Goal: Transaction & Acquisition: Purchase product/service

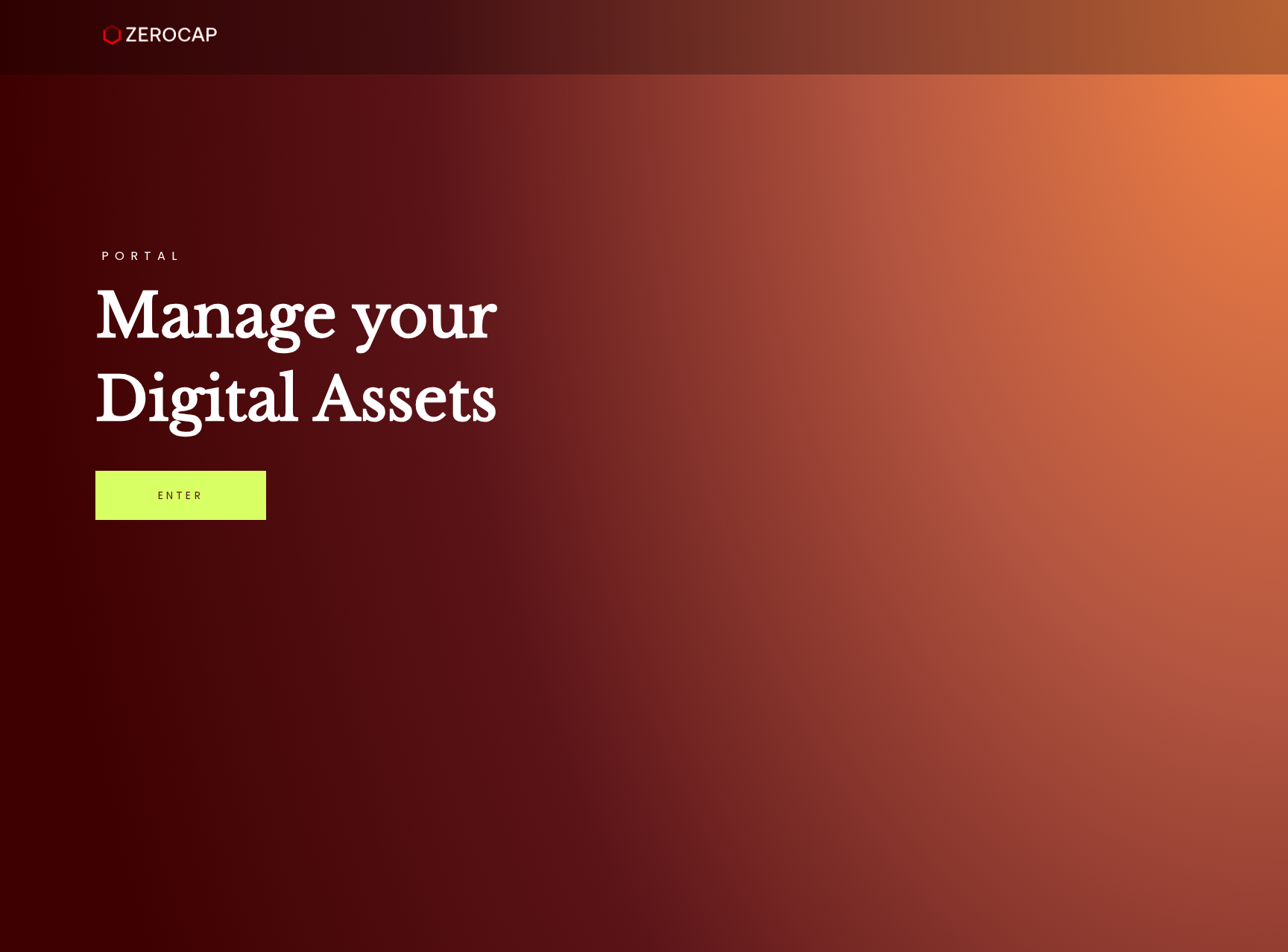
click at [188, 492] on link "Enter" at bounding box center [181, 495] width 170 height 49
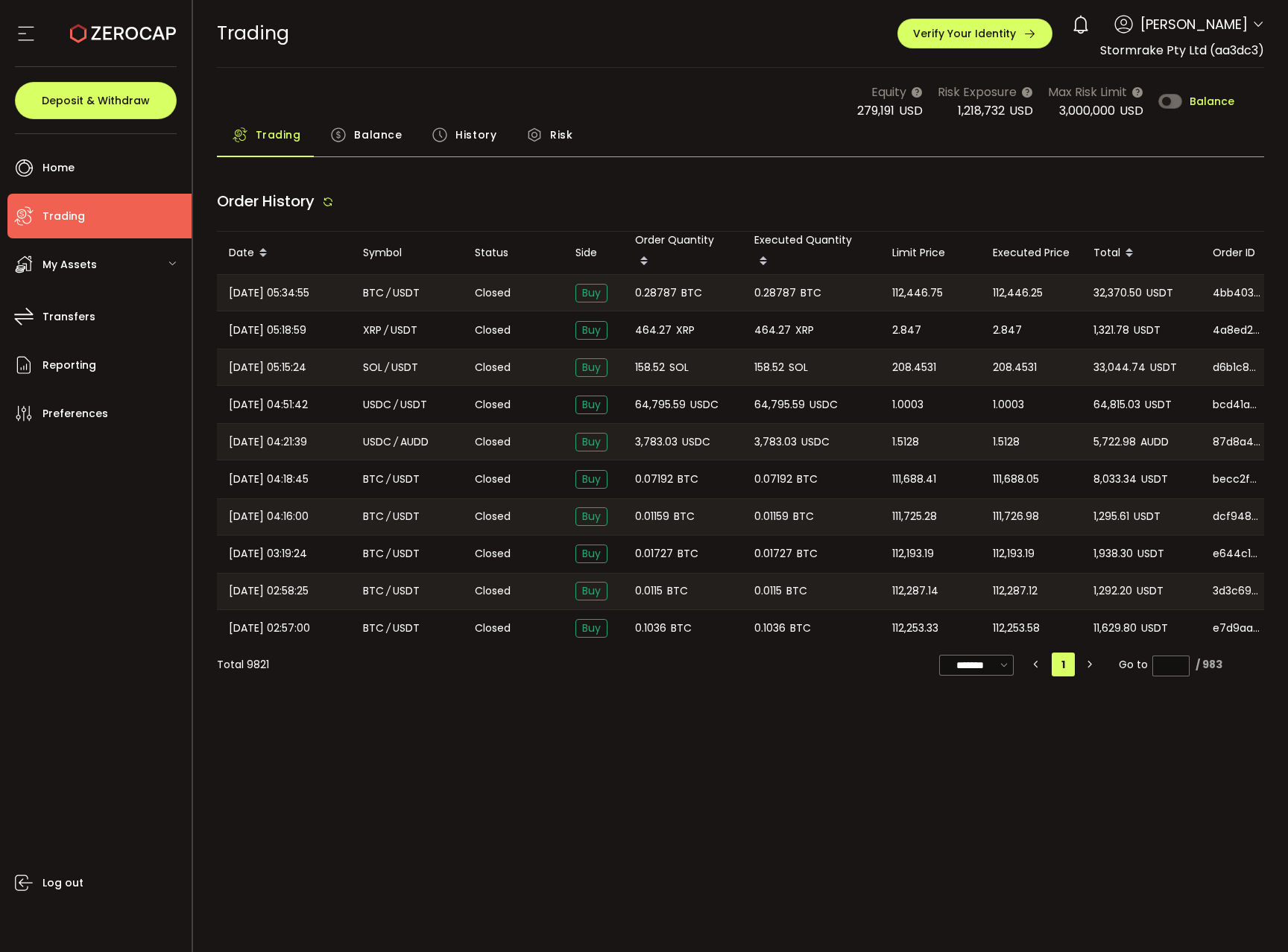
type input "***"
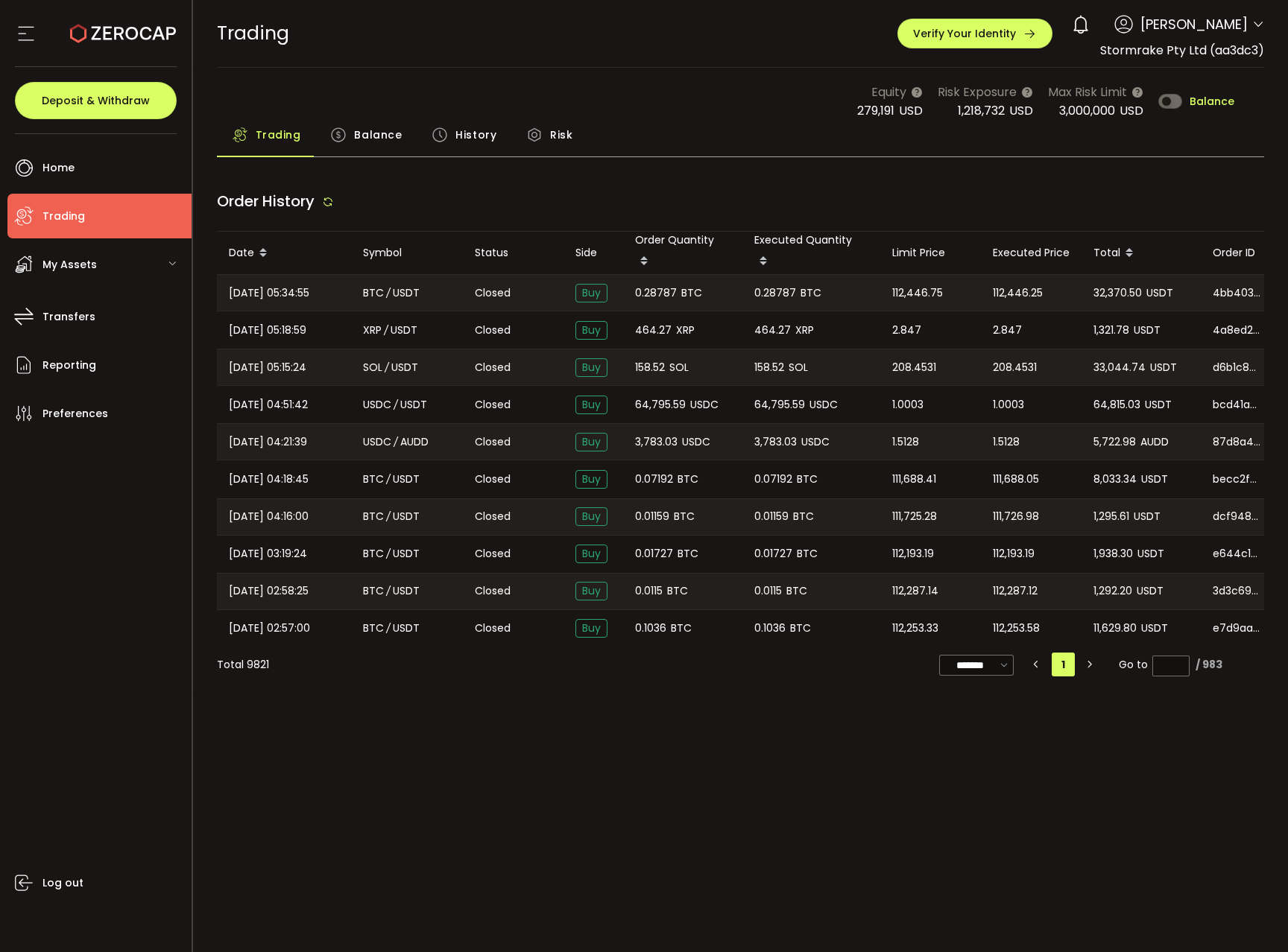
type input "***"
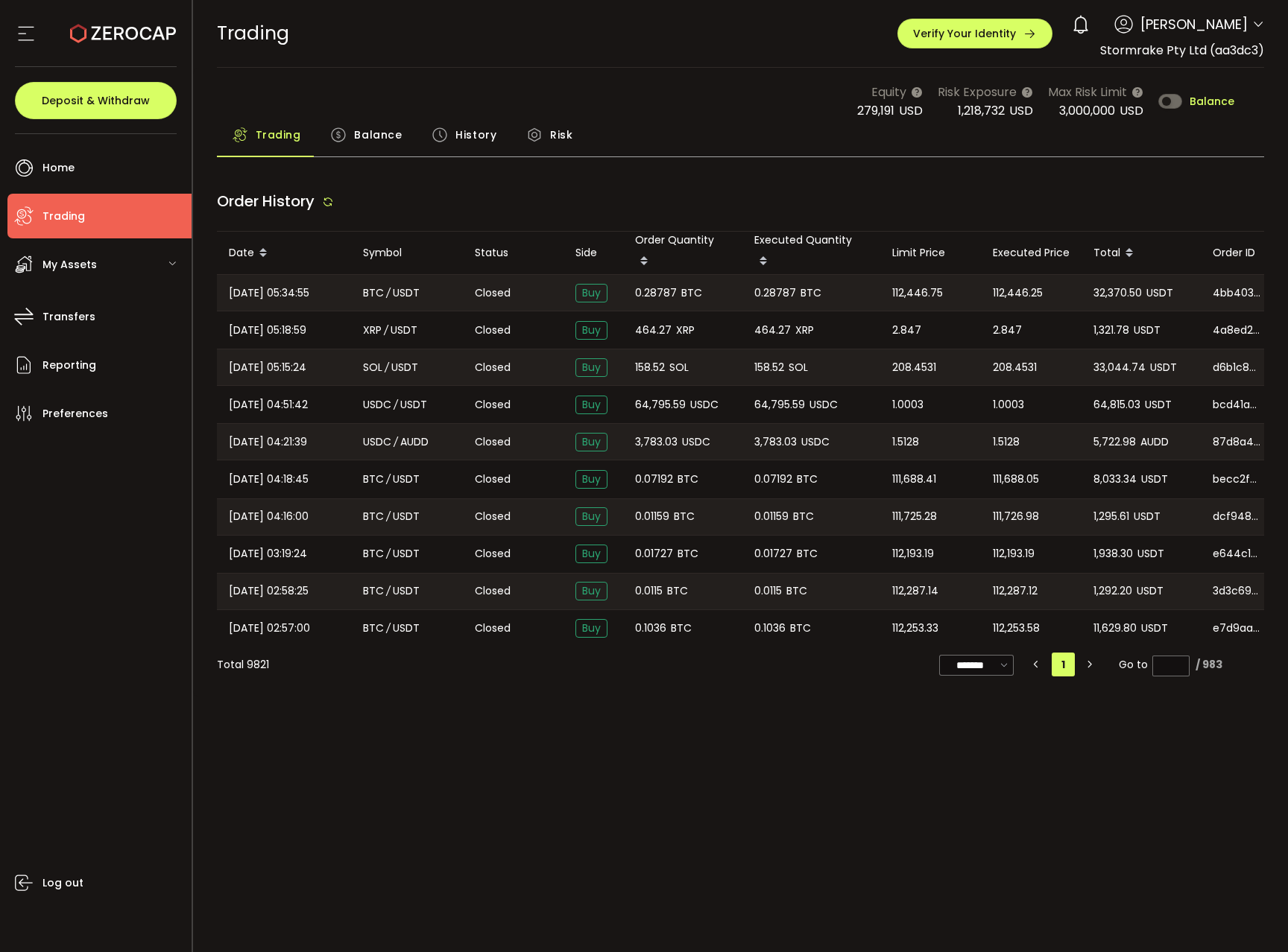
type input "***"
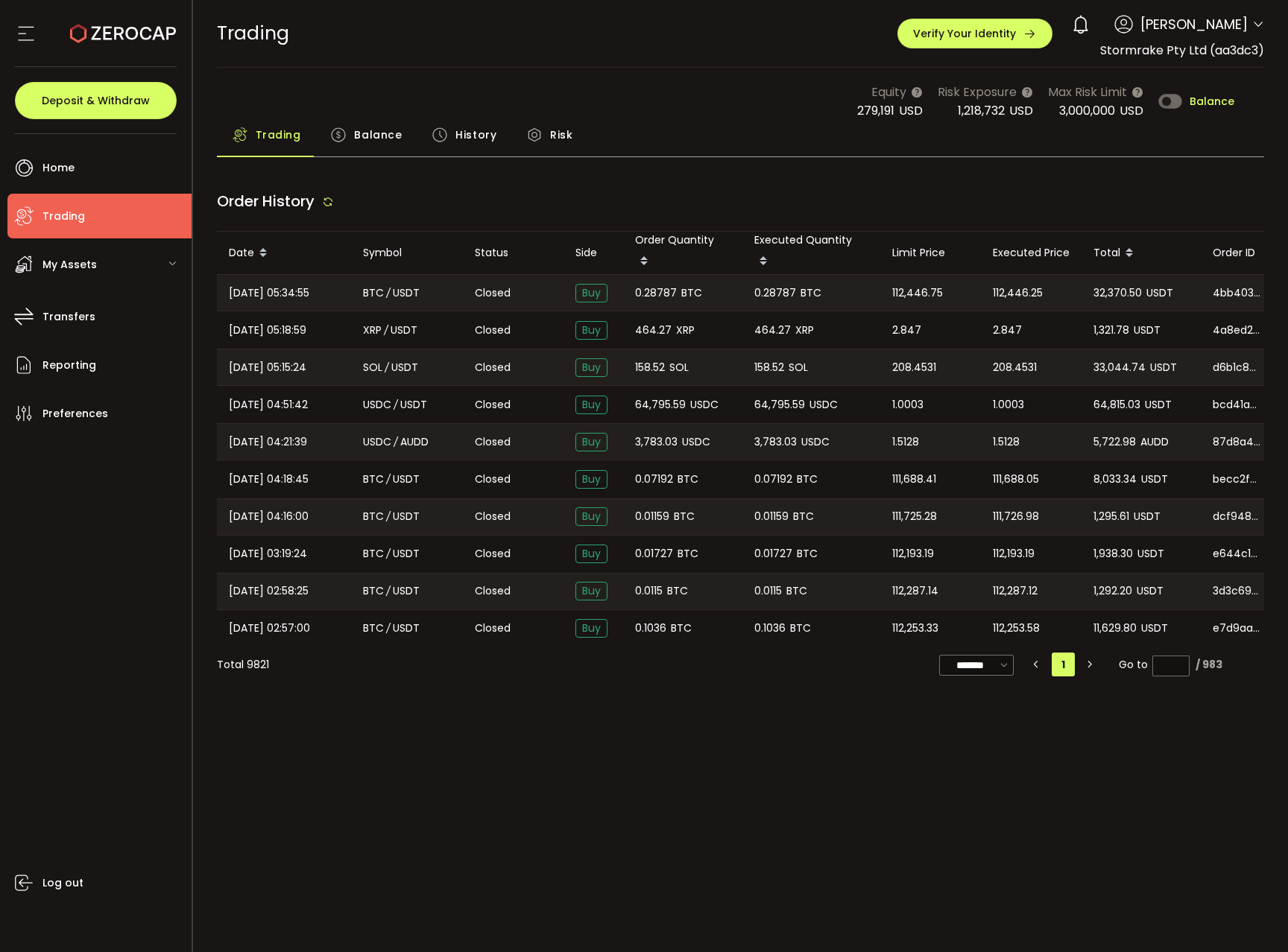
type input "***"
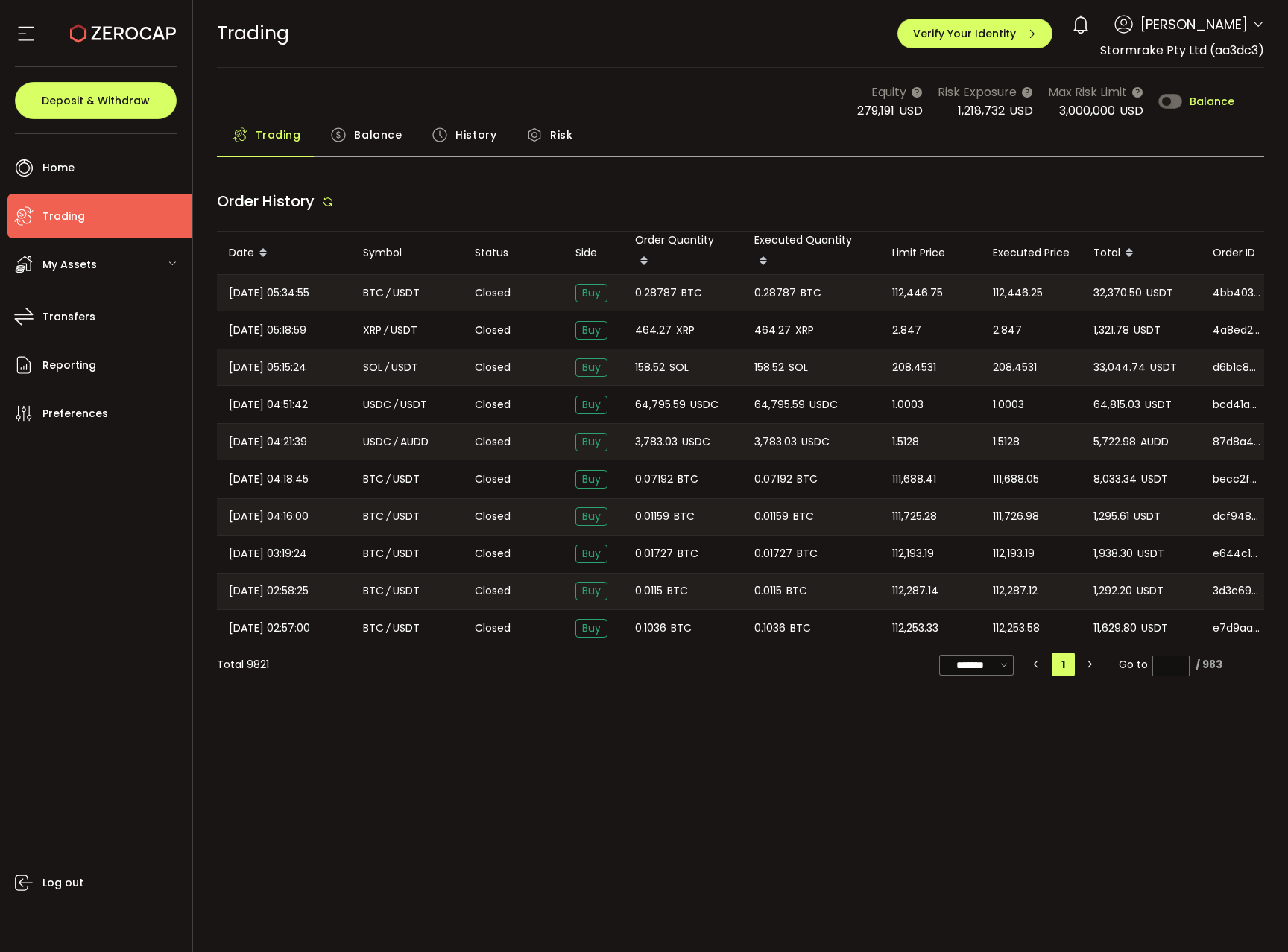
type input "***"
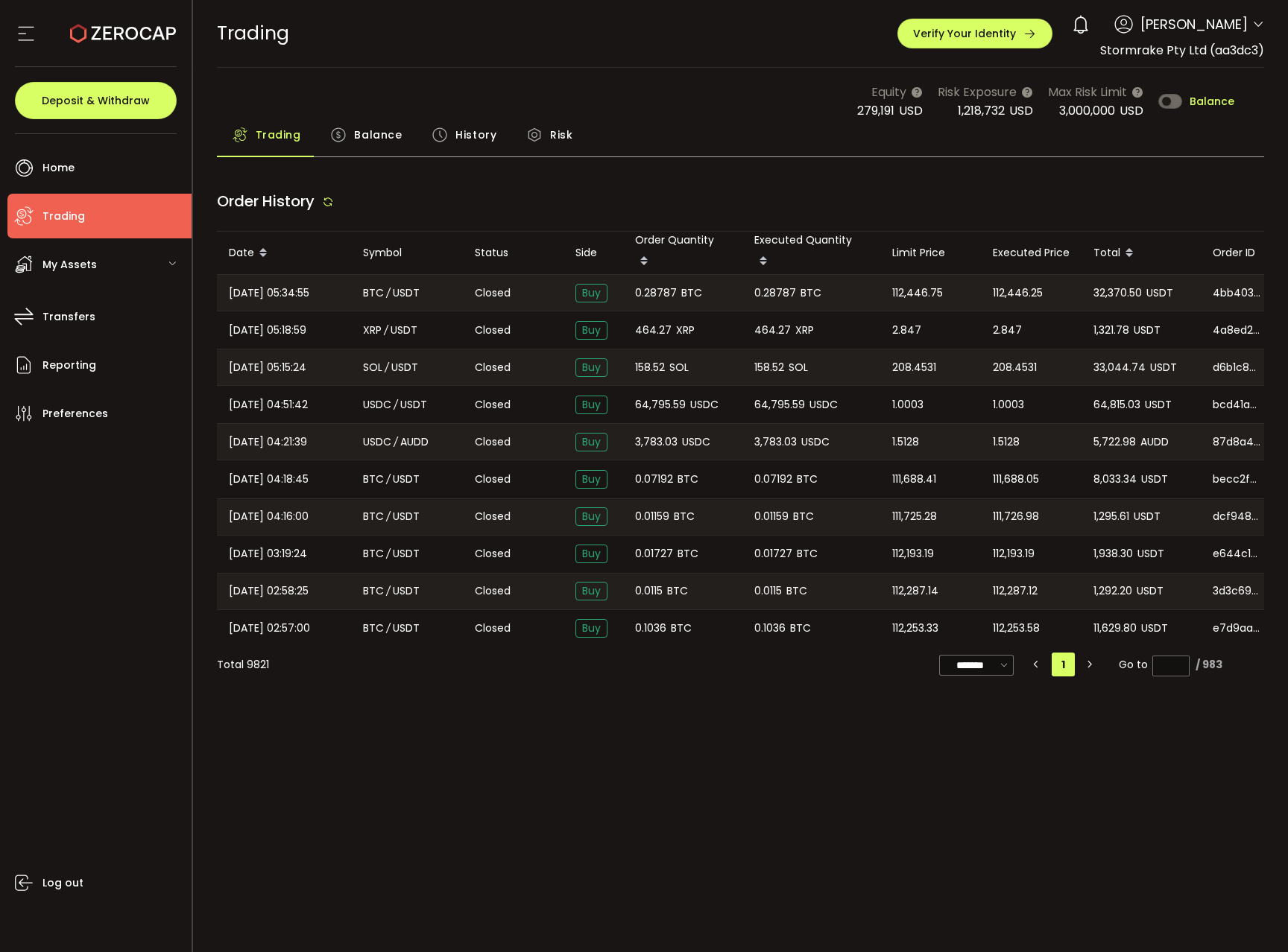
type input "***"
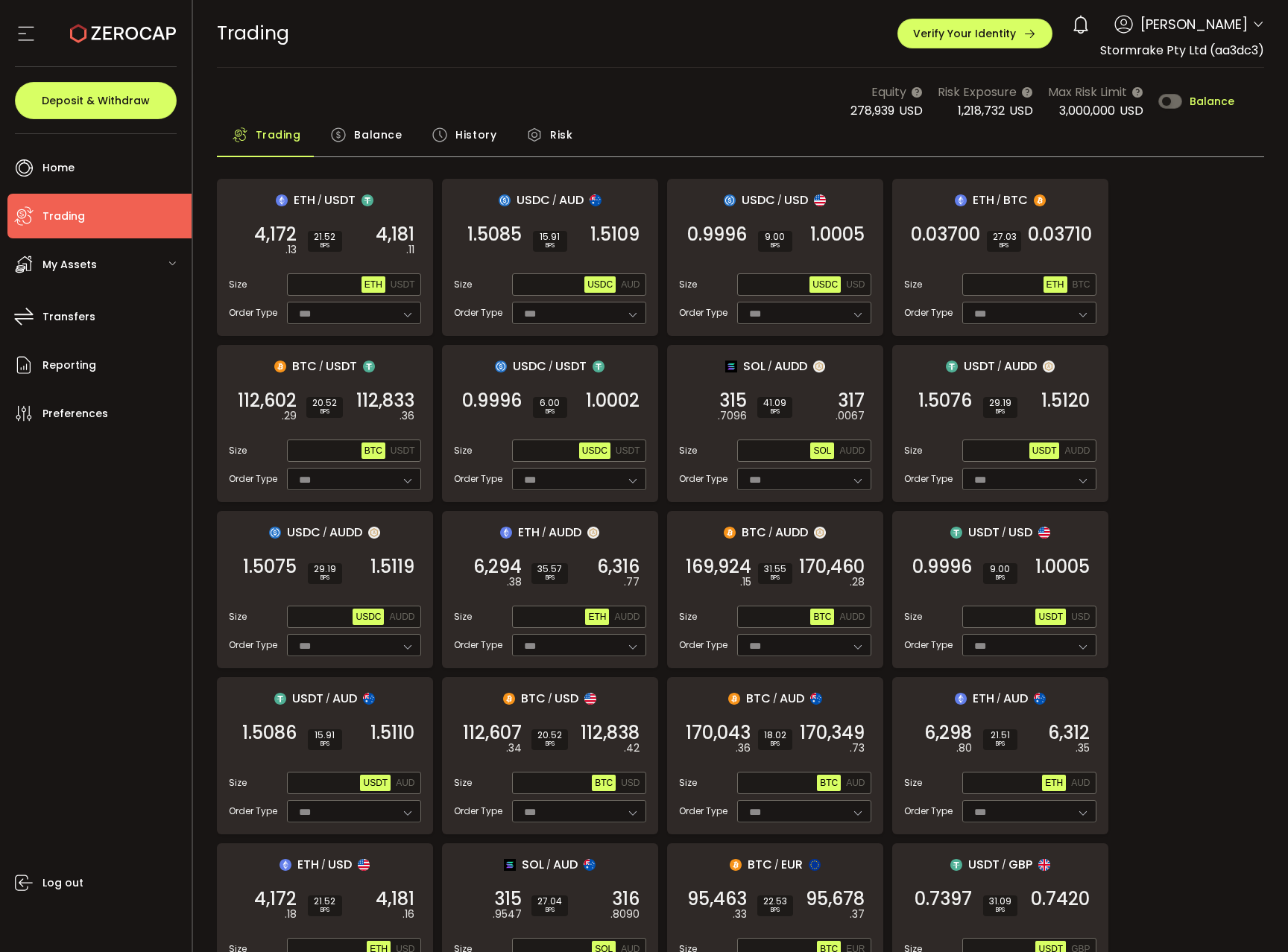
click at [148, 263] on div "My Assets" at bounding box center [99, 265] width 184 height 45
click at [112, 253] on div "My Assets" at bounding box center [99, 265] width 184 height 45
click at [410, 452] on span "USDT" at bounding box center [402, 451] width 25 height 10
click at [318, 448] on input "text" at bounding box center [326, 451] width 72 height 16
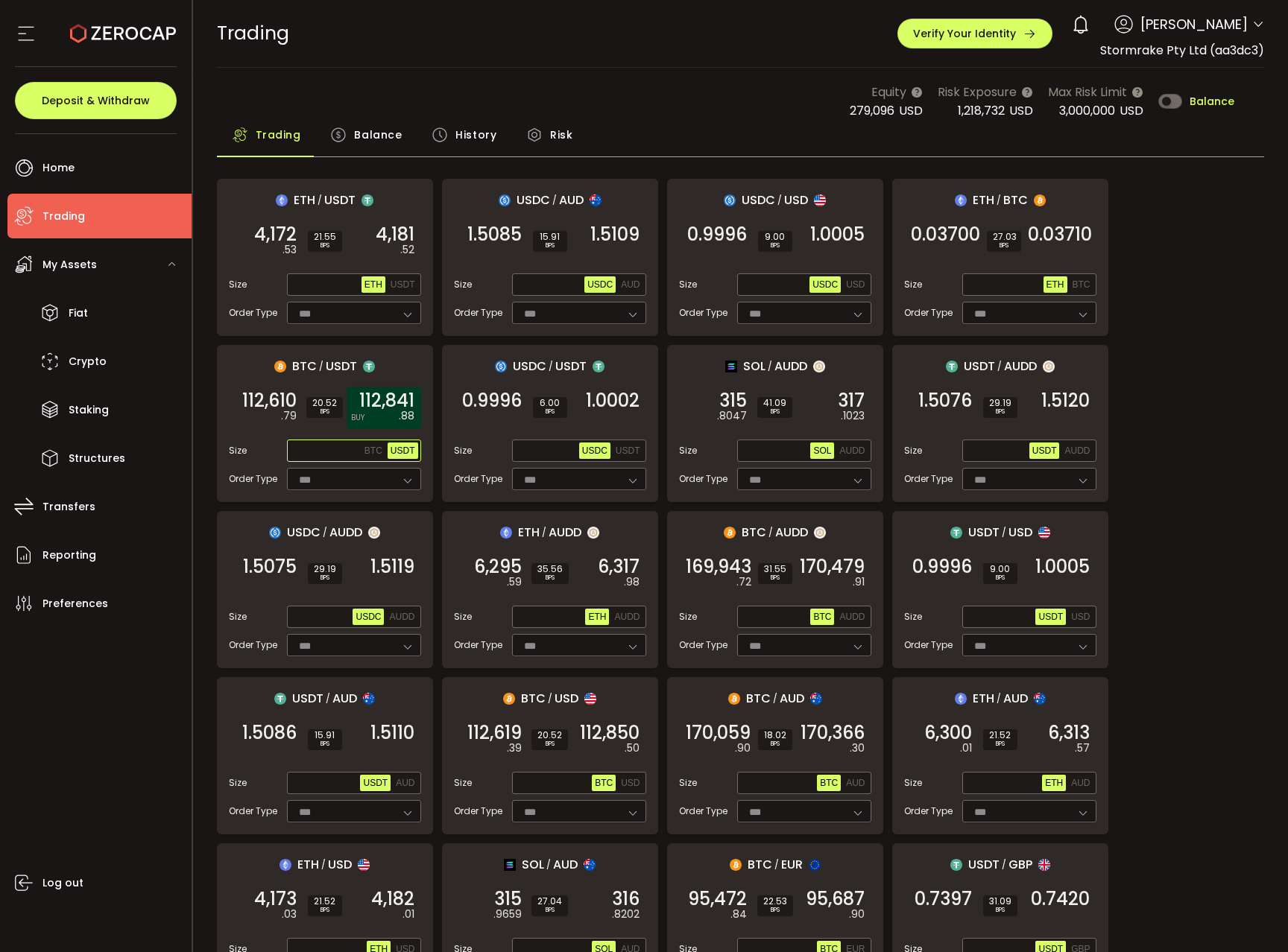
paste input "**********"
click at [384, 402] on span "112,840" at bounding box center [384, 401] width 61 height 15
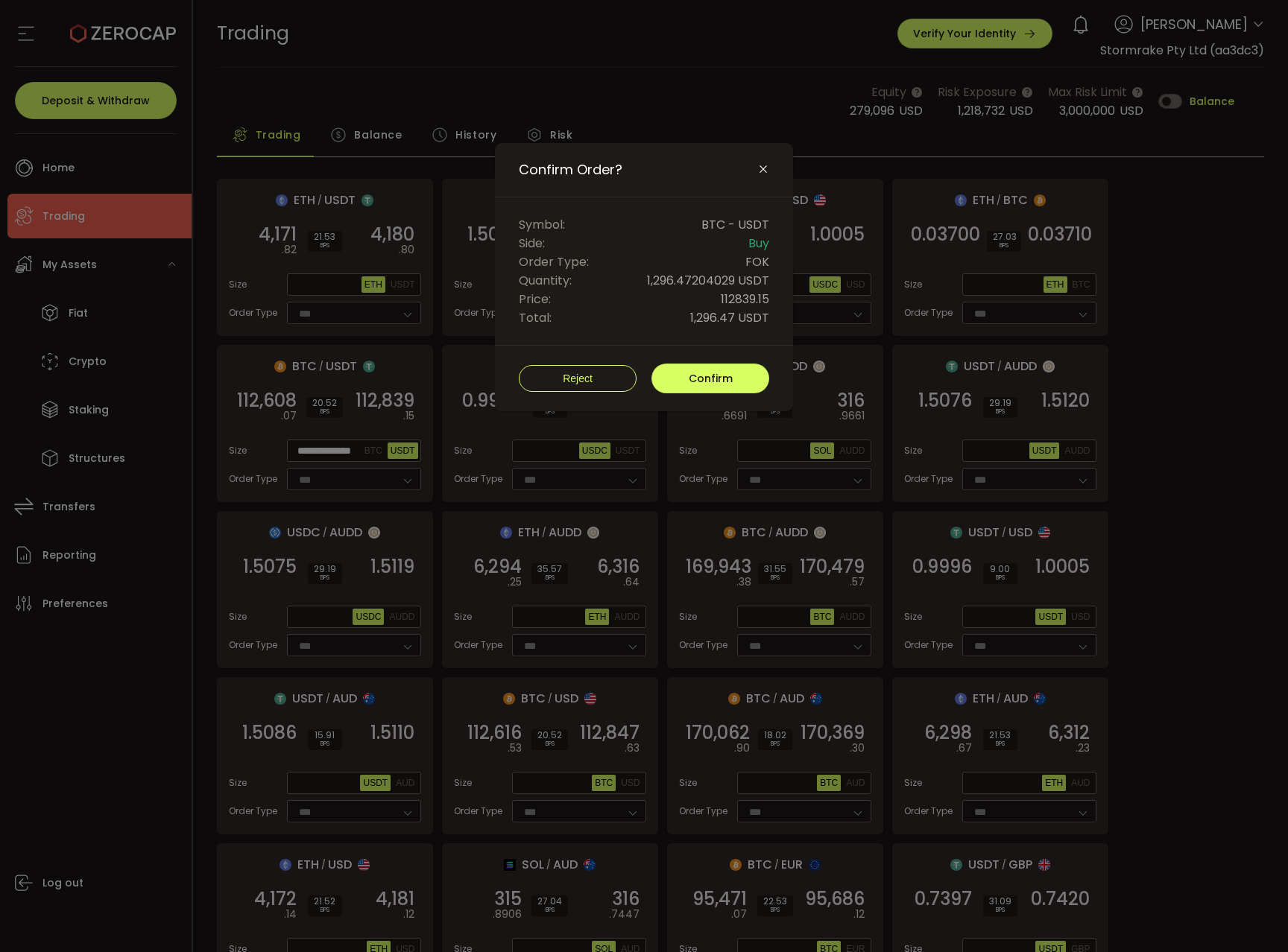
click at [714, 362] on div "Reject Confirm" at bounding box center [644, 379] width 298 height 66
click at [716, 369] on button "Confirm" at bounding box center [710, 379] width 118 height 30
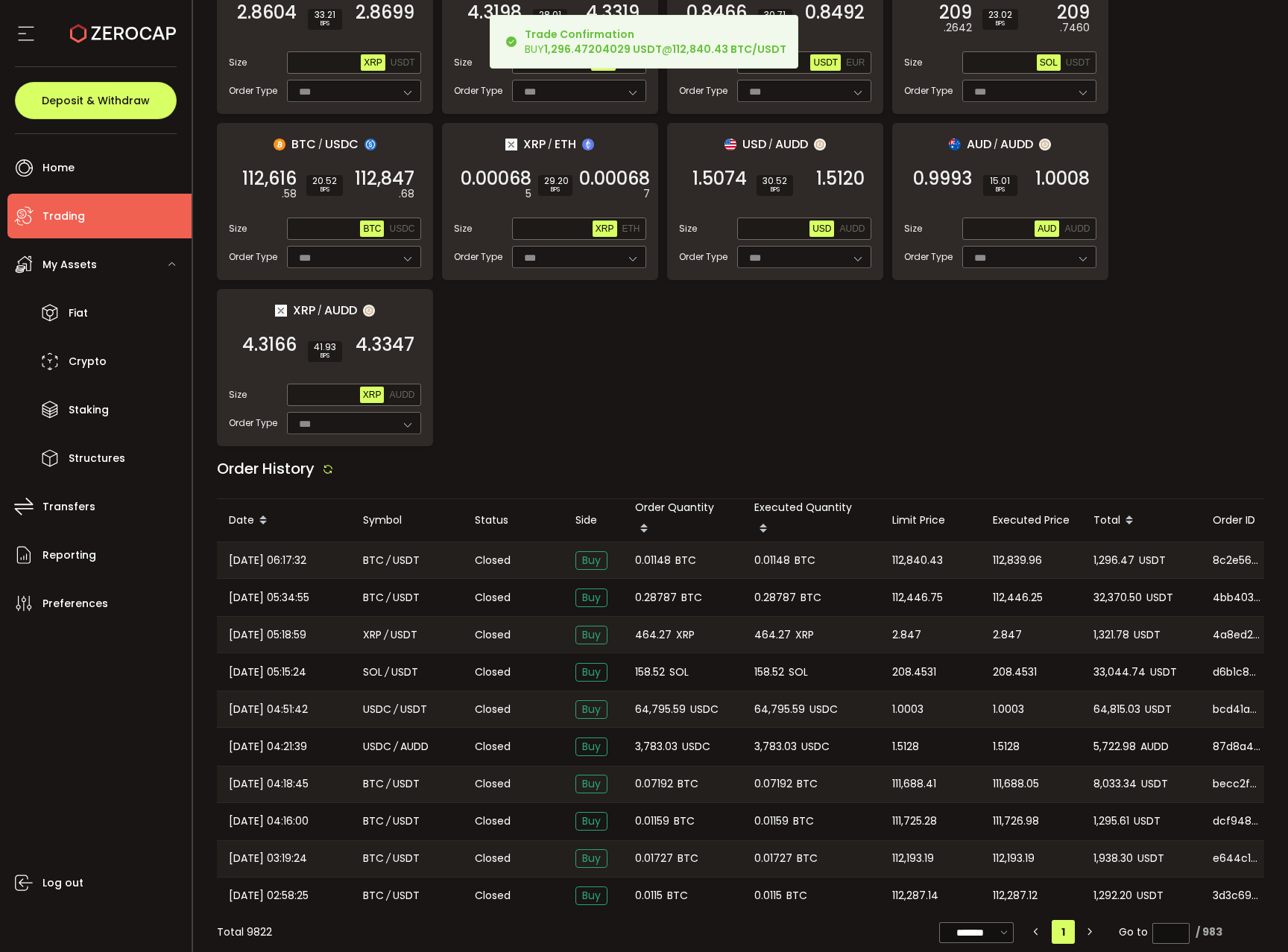
scroll to position [1065, 0]
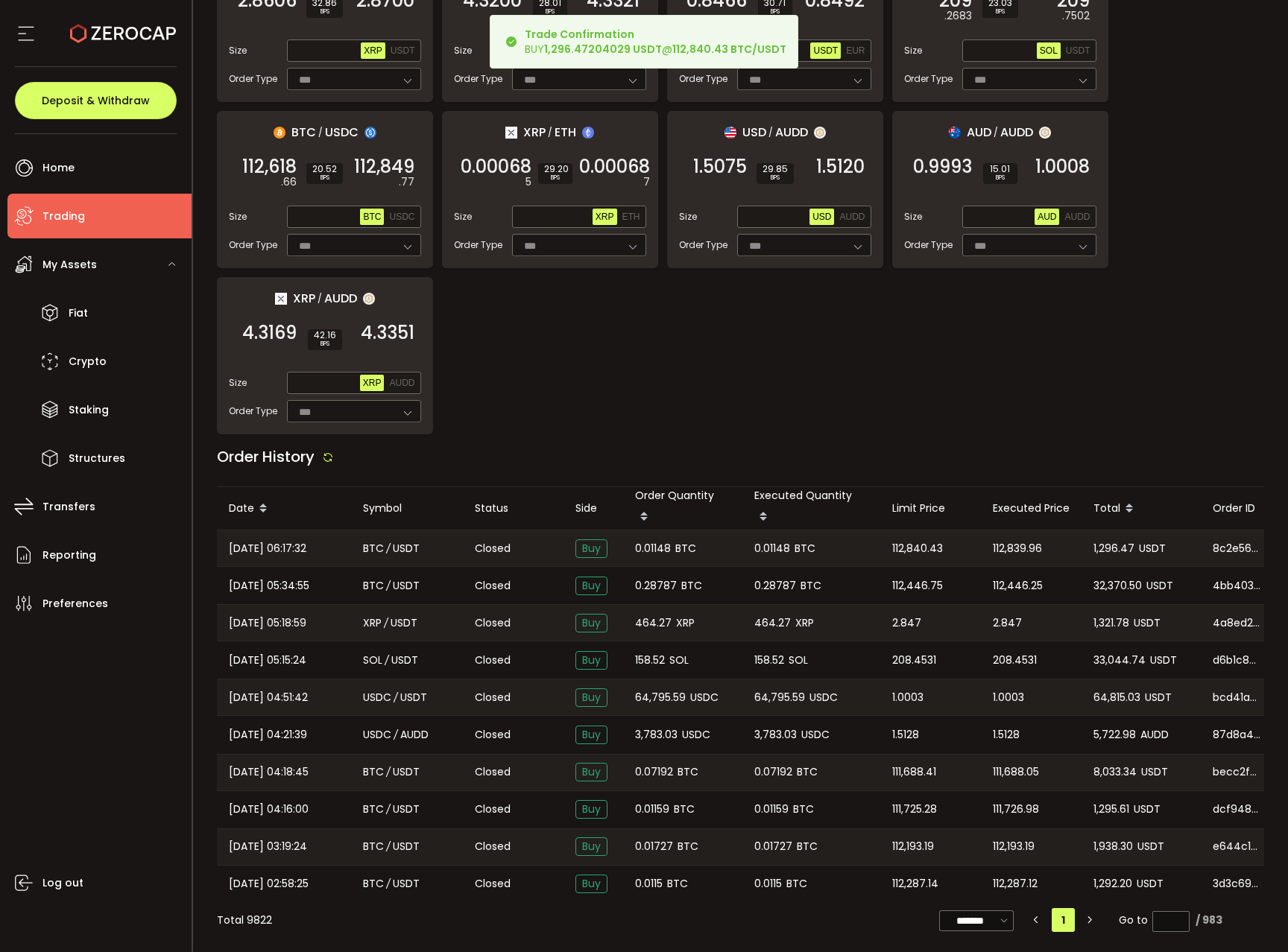
click at [650, 544] on span "0.01148" at bounding box center [653, 548] width 36 height 17
copy span "0.01148"
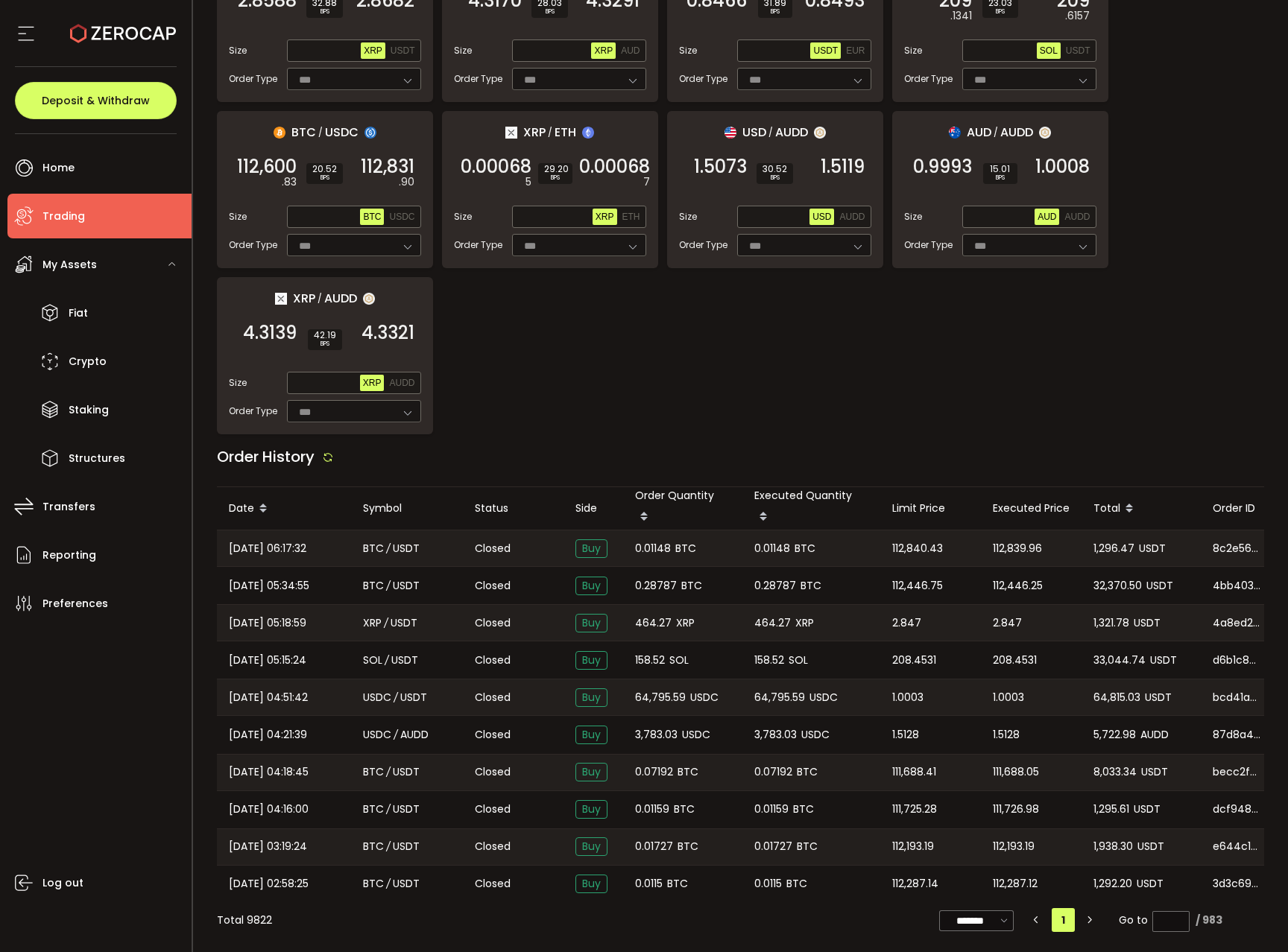
click at [1094, 540] on span "1,296.47" at bounding box center [1114, 548] width 41 height 17
click at [1105, 542] on span "1,296.47" at bounding box center [1114, 548] width 41 height 17
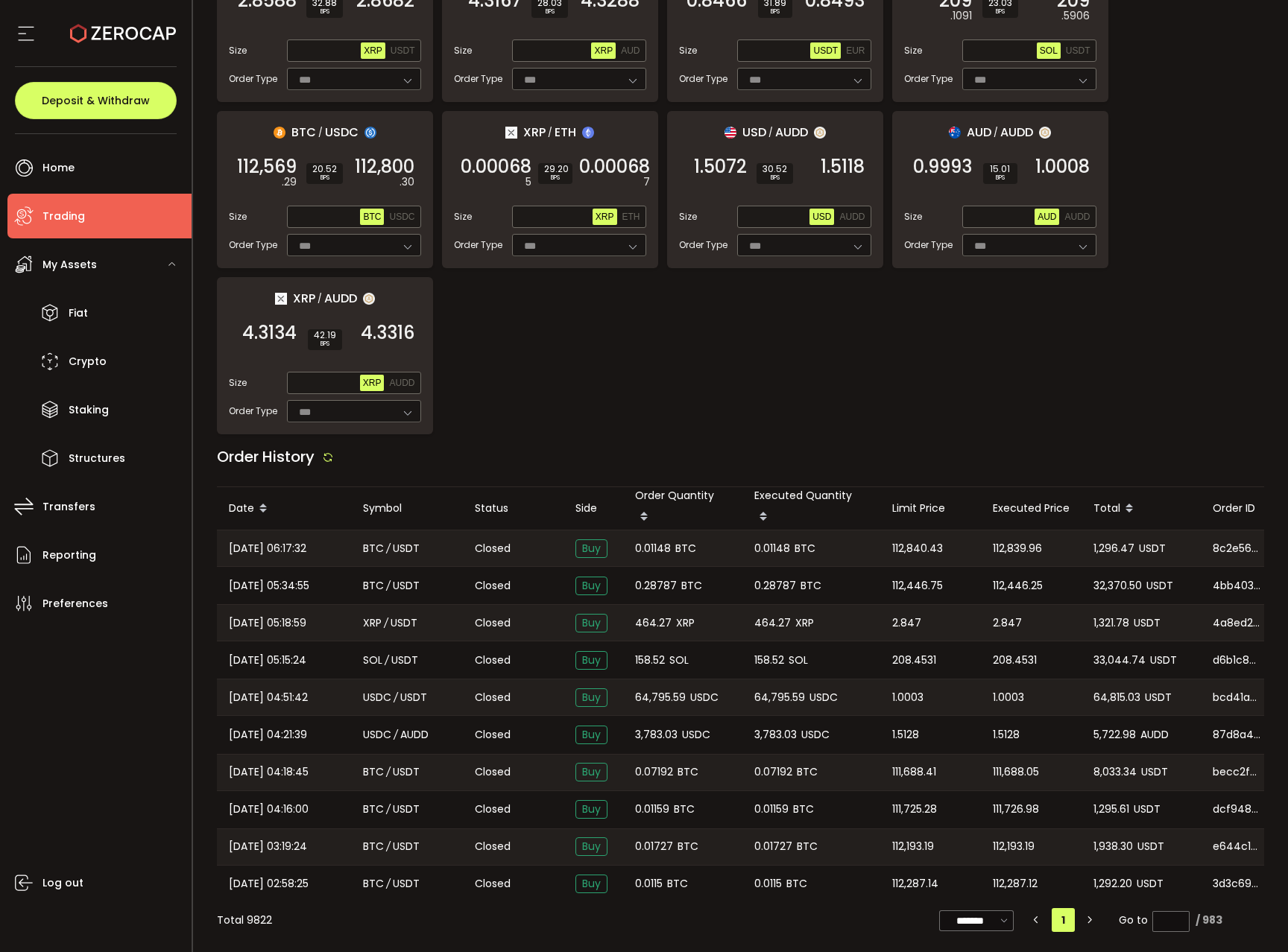
copy span "1,296.47"
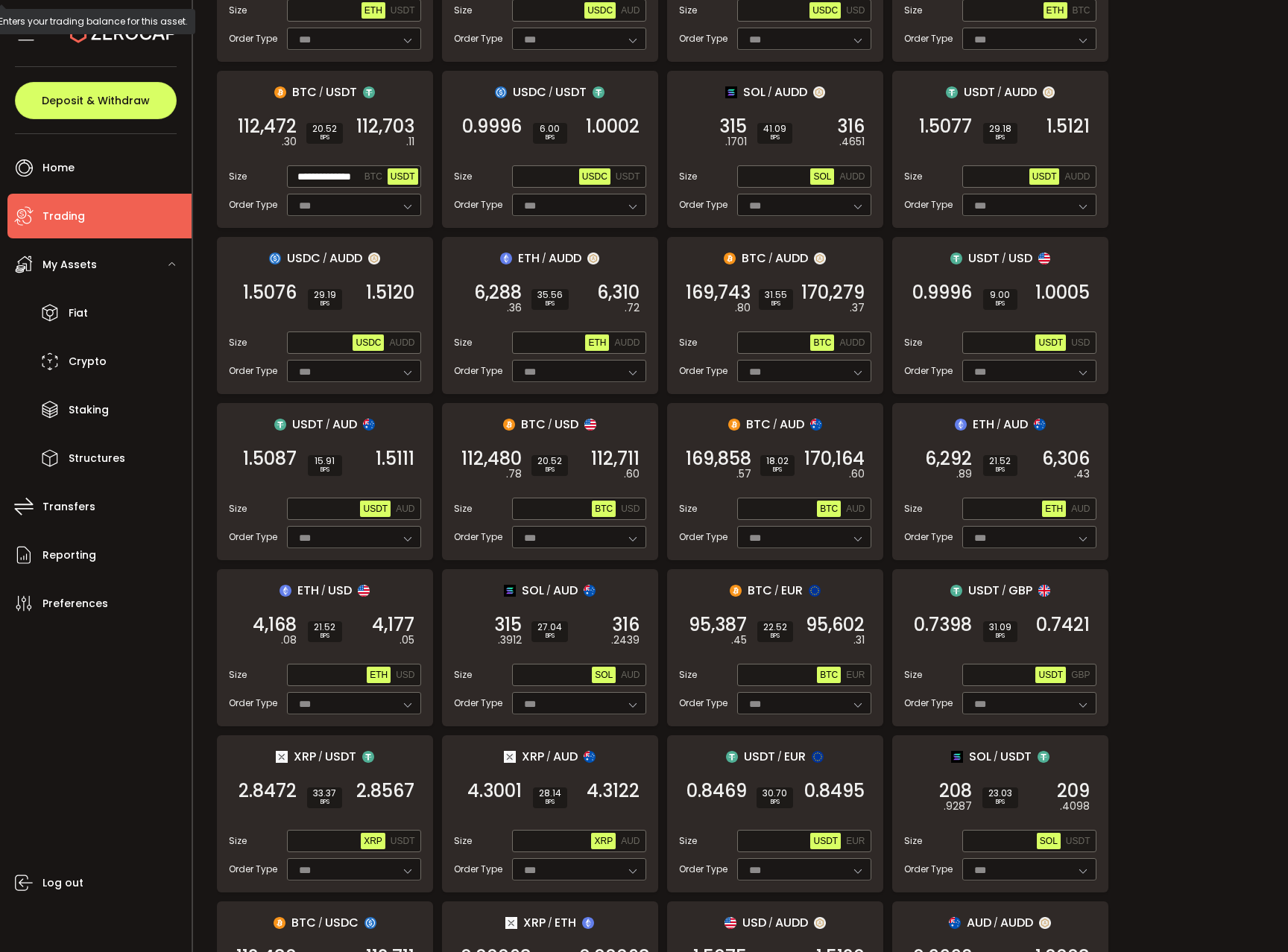
scroll to position [194, 0]
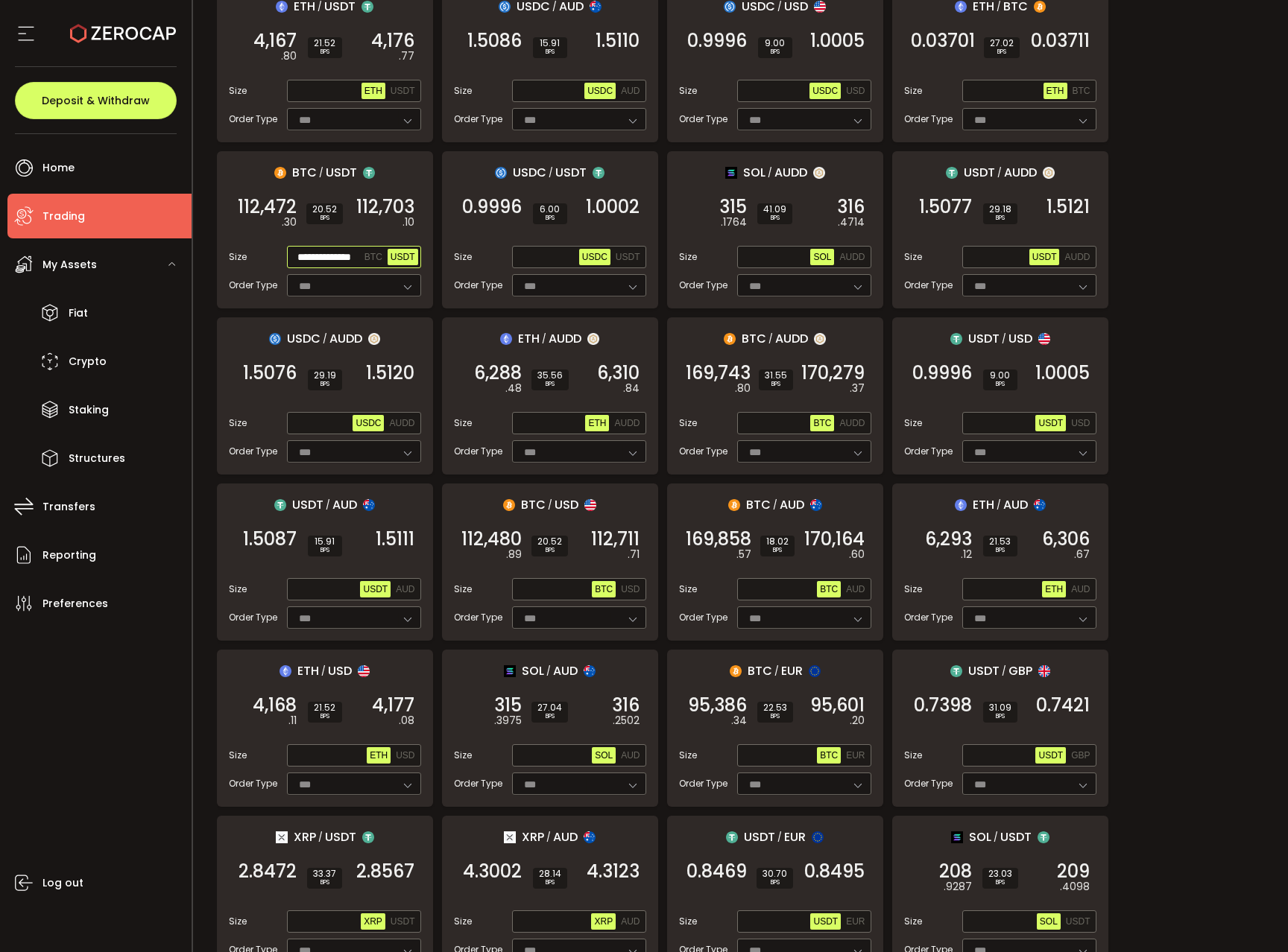
click at [326, 254] on input "**********" at bounding box center [326, 258] width 72 height 16
paste input "text"
click at [392, 211] on span "112,703" at bounding box center [386, 207] width 58 height 15
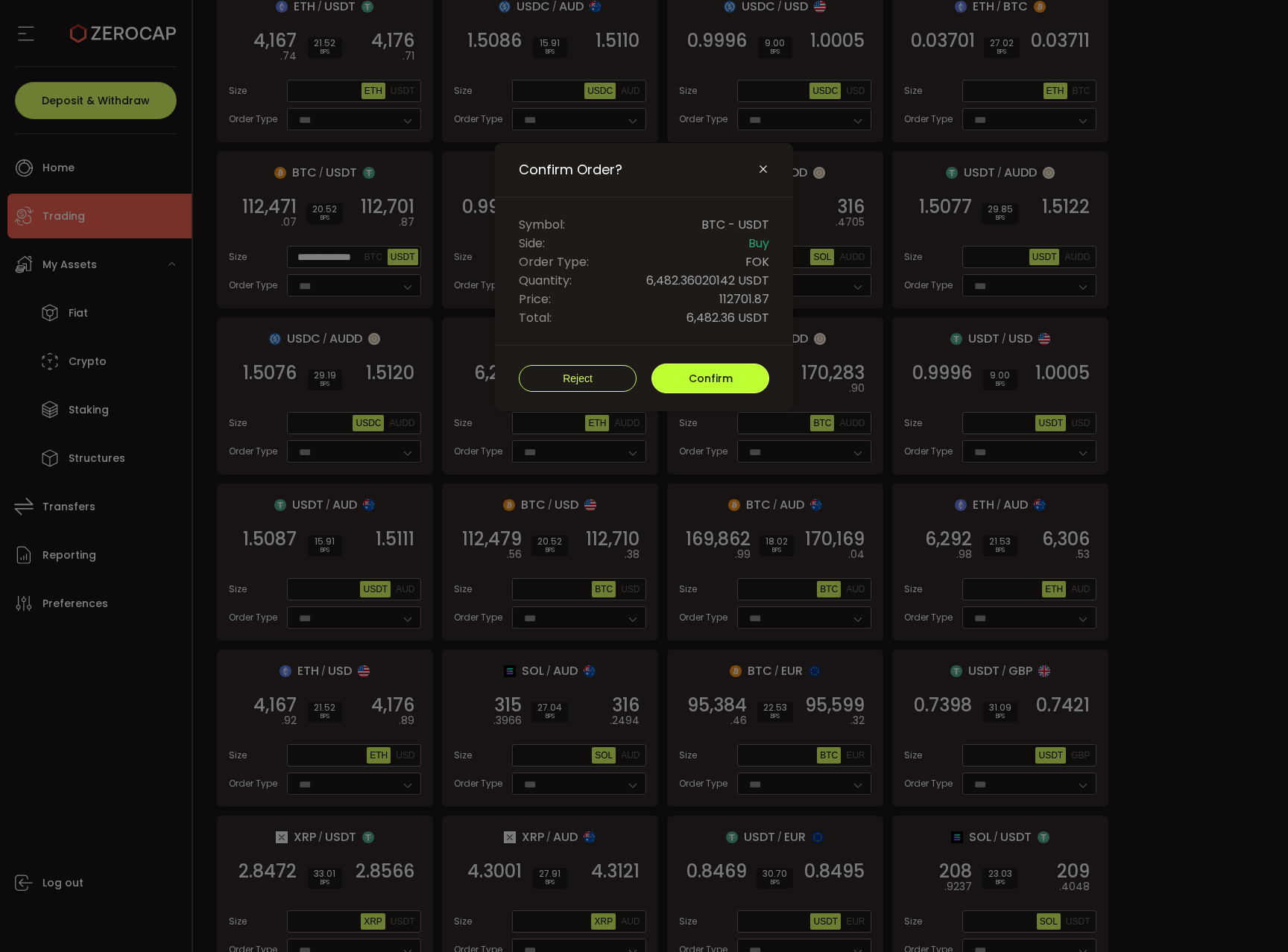
click at [674, 374] on button "Confirm" at bounding box center [710, 379] width 118 height 30
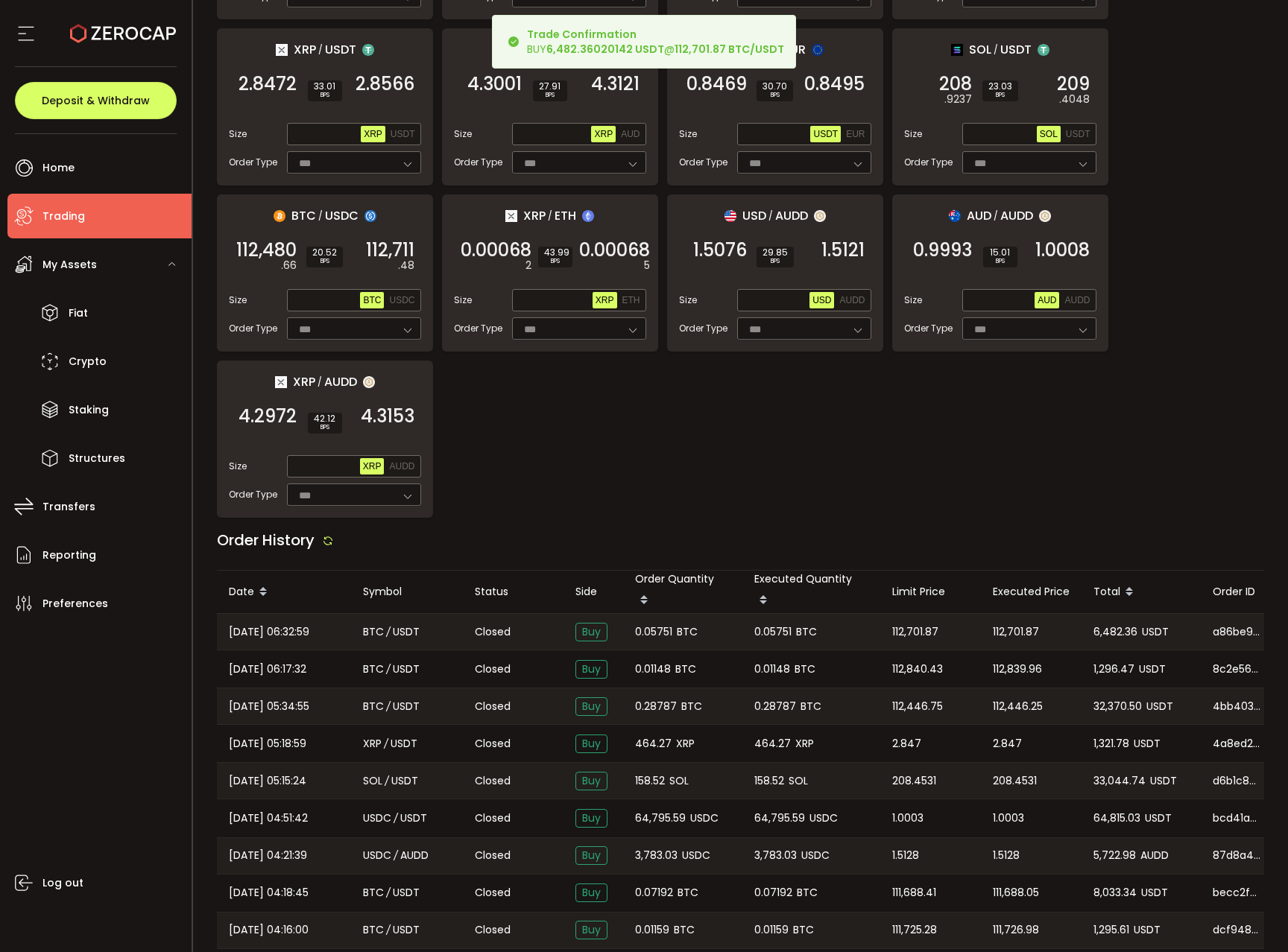
scroll to position [1065, 0]
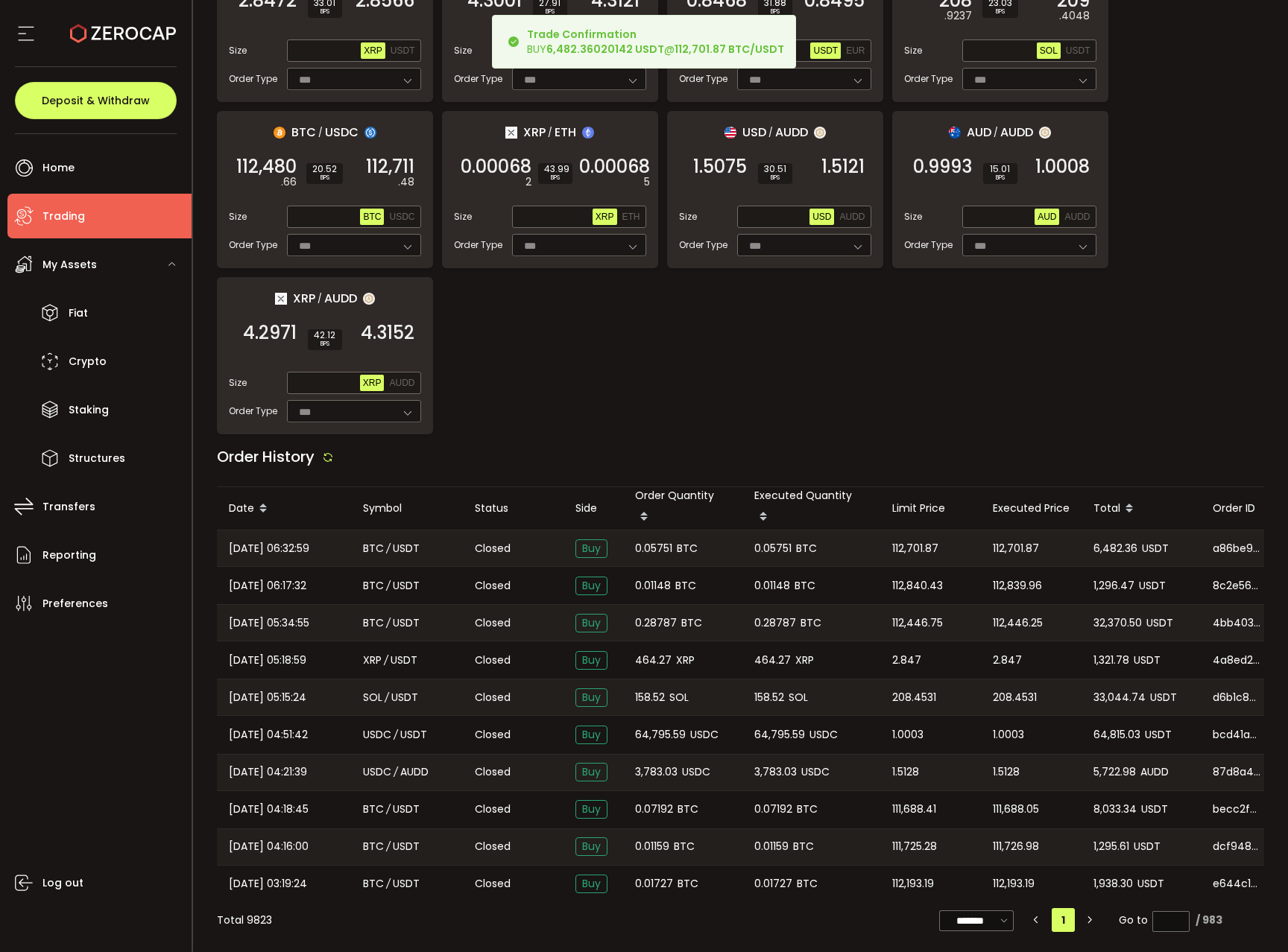
click at [659, 540] on span "0.05751" at bounding box center [653, 548] width 37 height 17
copy span "0.05751"
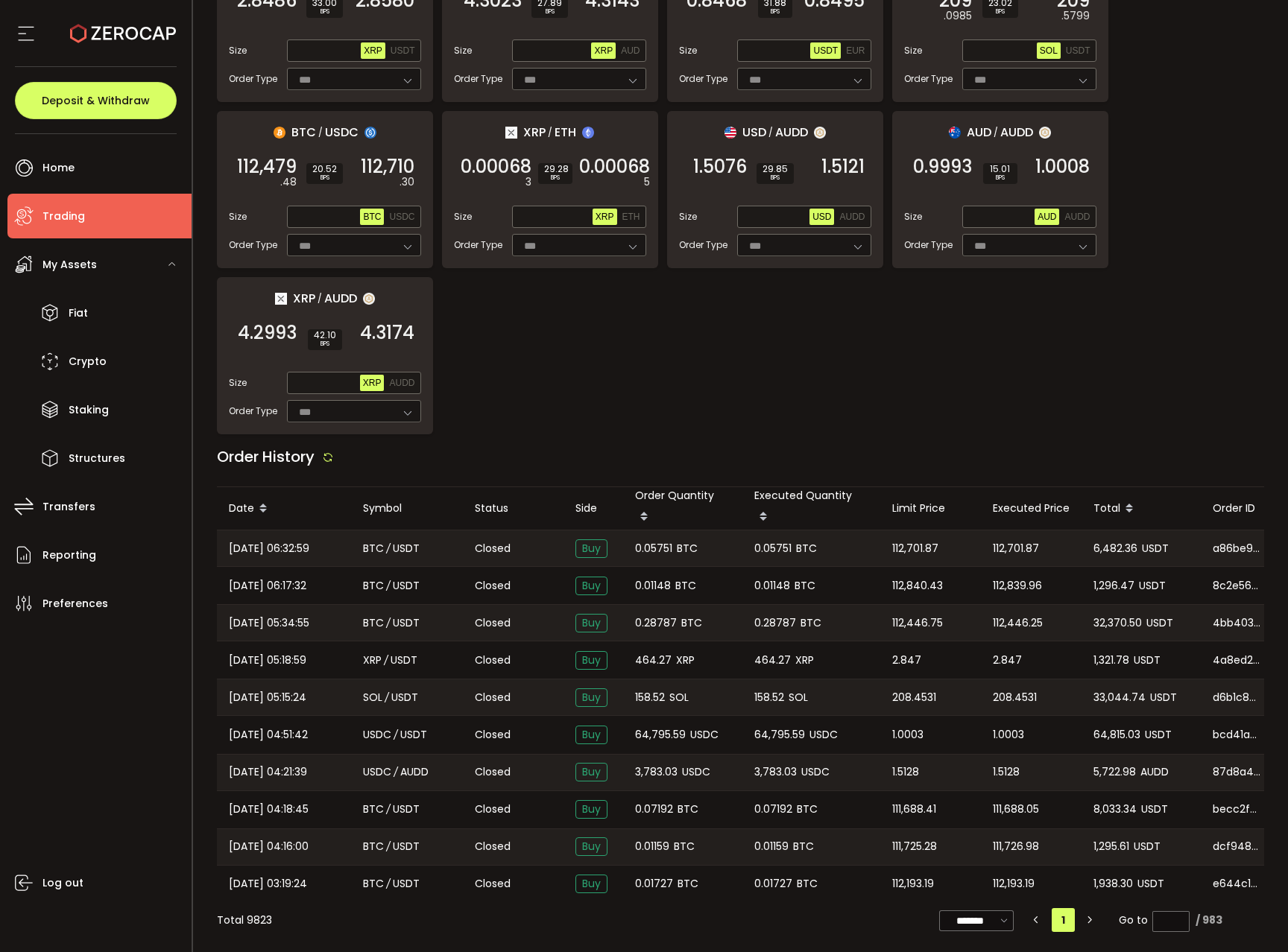
click at [1101, 550] on span "6,482.36" at bounding box center [1115, 548] width 44 height 17
copy span "6,482.36"
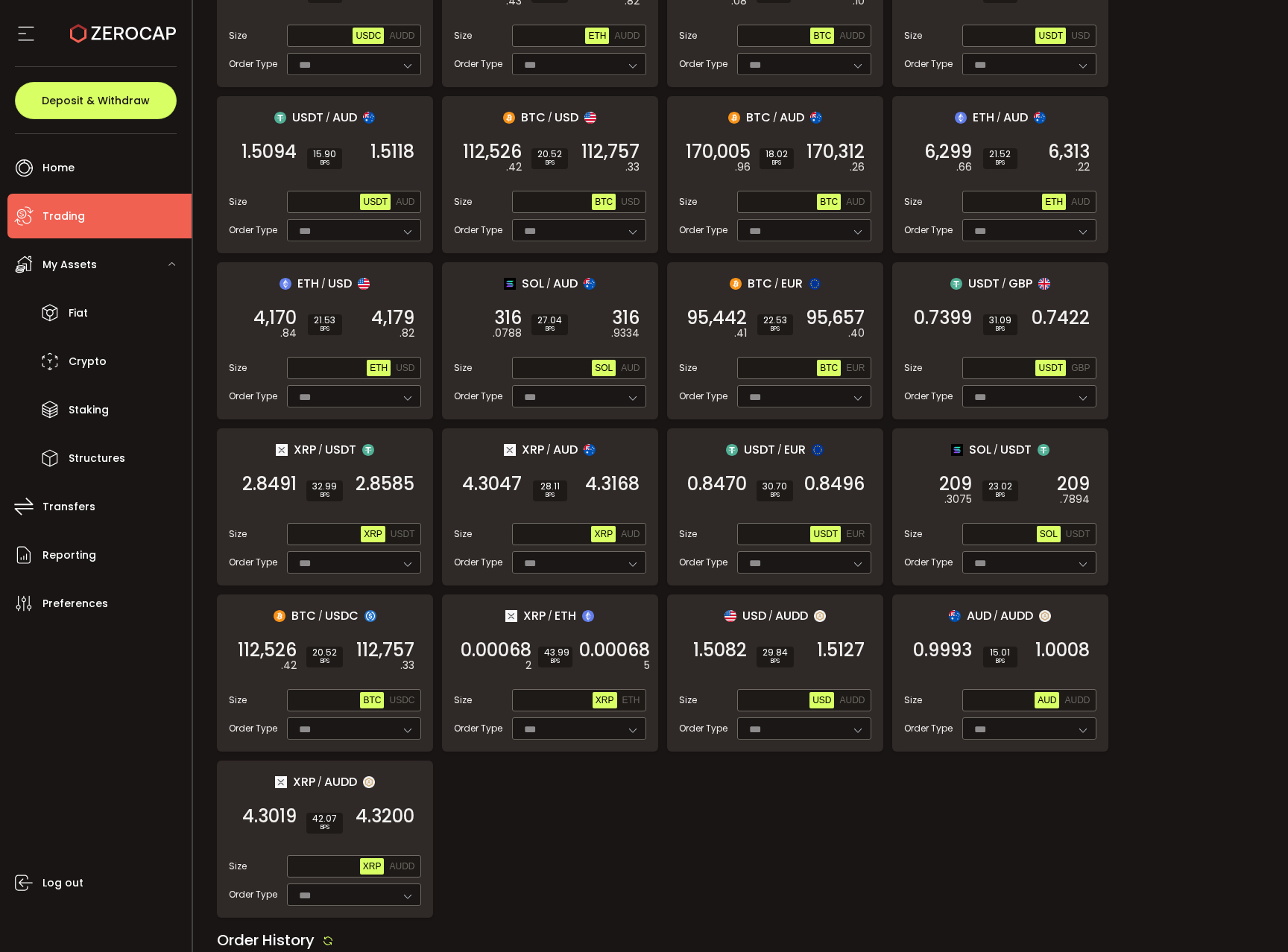
scroll to position [87, 0]
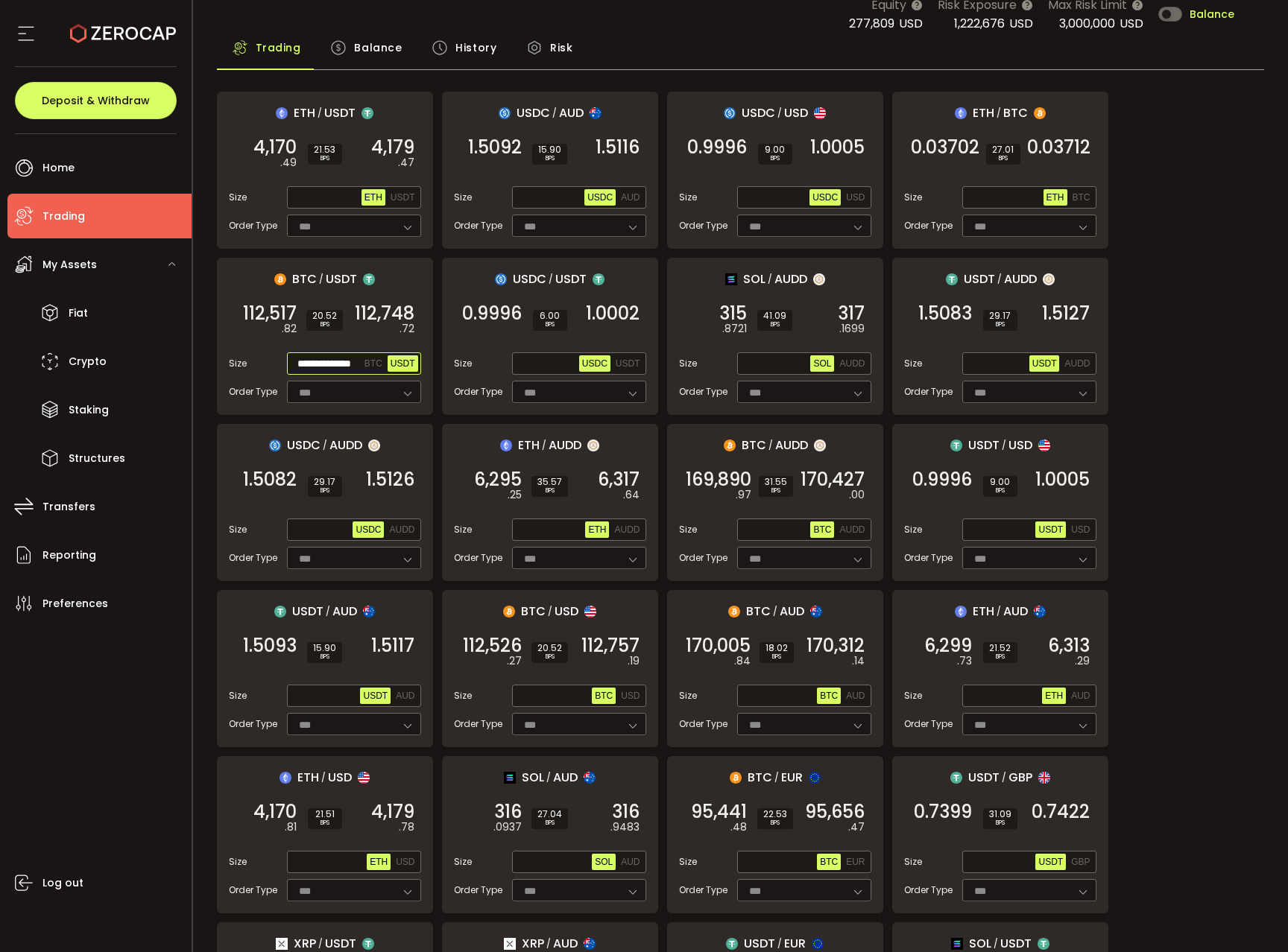
click at [329, 365] on input "**********" at bounding box center [326, 365] width 72 height 16
paste input "text"
type input "**********"
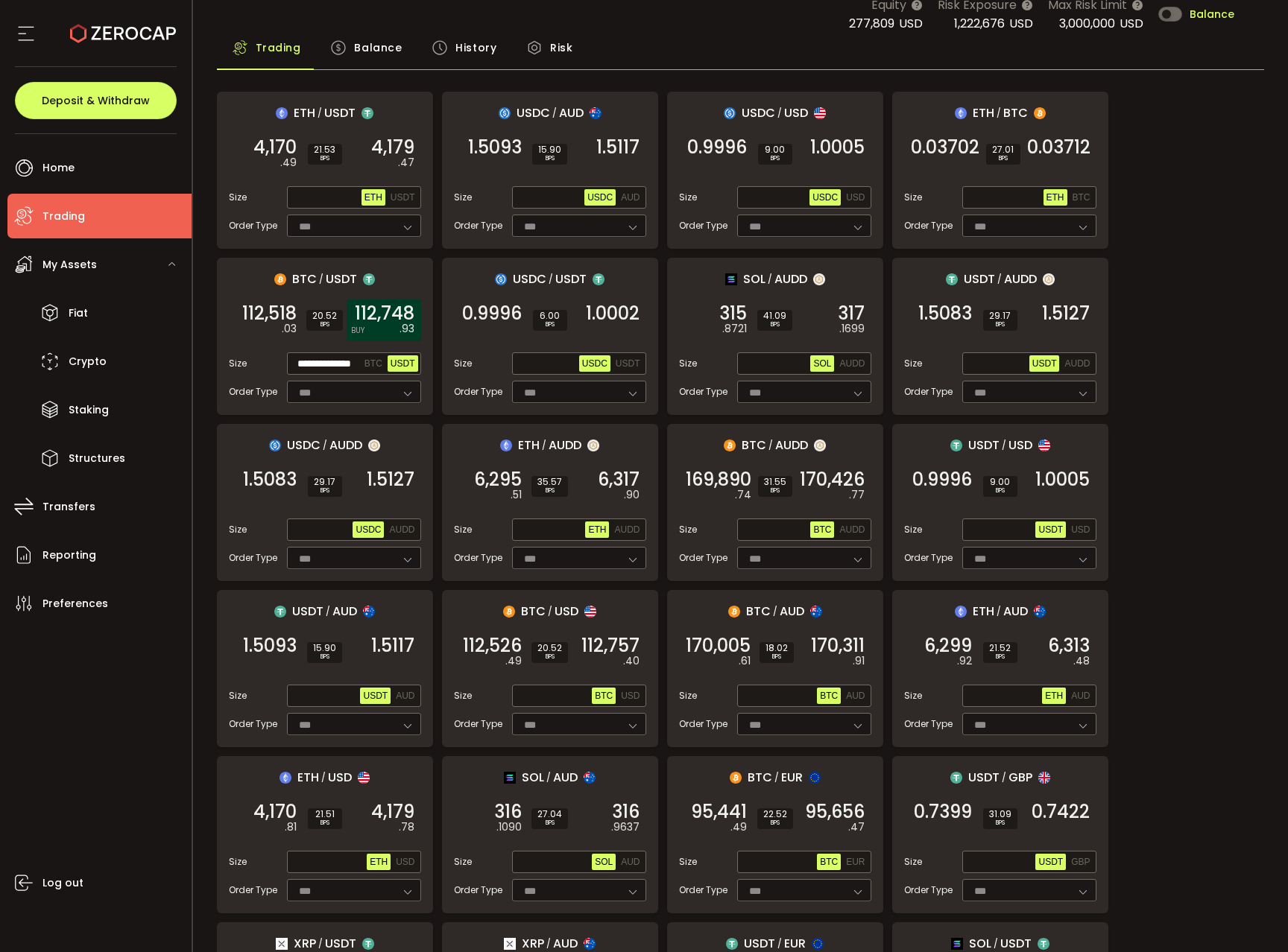
click at [401, 320] on span "112,748" at bounding box center [385, 314] width 60 height 15
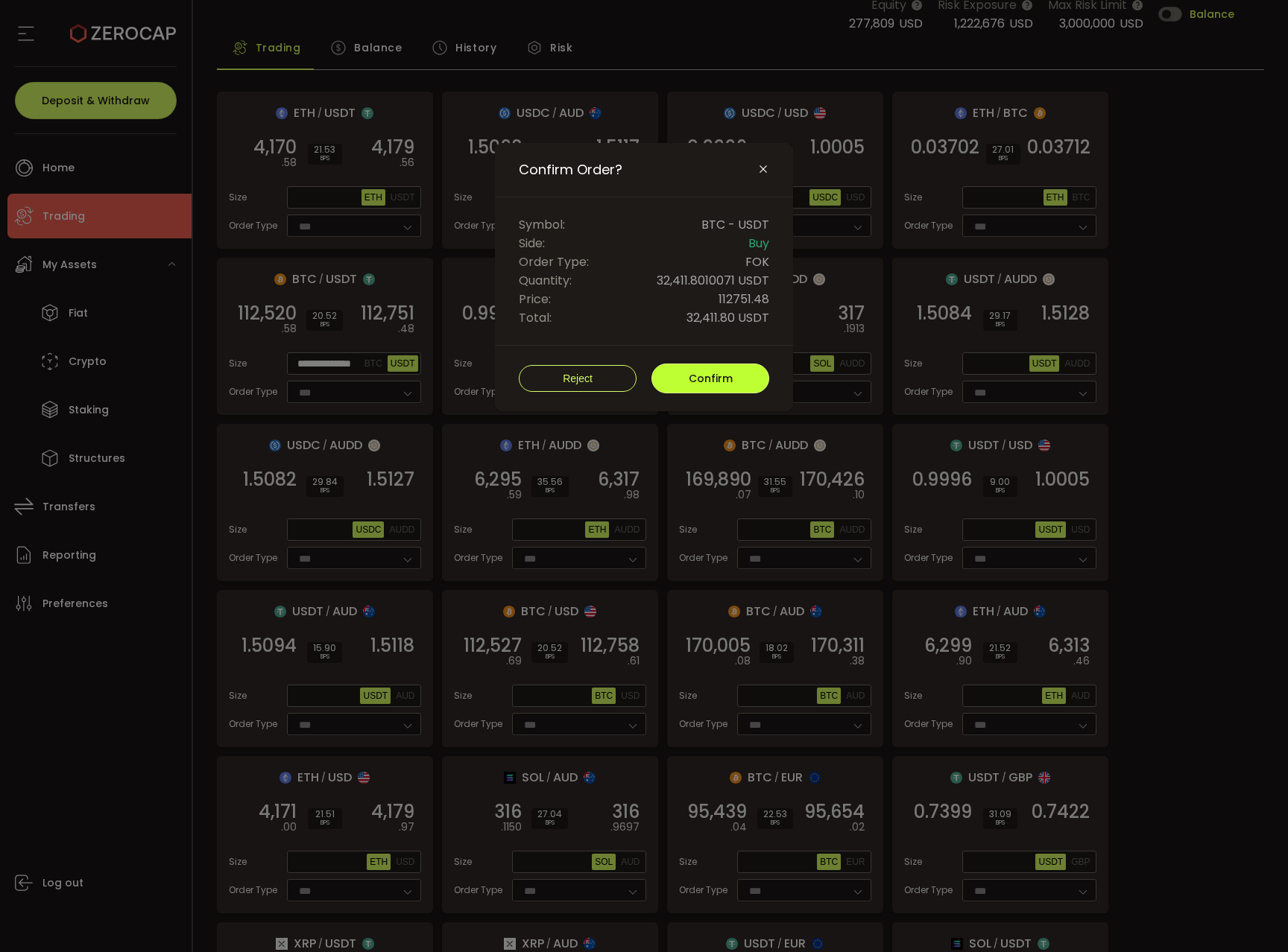
click at [718, 377] on span "Confirm" at bounding box center [710, 379] width 44 height 15
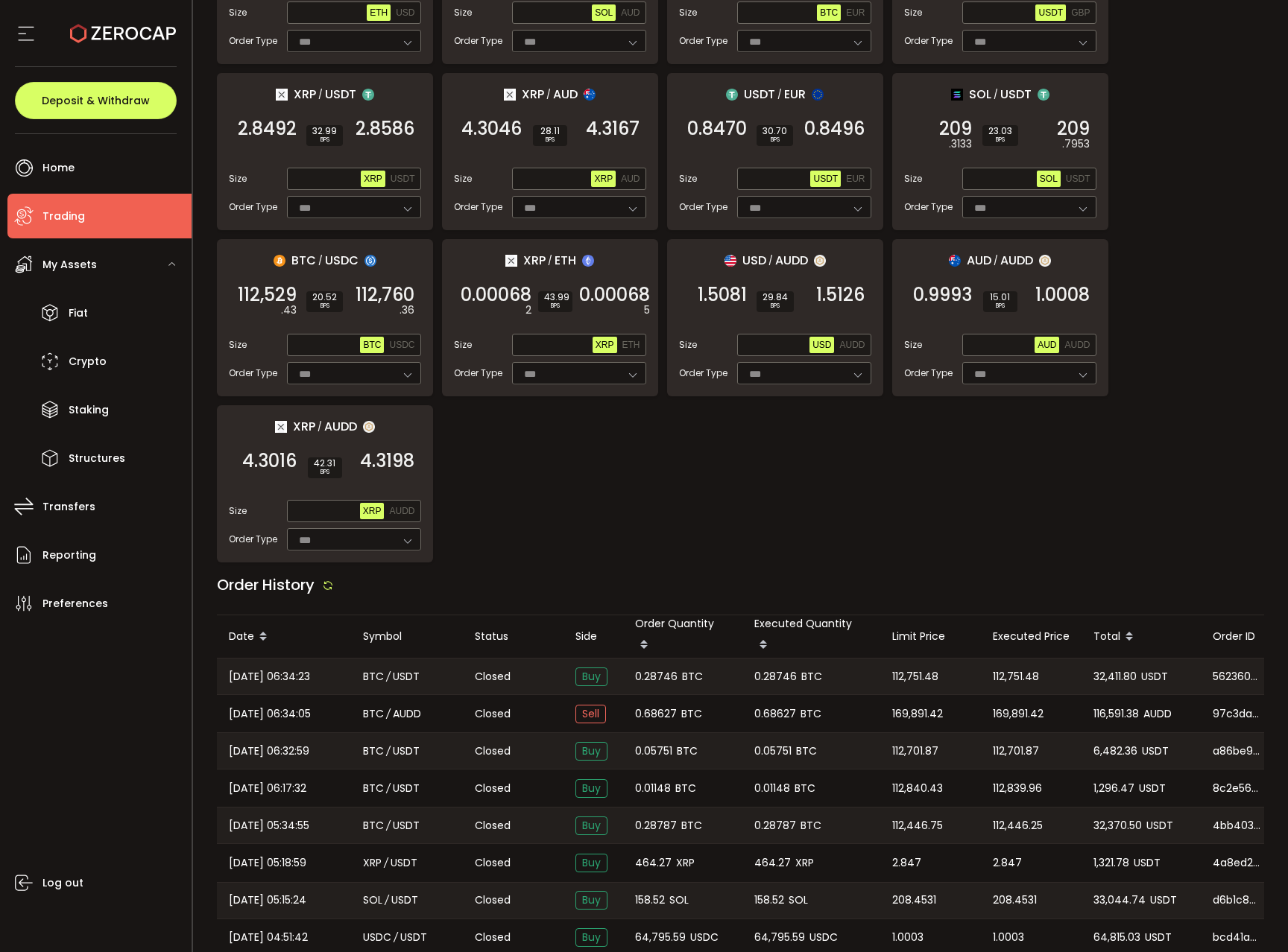
scroll to position [961, 0]
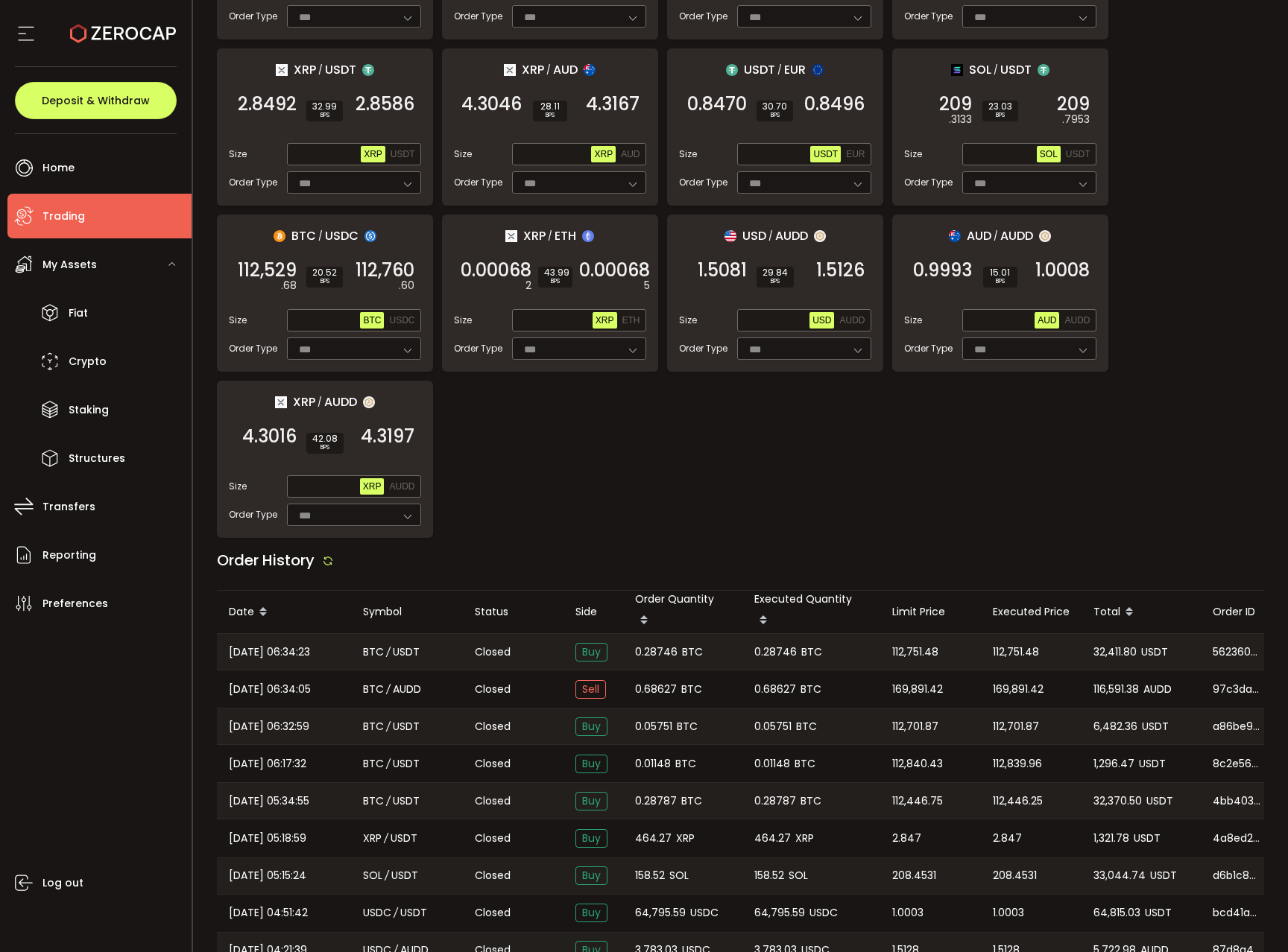
click at [638, 646] on span "0.28746" at bounding box center [656, 652] width 43 height 17
click at [641, 648] on span "0.28746" at bounding box center [656, 652] width 43 height 17
copy span "0.28746"
click at [1097, 646] on span "32,411.80" at bounding box center [1115, 652] width 43 height 17
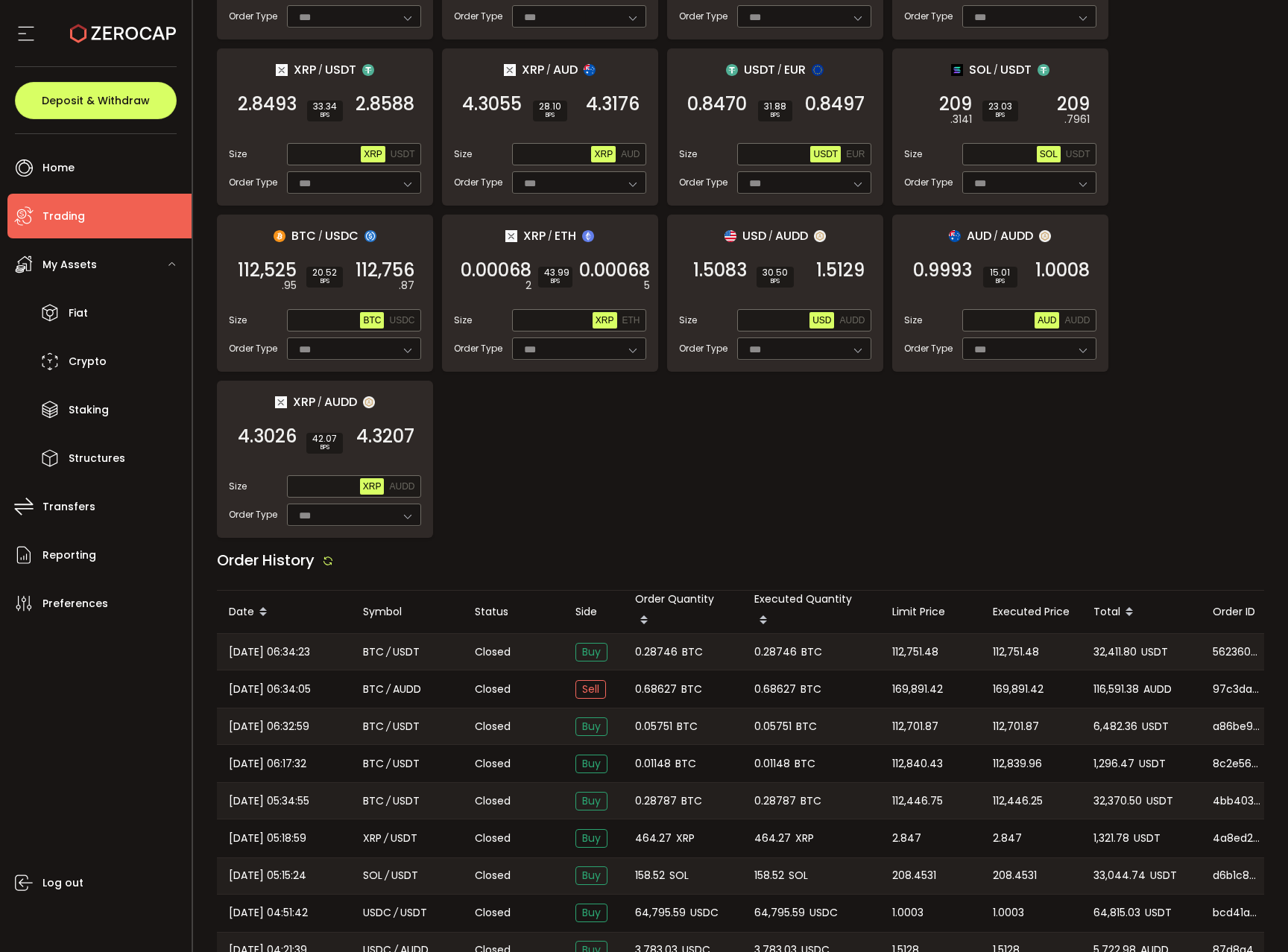
click at [1097, 646] on span "32,411.80" at bounding box center [1115, 652] width 43 height 17
copy span "32,411.80"
click at [1104, 656] on div "32,411.80 USDT" at bounding box center [1141, 652] width 120 height 36
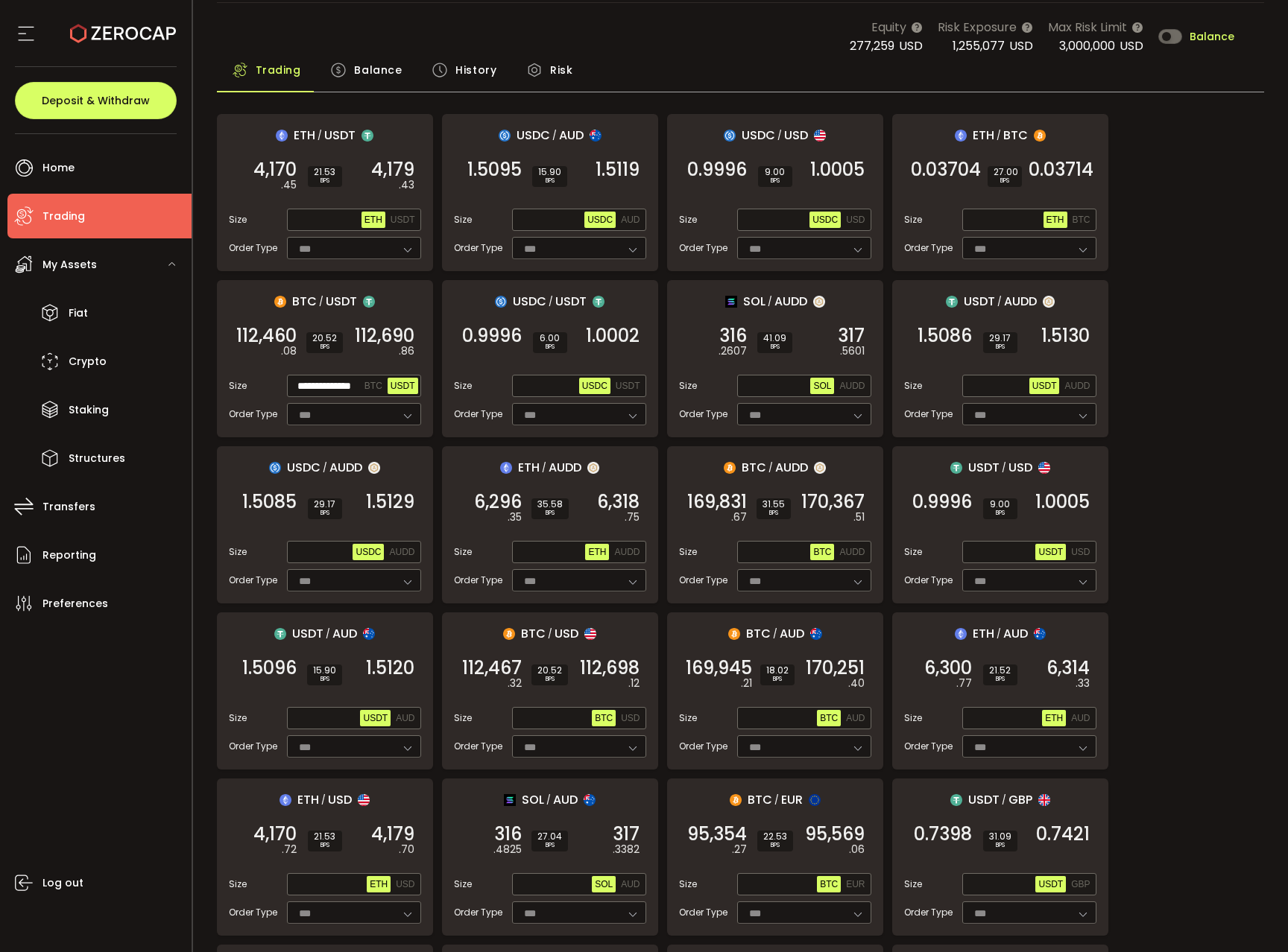
scroll to position [60, 0]
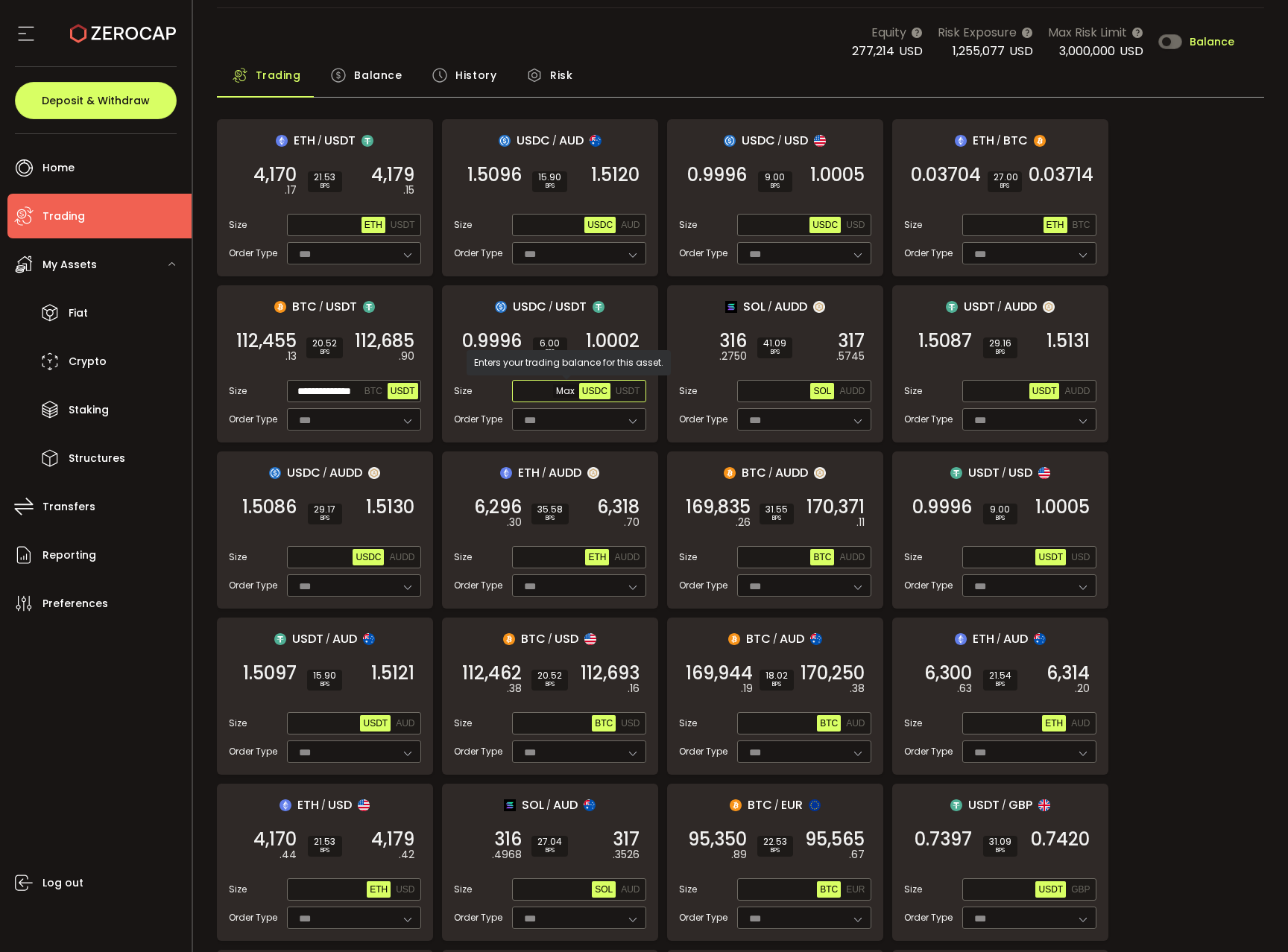
click at [521, 391] on input "text" at bounding box center [547, 392] width 64 height 16
click at [625, 390] on span "USDT" at bounding box center [628, 391] width 25 height 10
click at [537, 391] on input "text" at bounding box center [547, 392] width 64 height 16
paste input "********"
type input "********"
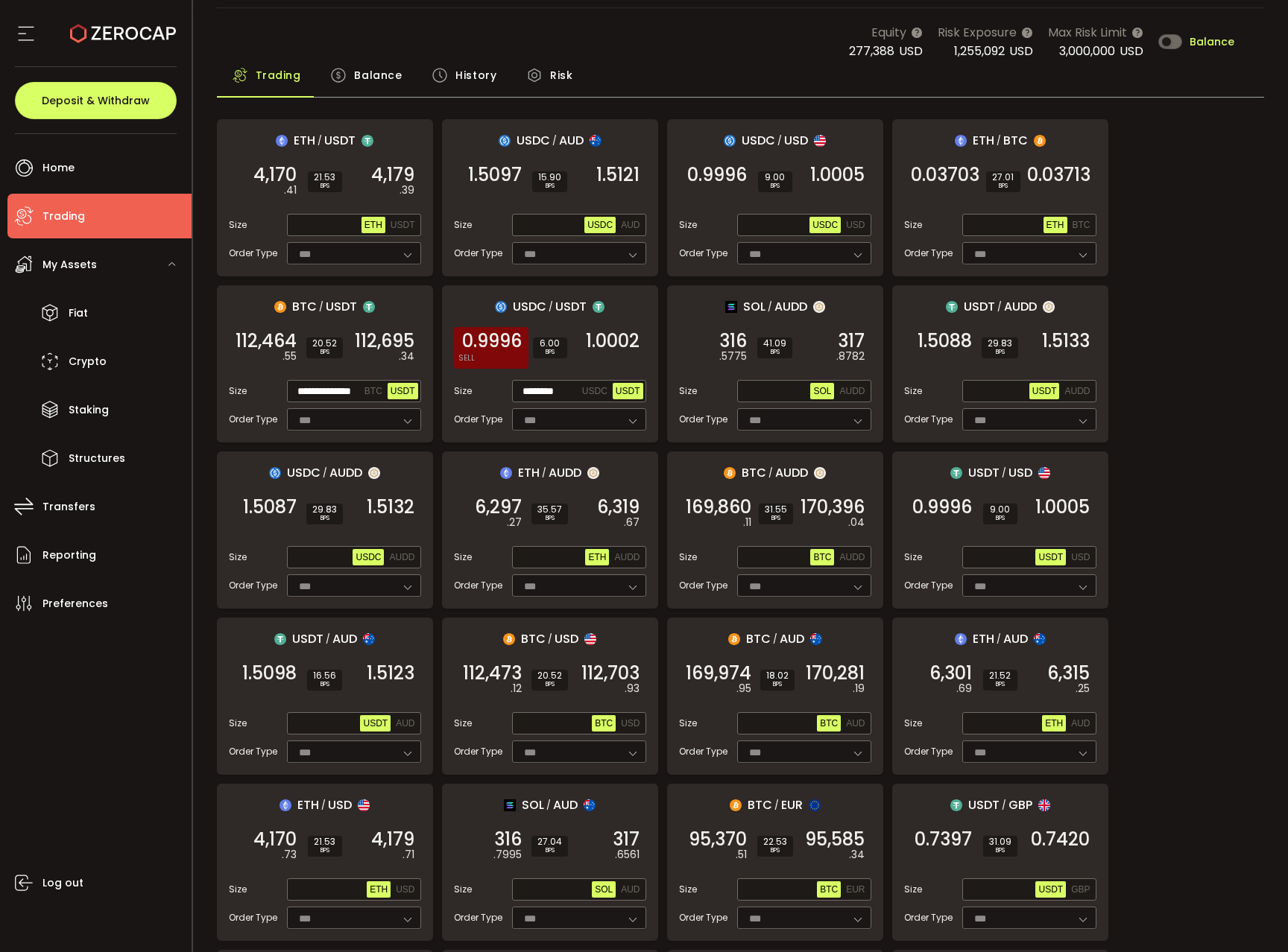
click at [496, 335] on span "0.9996" at bounding box center [492, 341] width 60 height 15
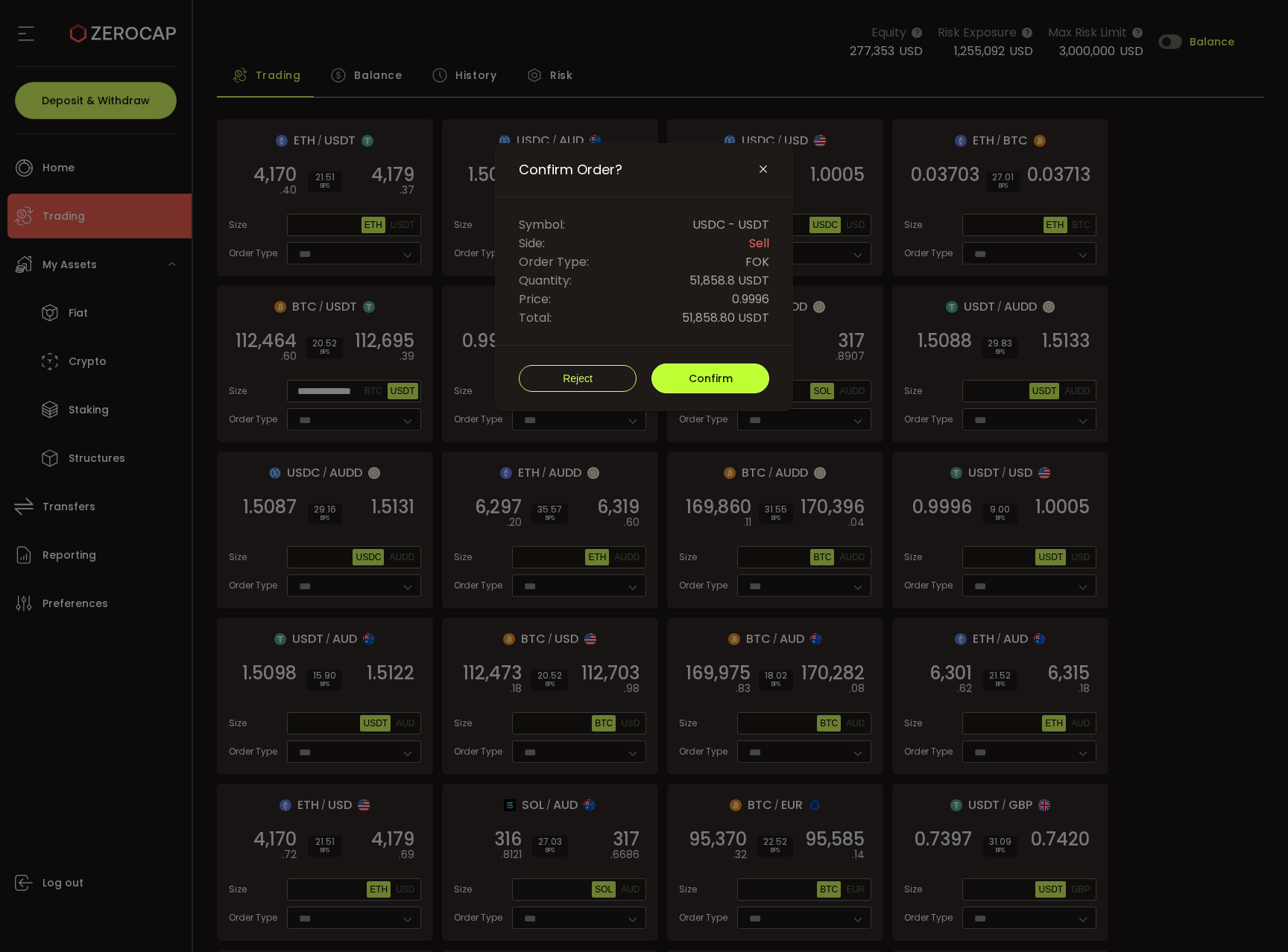
click at [736, 383] on button "Confirm" at bounding box center [710, 379] width 118 height 30
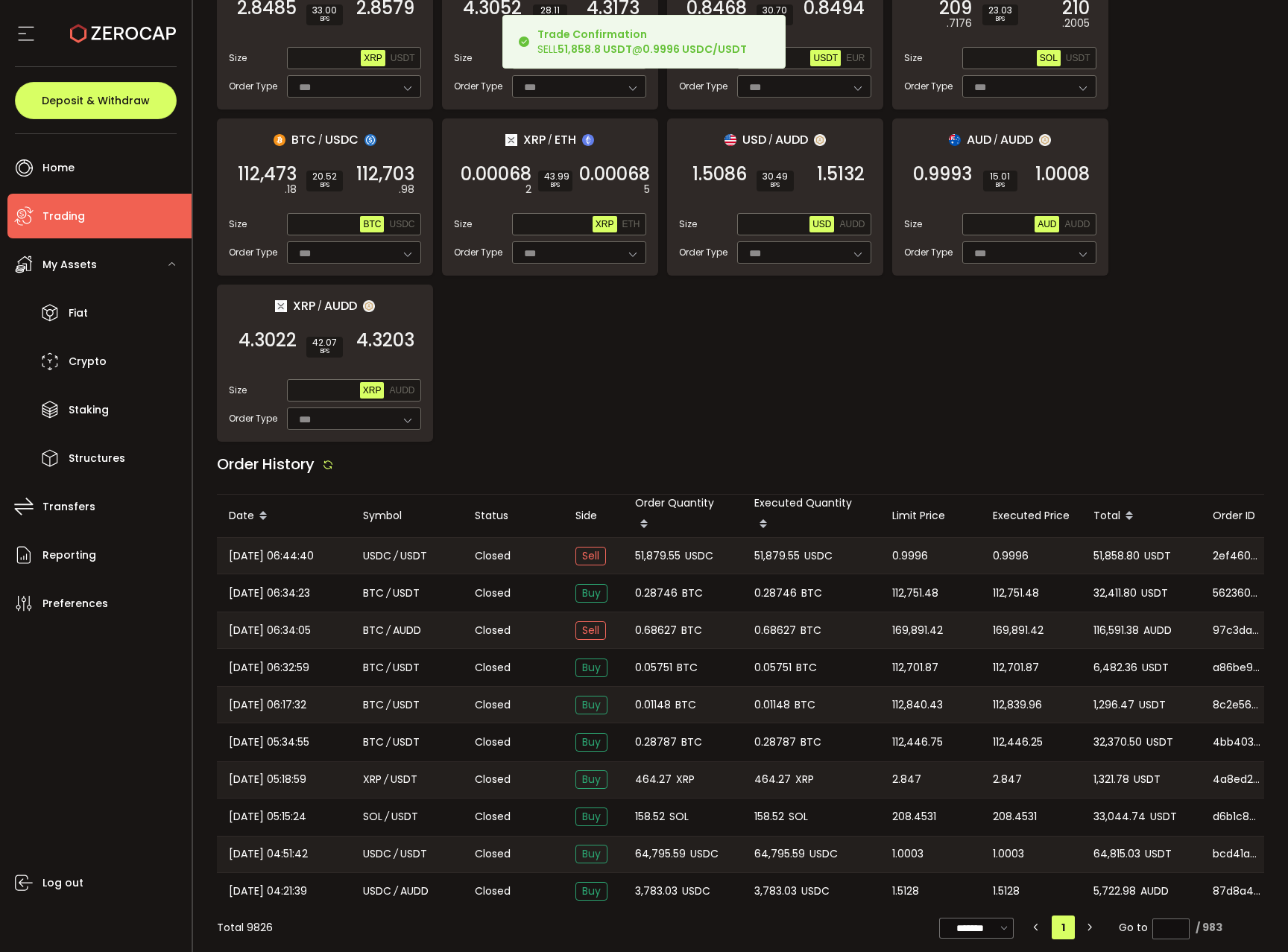
scroll to position [1065, 0]
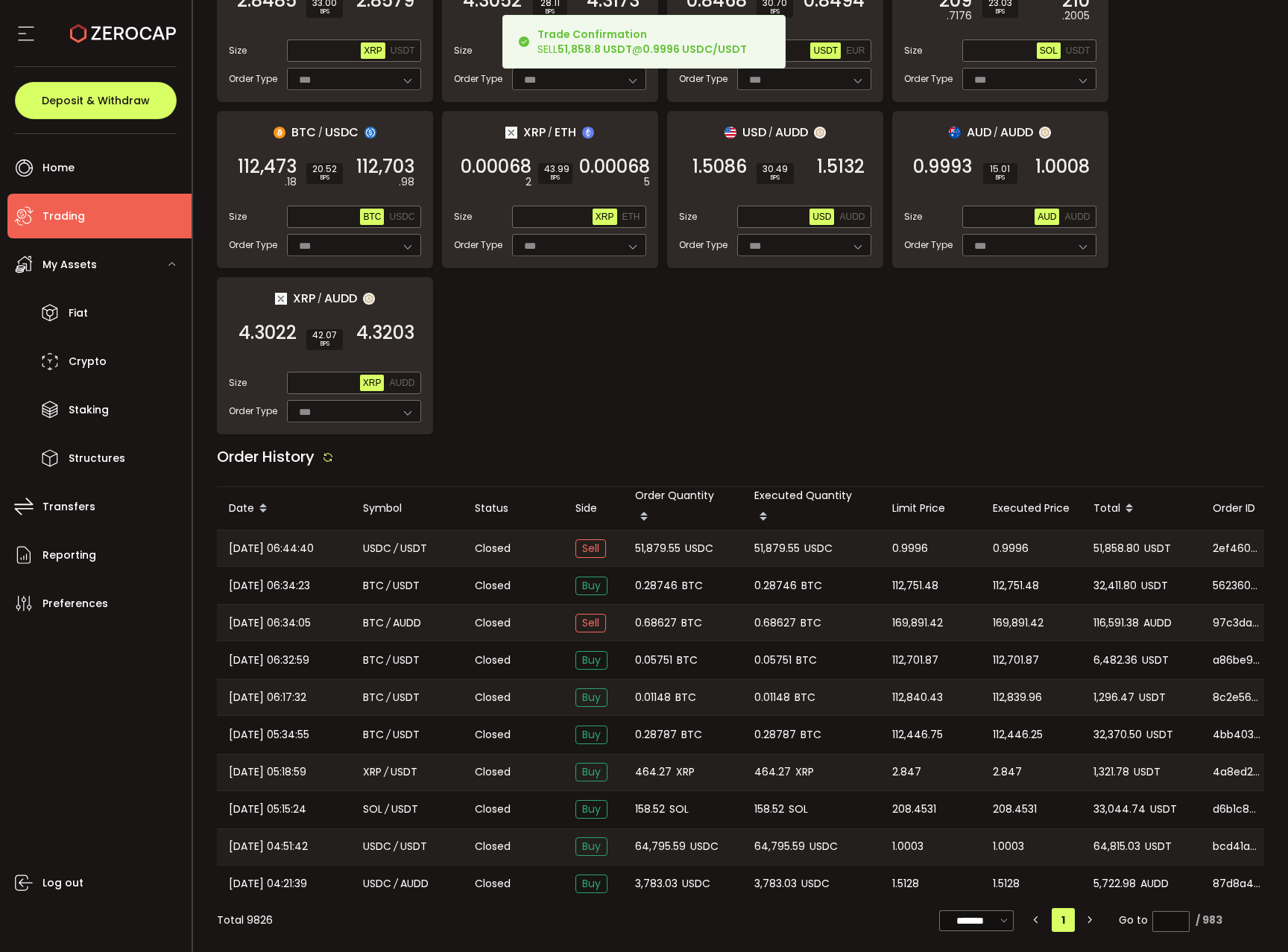
click at [766, 543] on span "51,879.55" at bounding box center [777, 548] width 46 height 17
copy span "51,879.55"
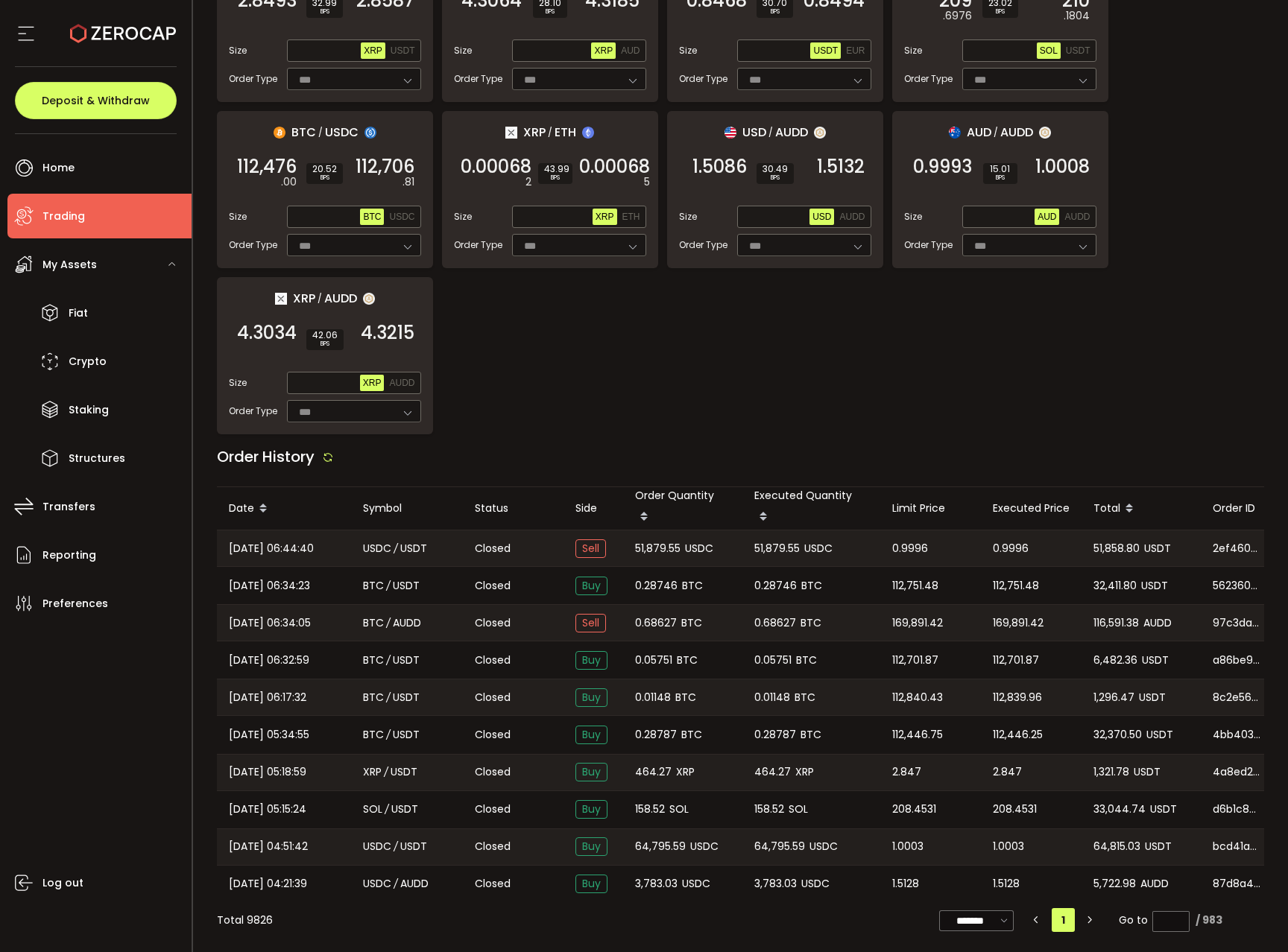
click at [1116, 545] on span "51,858.80" at bounding box center [1117, 548] width 46 height 17
copy span "51,858.80"
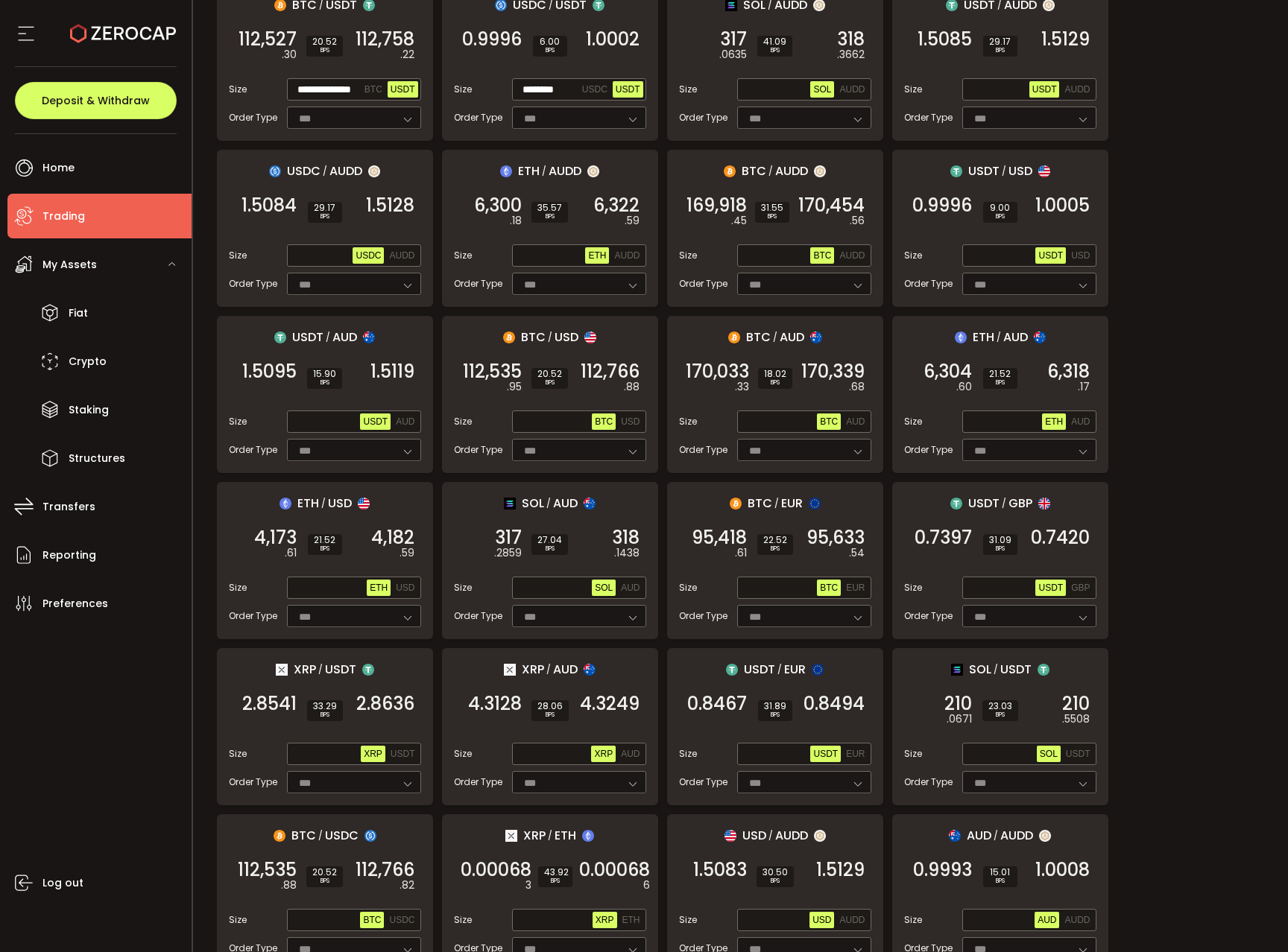
scroll to position [37, 0]
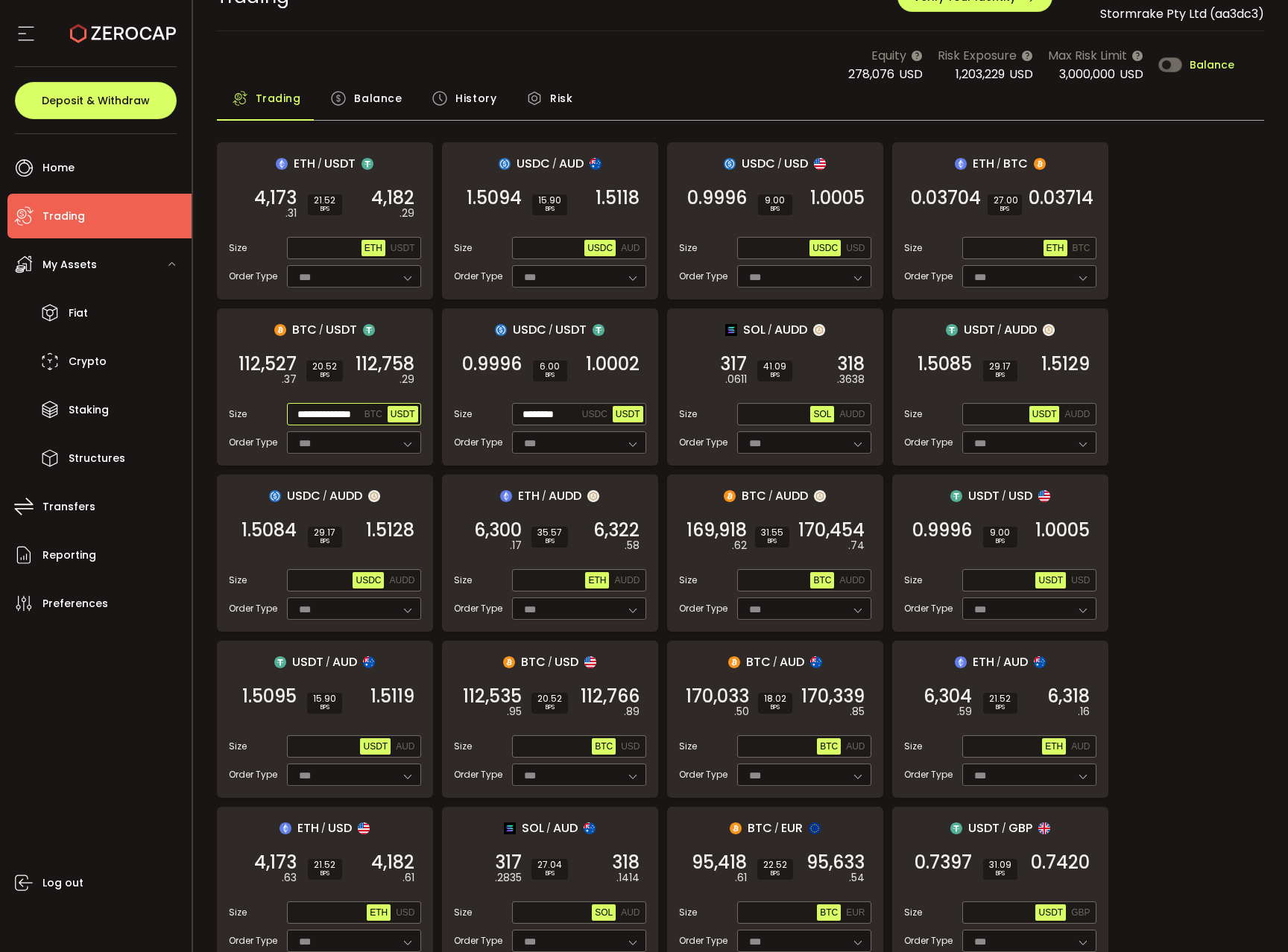
click at [322, 412] on input "**********" at bounding box center [326, 415] width 72 height 16
paste input "text"
click at [410, 347] on div "**********" at bounding box center [324, 387] width 216 height 157
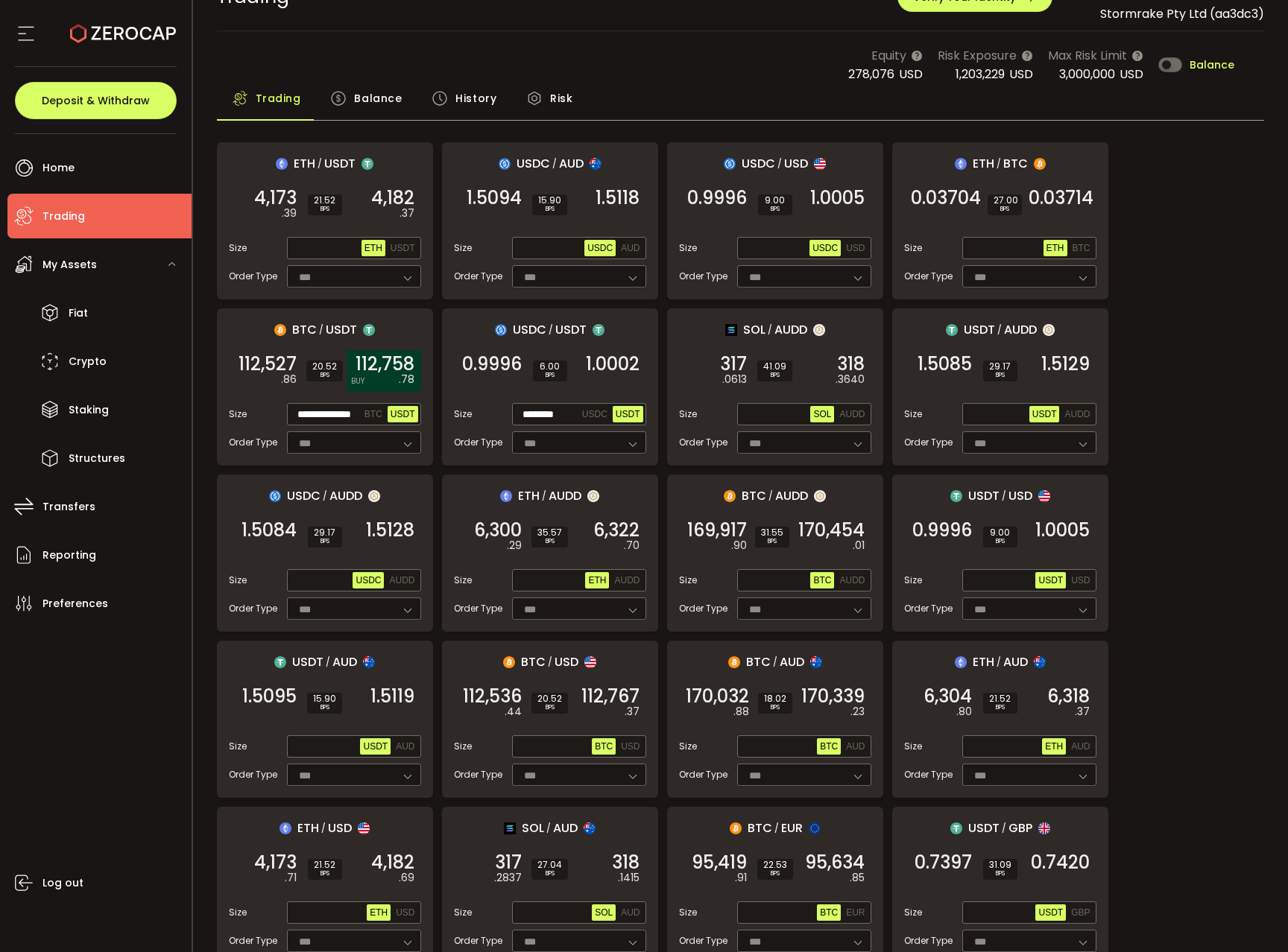
click at [407, 358] on span "112,758" at bounding box center [385, 365] width 59 height 15
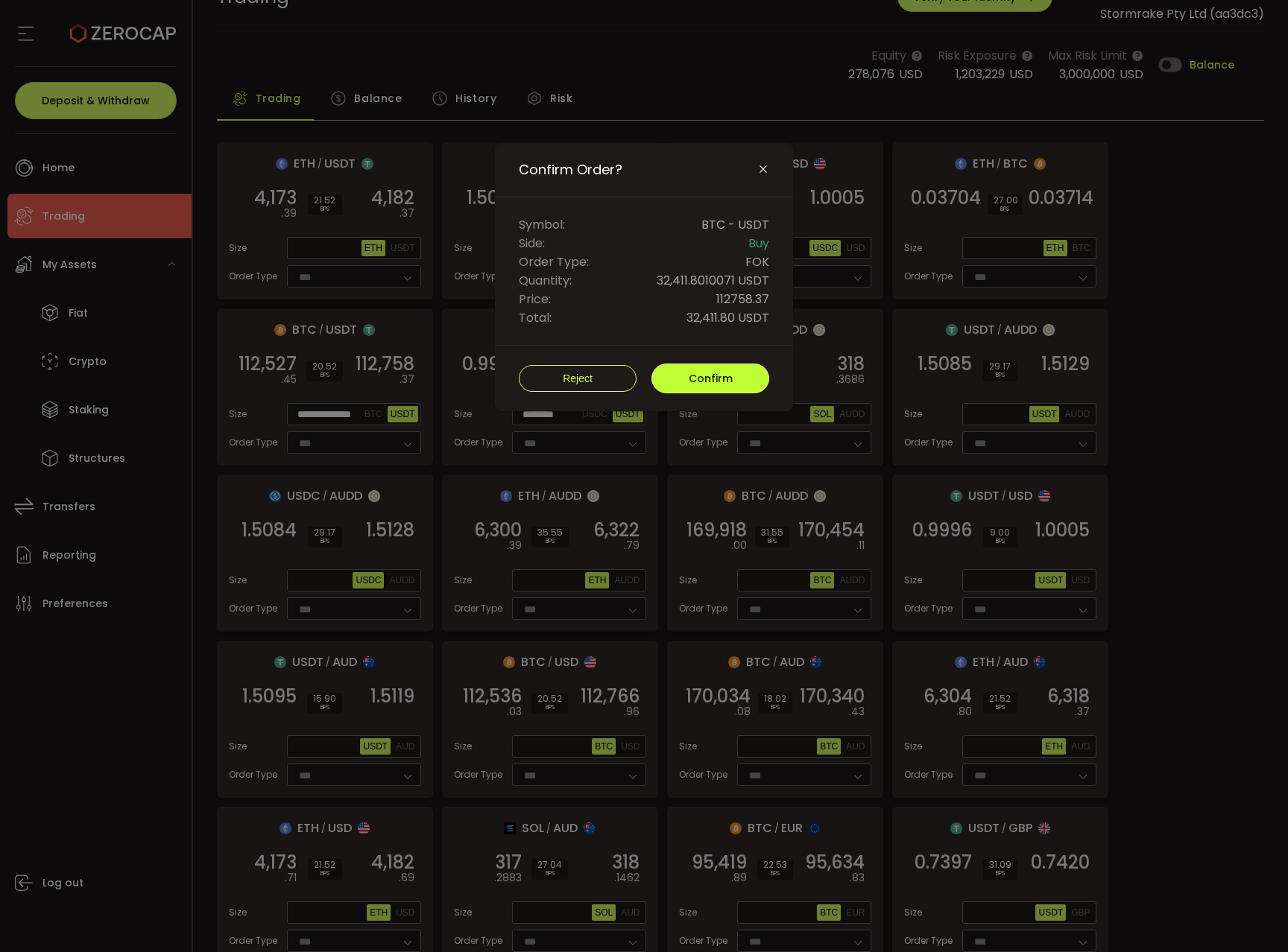
click at [696, 392] on button "Confirm" at bounding box center [710, 379] width 118 height 30
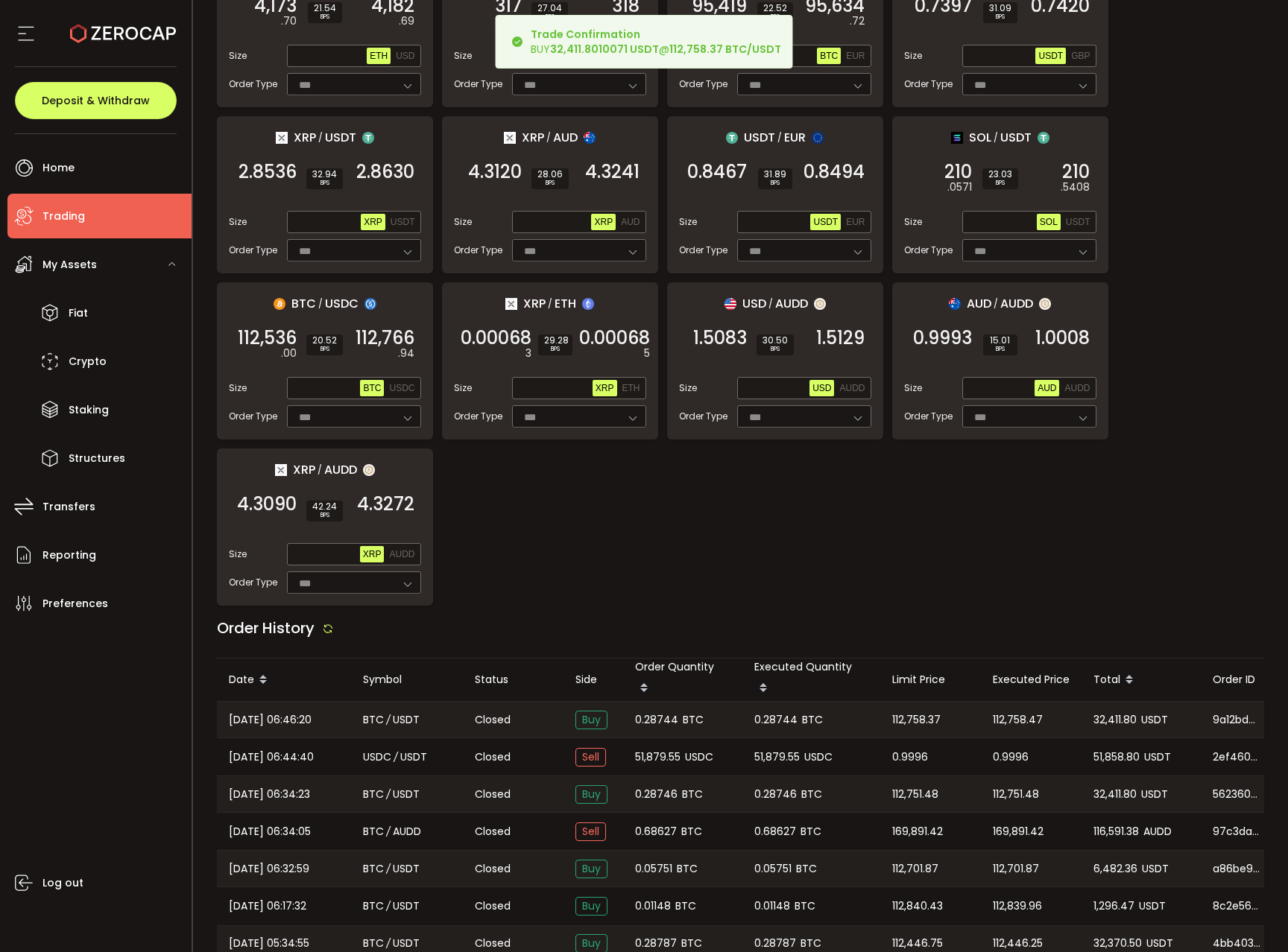
scroll to position [894, 0]
click at [774, 711] on span "0.28744" at bounding box center [776, 719] width 43 height 17
copy span "0.28744"
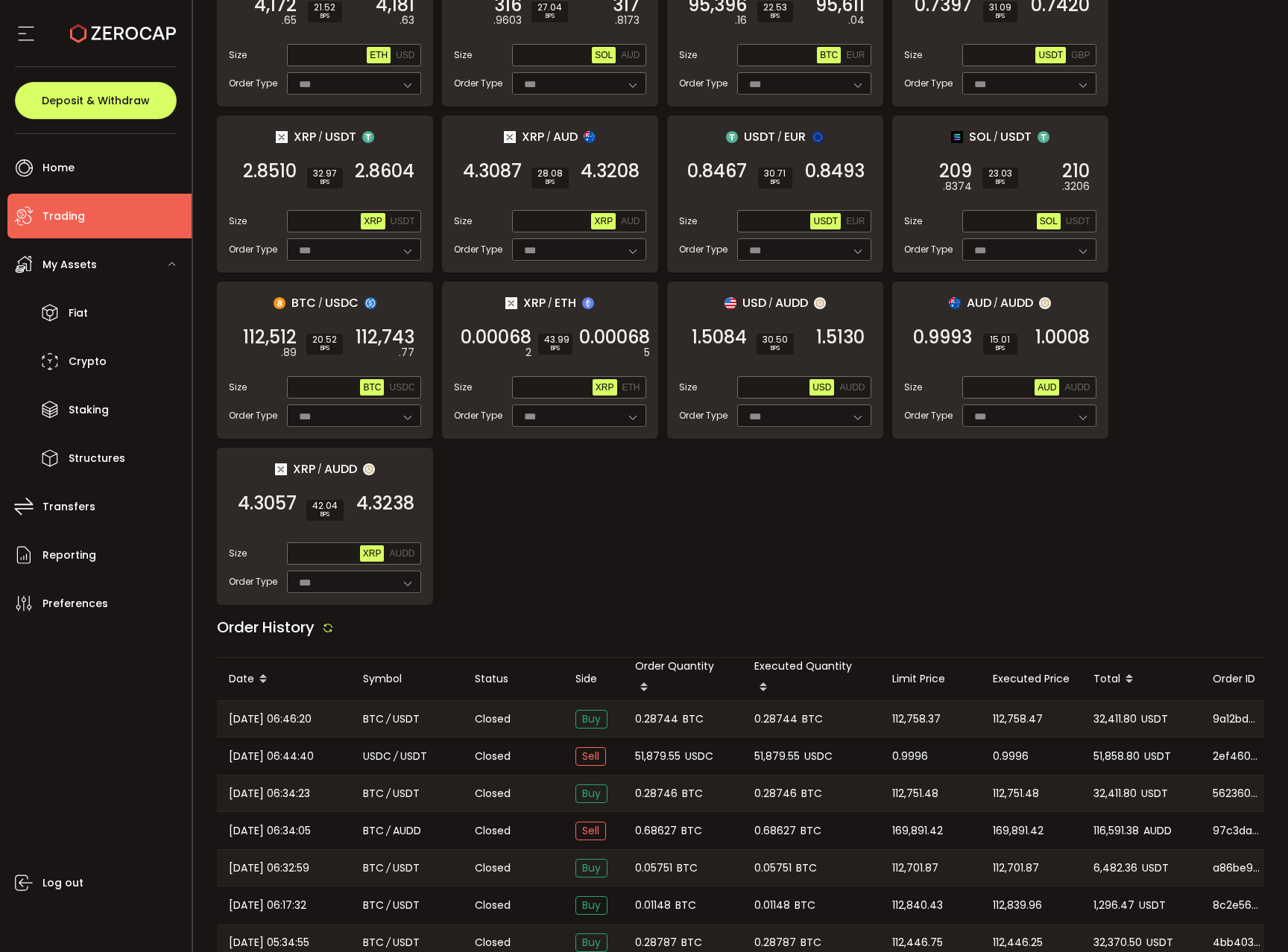
click at [1110, 711] on span "32,411.80" at bounding box center [1115, 719] width 43 height 17
copy span "32,411.80"
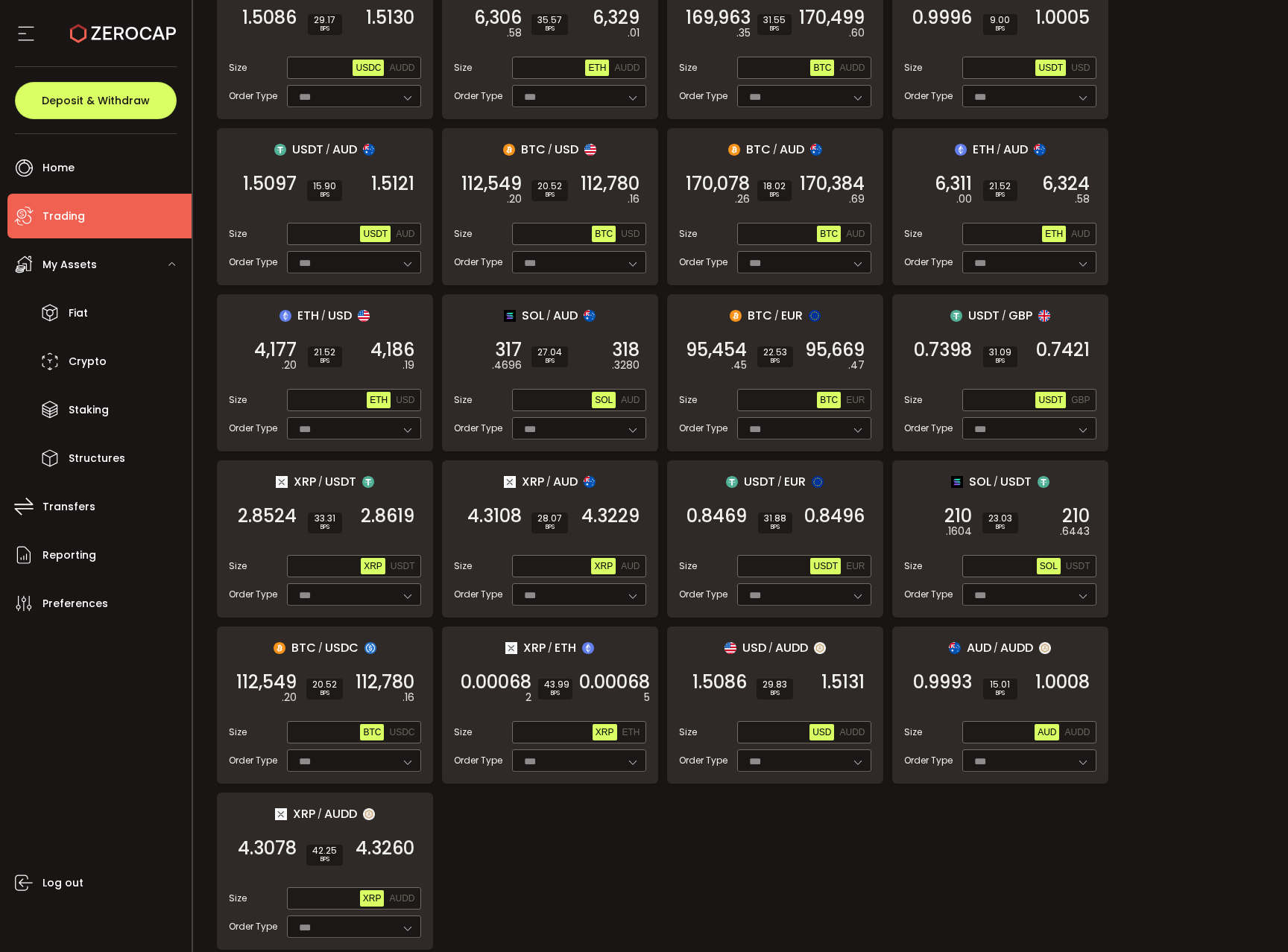
scroll to position [170, 0]
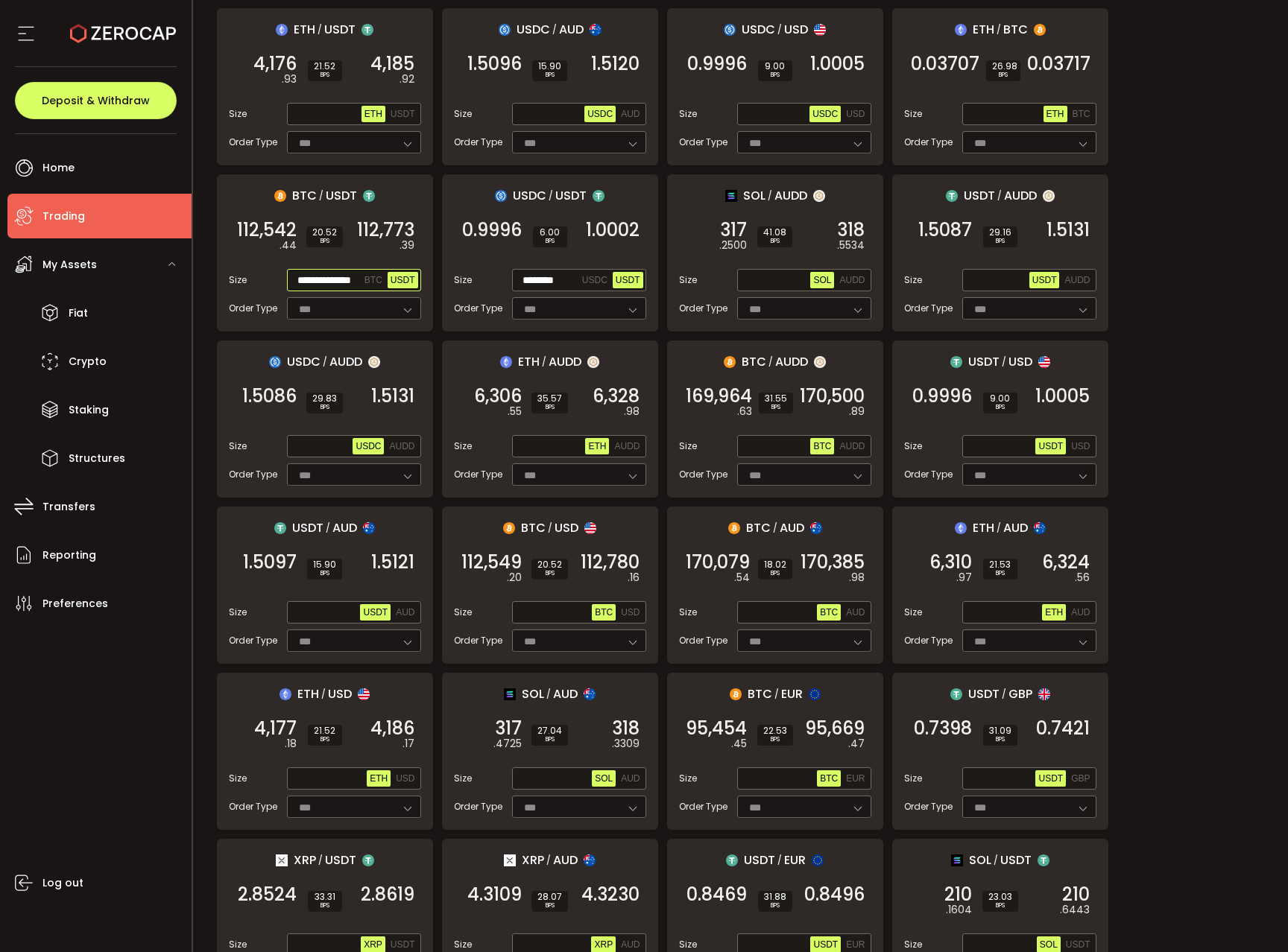
click at [324, 276] on input "**********" at bounding box center [326, 281] width 72 height 16
paste input "text"
click at [383, 237] on span "112,772" at bounding box center [386, 230] width 58 height 15
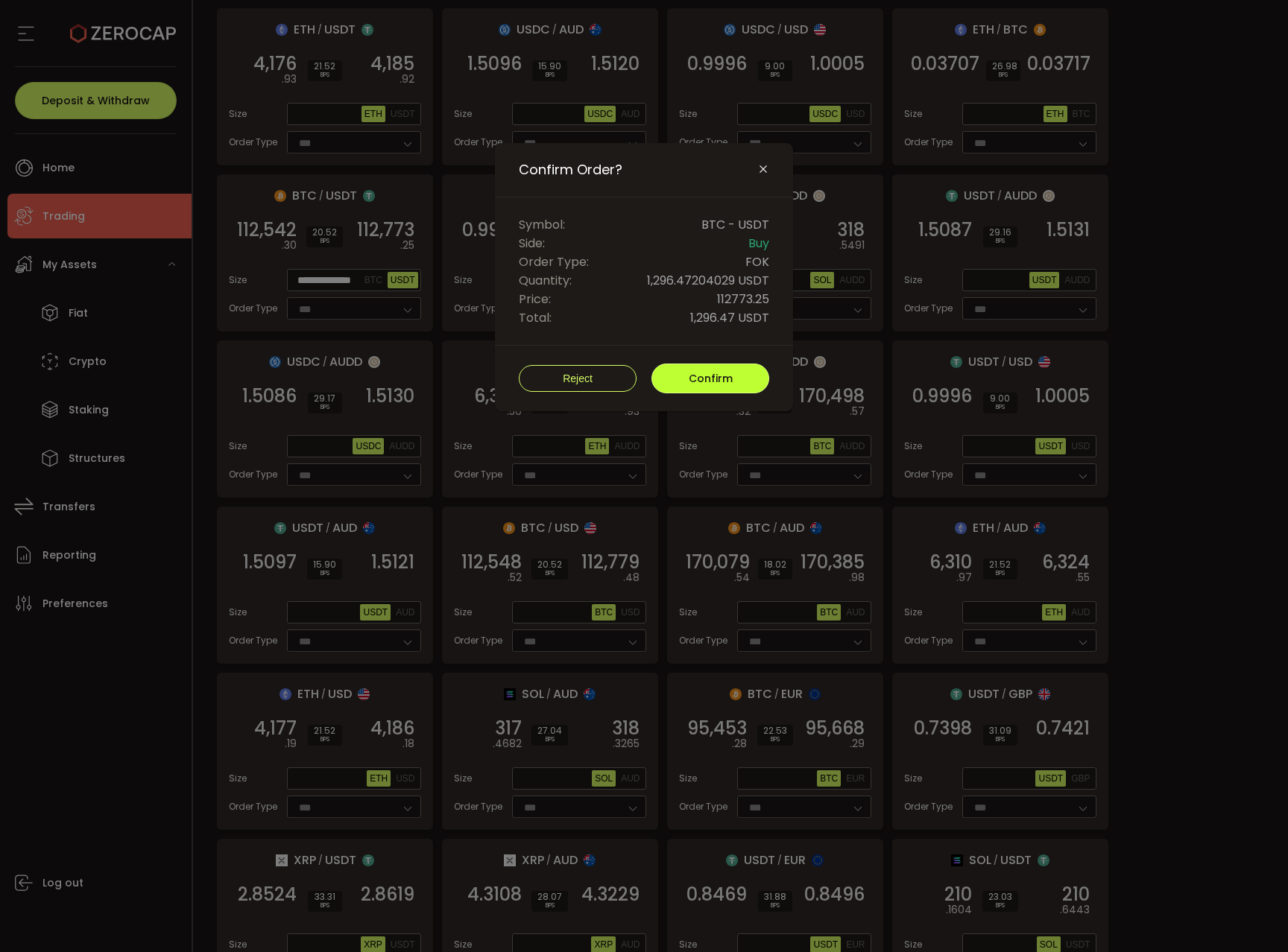
click at [685, 379] on button "Confirm" at bounding box center [710, 379] width 118 height 30
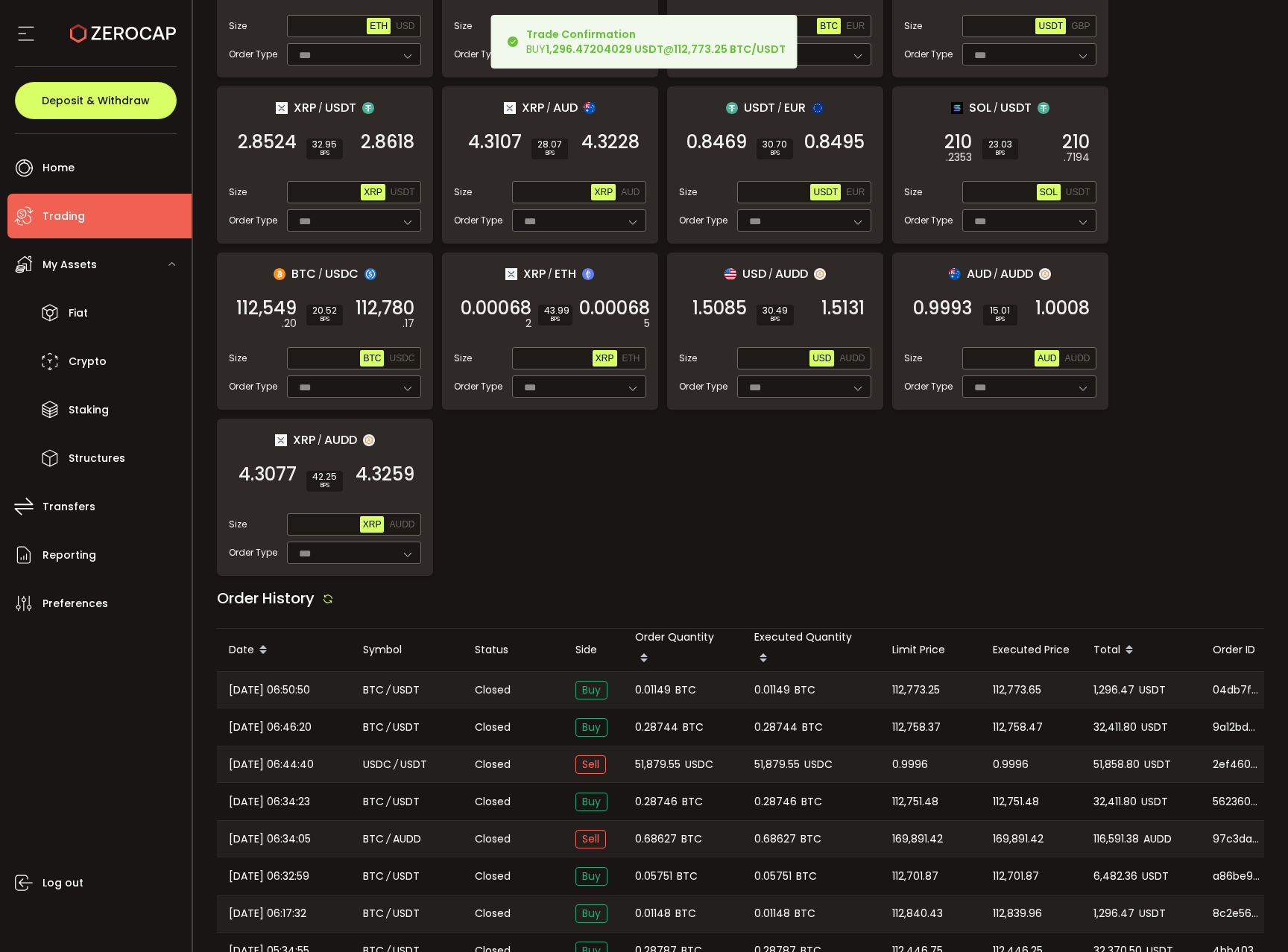
scroll to position [1024, 0]
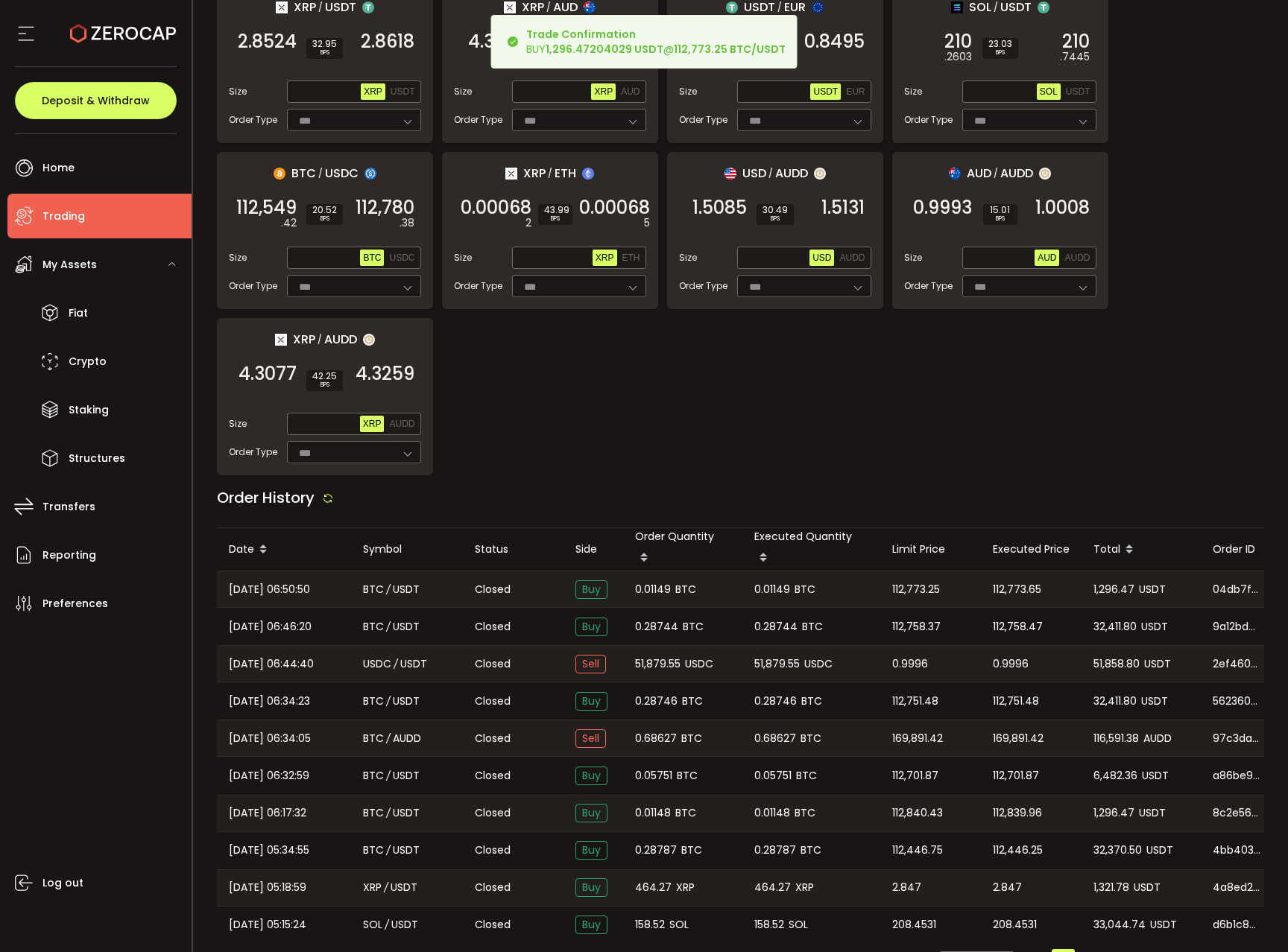
click at [668, 581] on span "0.01149" at bounding box center [653, 590] width 36 height 17
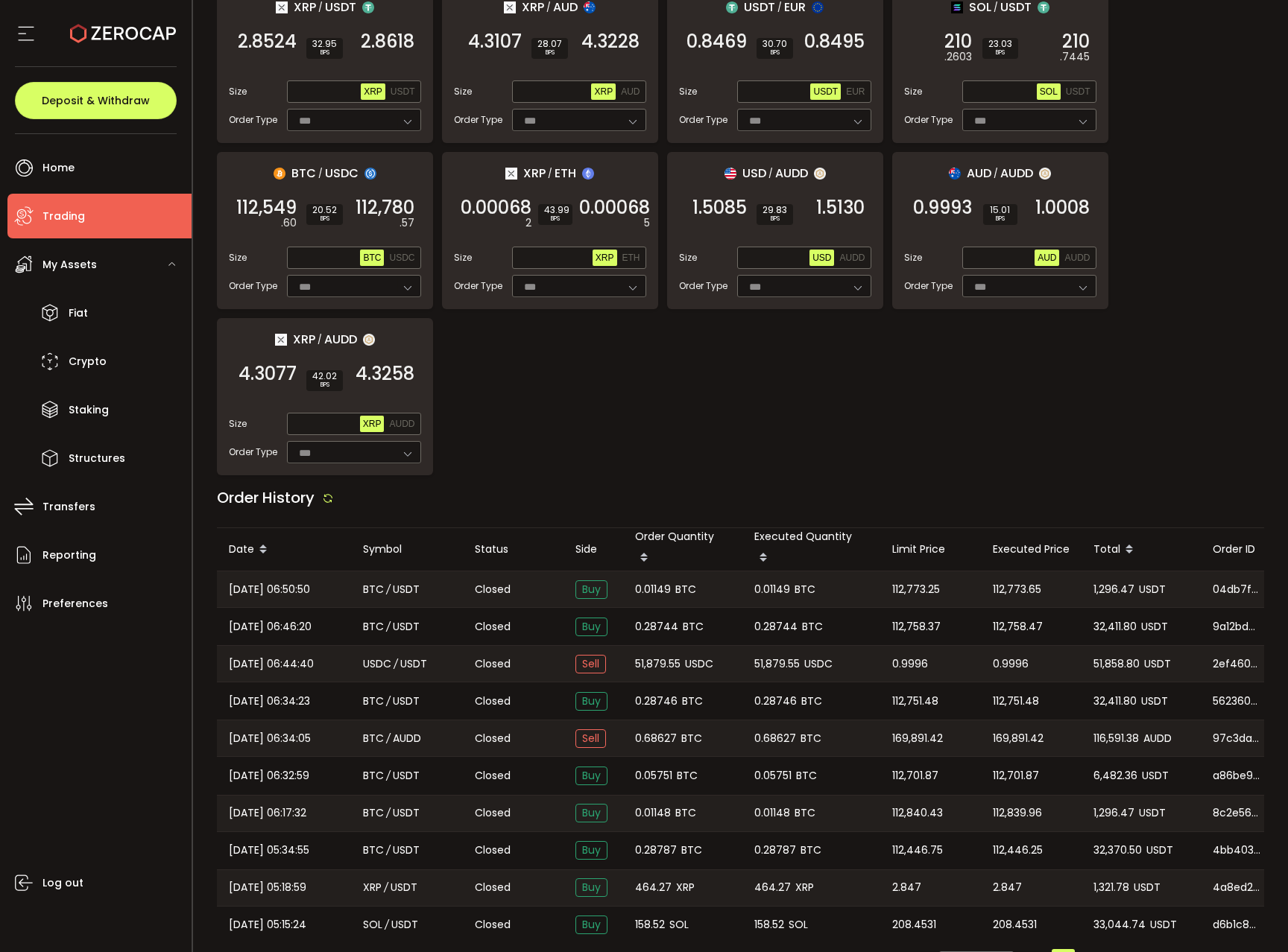
click at [665, 581] on span "0.01149" at bounding box center [653, 590] width 36 height 17
click at [1115, 583] on span "1,296.47" at bounding box center [1114, 590] width 41 height 17
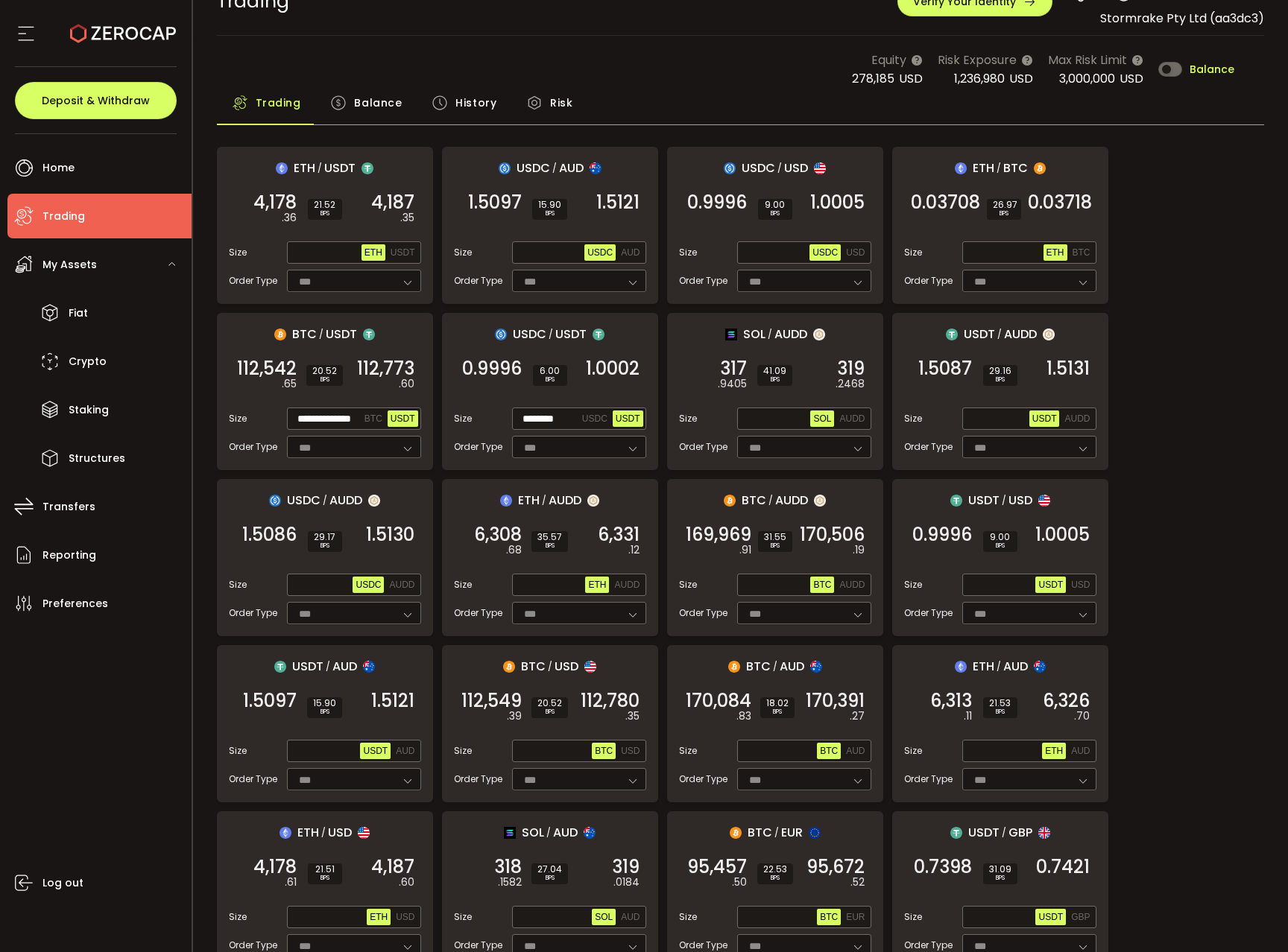
scroll to position [11, 0]
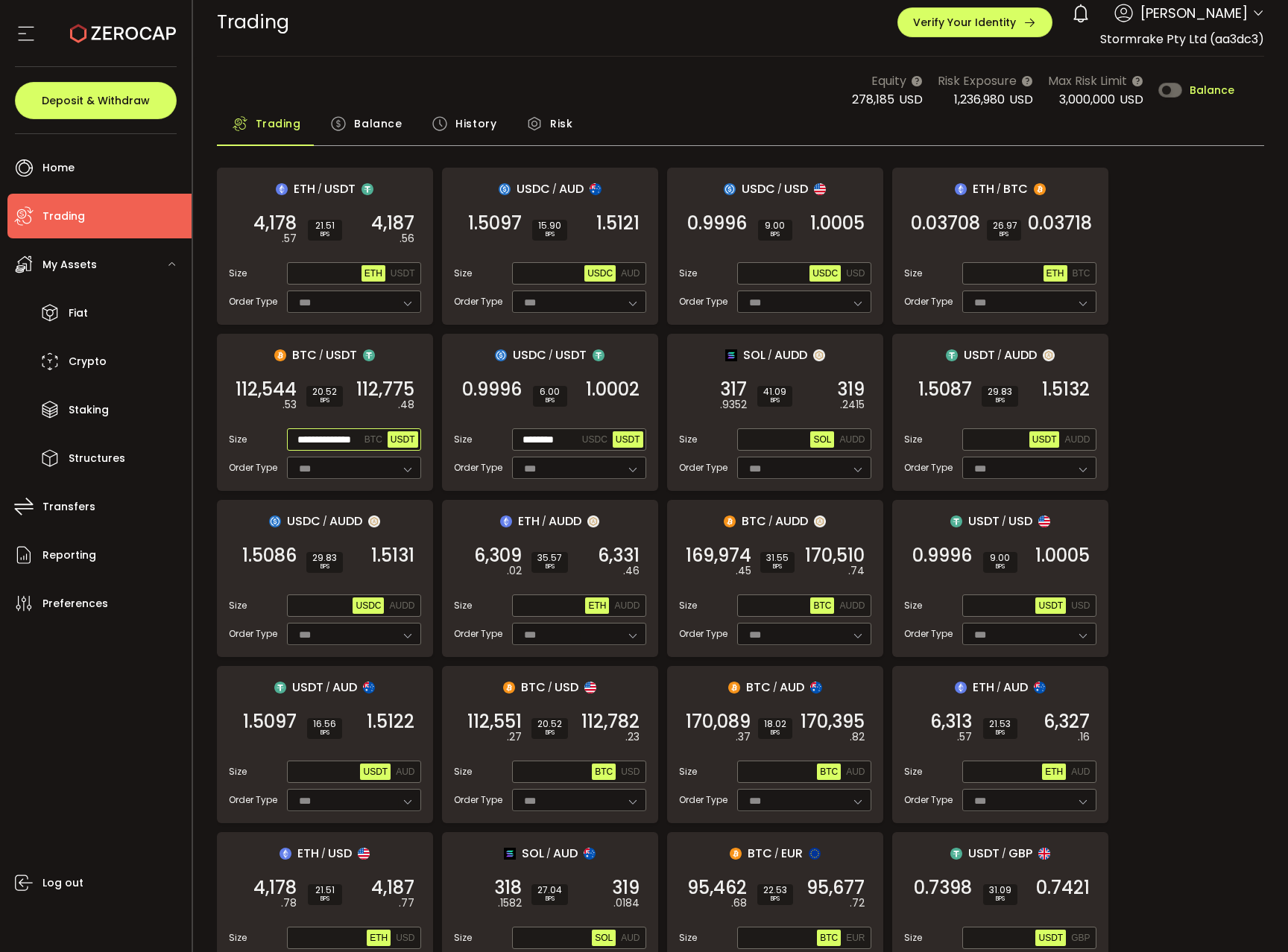
click at [322, 433] on input "**********" at bounding box center [326, 440] width 72 height 16
paste input "*"
click at [375, 401] on div "112,776 .57 BUY" at bounding box center [384, 397] width 75 height 42
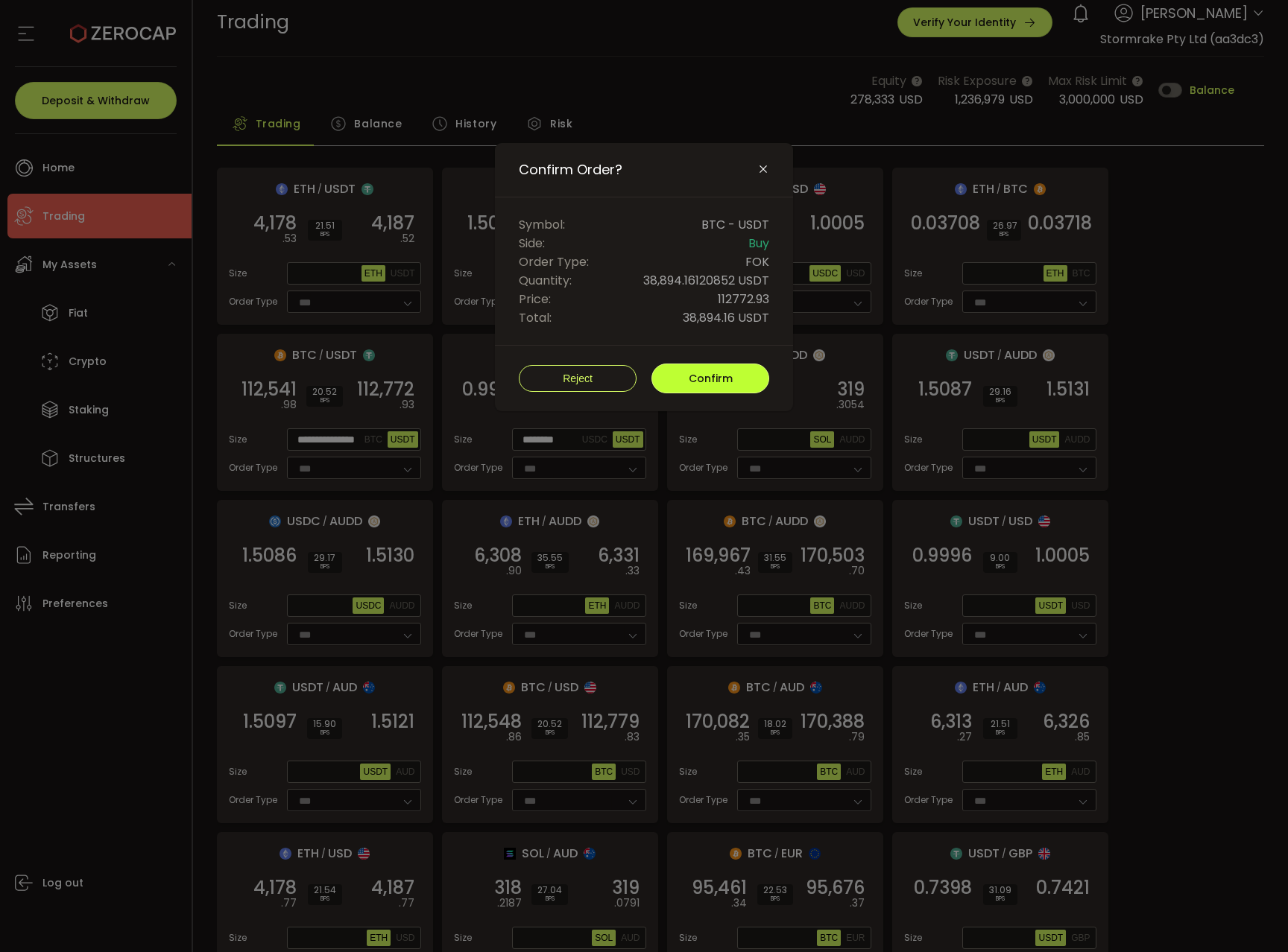
click at [694, 384] on span "Confirm" at bounding box center [710, 379] width 44 height 15
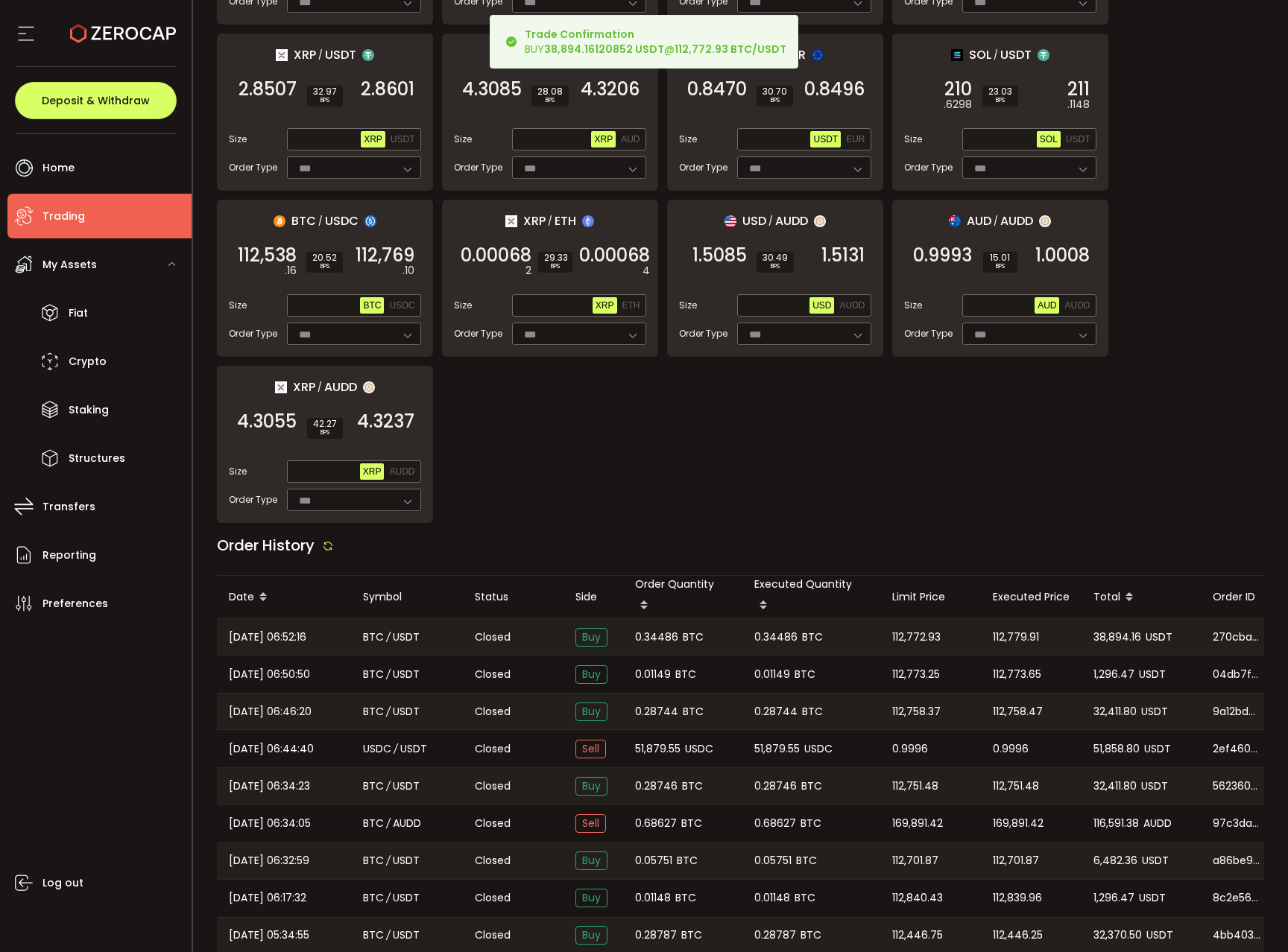
scroll to position [983, 0]
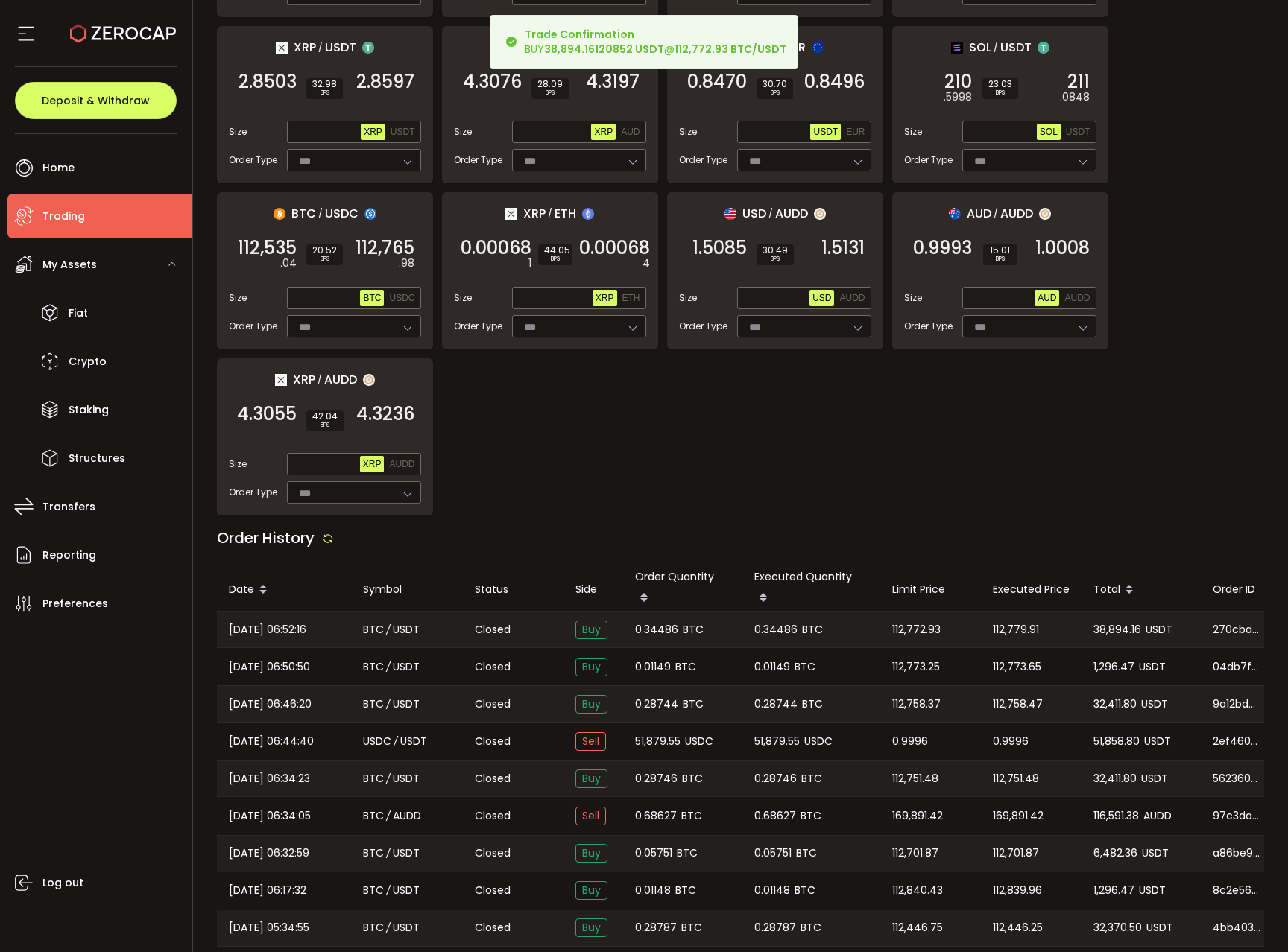
click at [651, 622] on span "0.34486" at bounding box center [656, 630] width 43 height 17
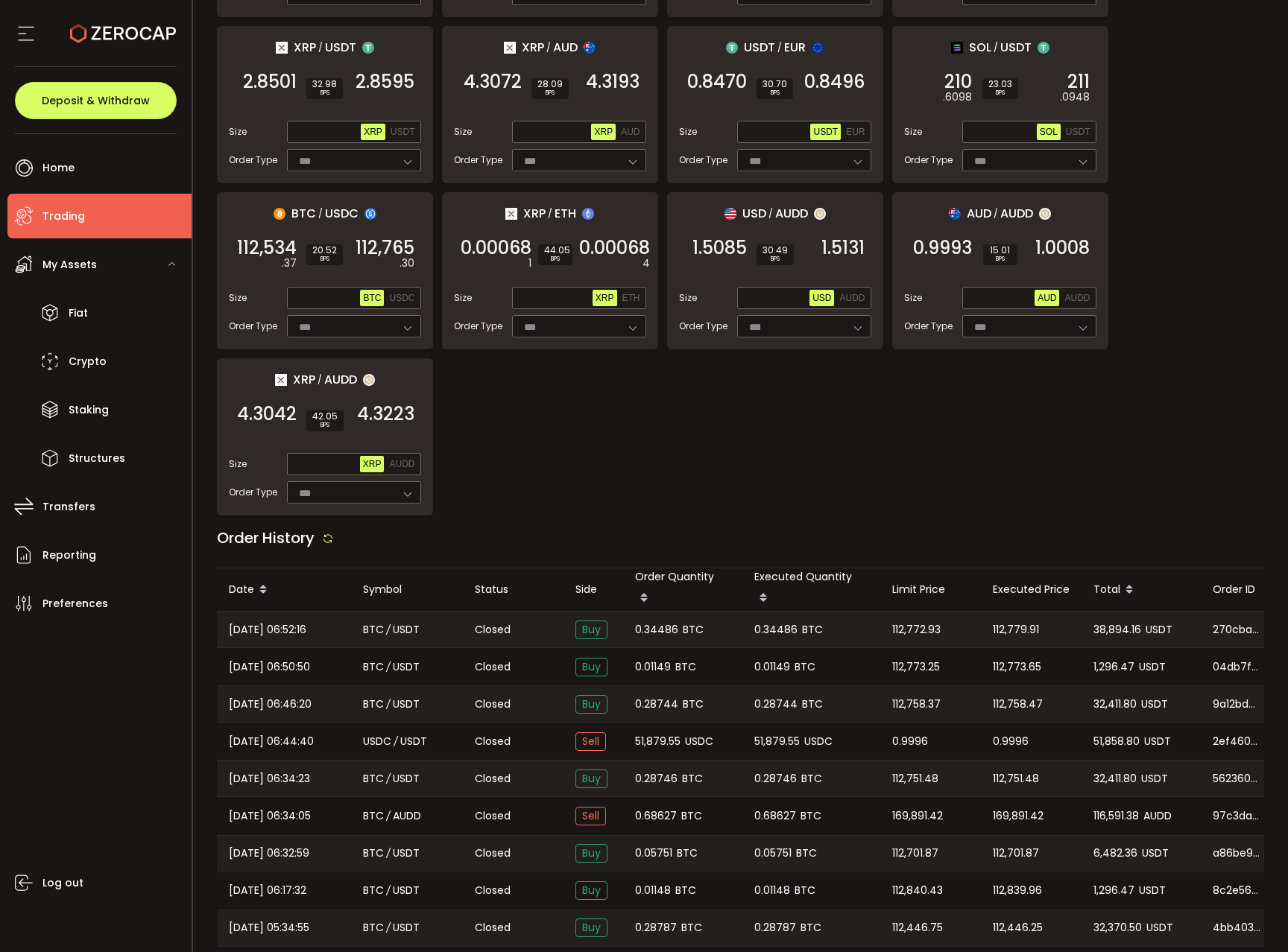
click at [1103, 627] on span "38,894.16" at bounding box center [1118, 630] width 48 height 17
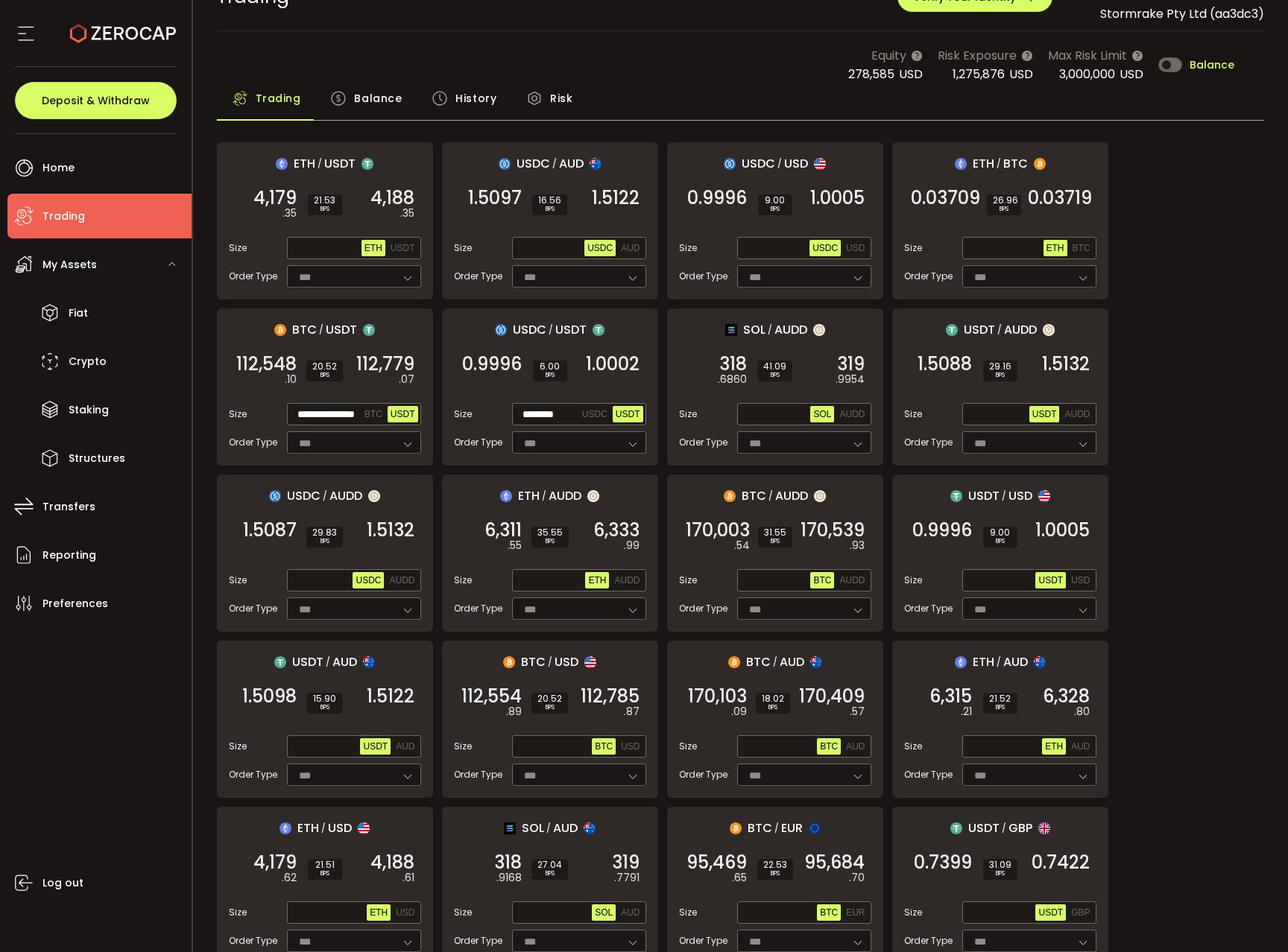
scroll to position [0, 0]
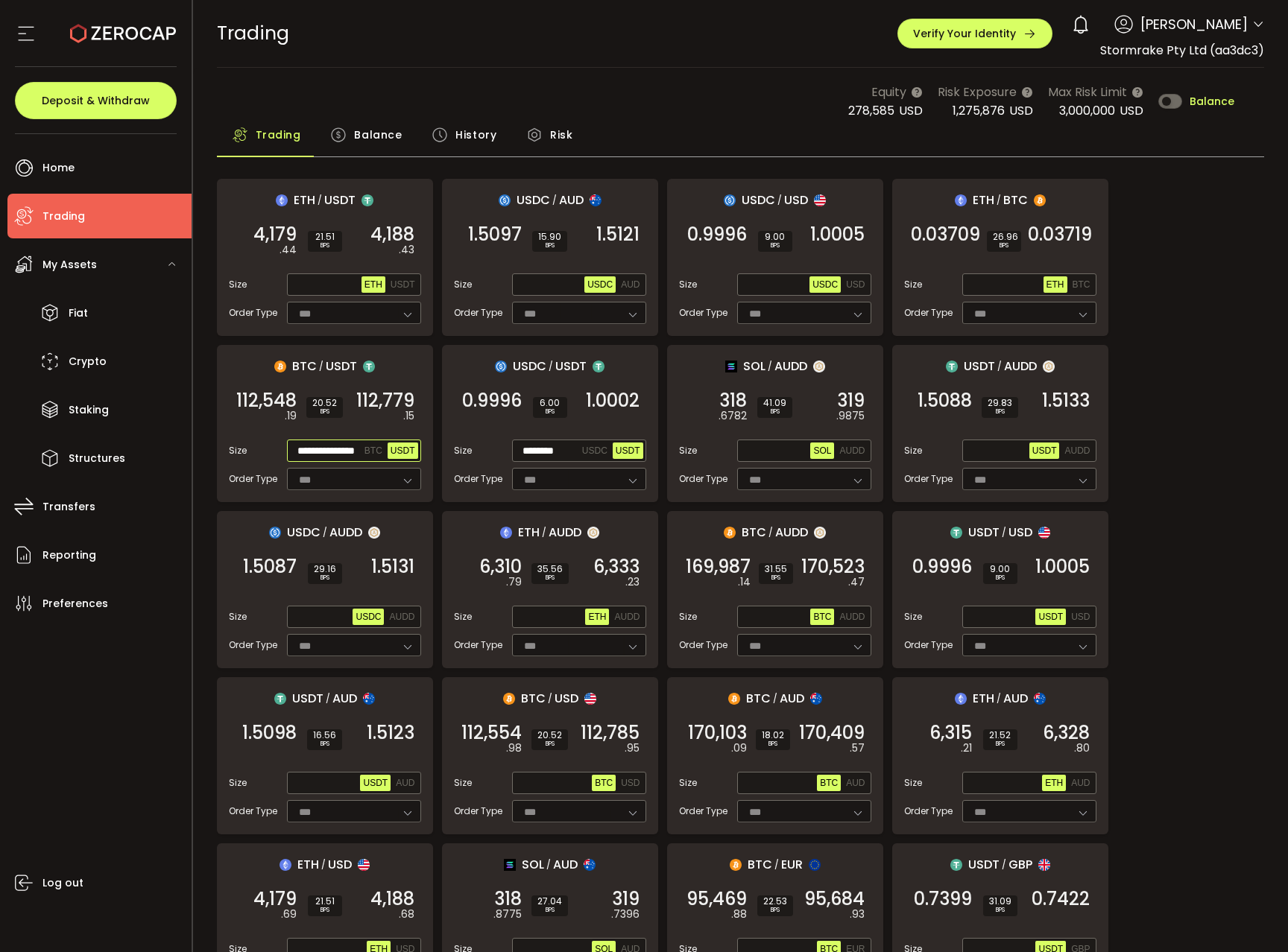
click at [318, 451] on input "**********" at bounding box center [326, 451] width 72 height 16
paste input "text"
click at [383, 408] on span "112,779" at bounding box center [386, 401] width 58 height 15
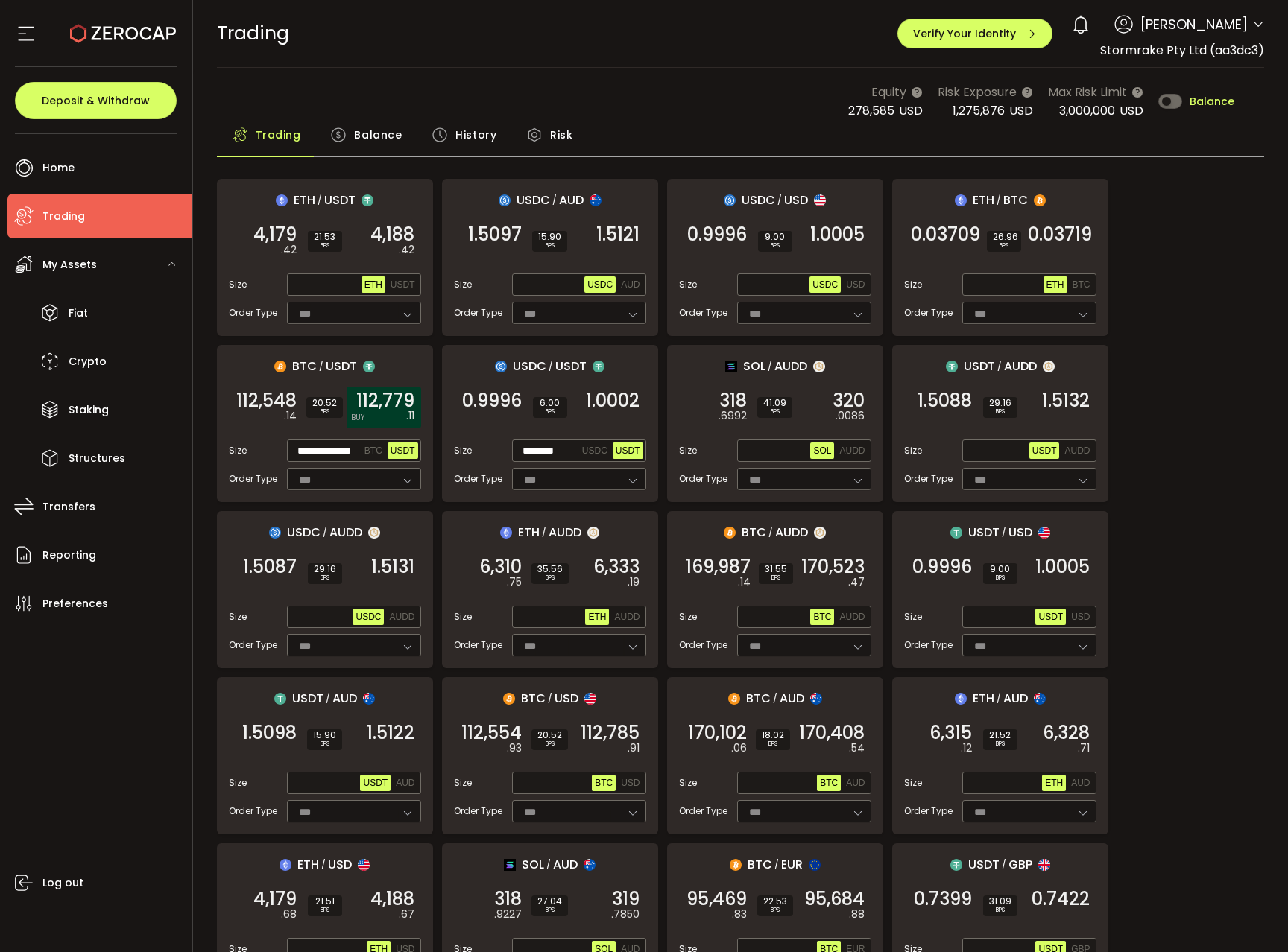
scroll to position [0, 0]
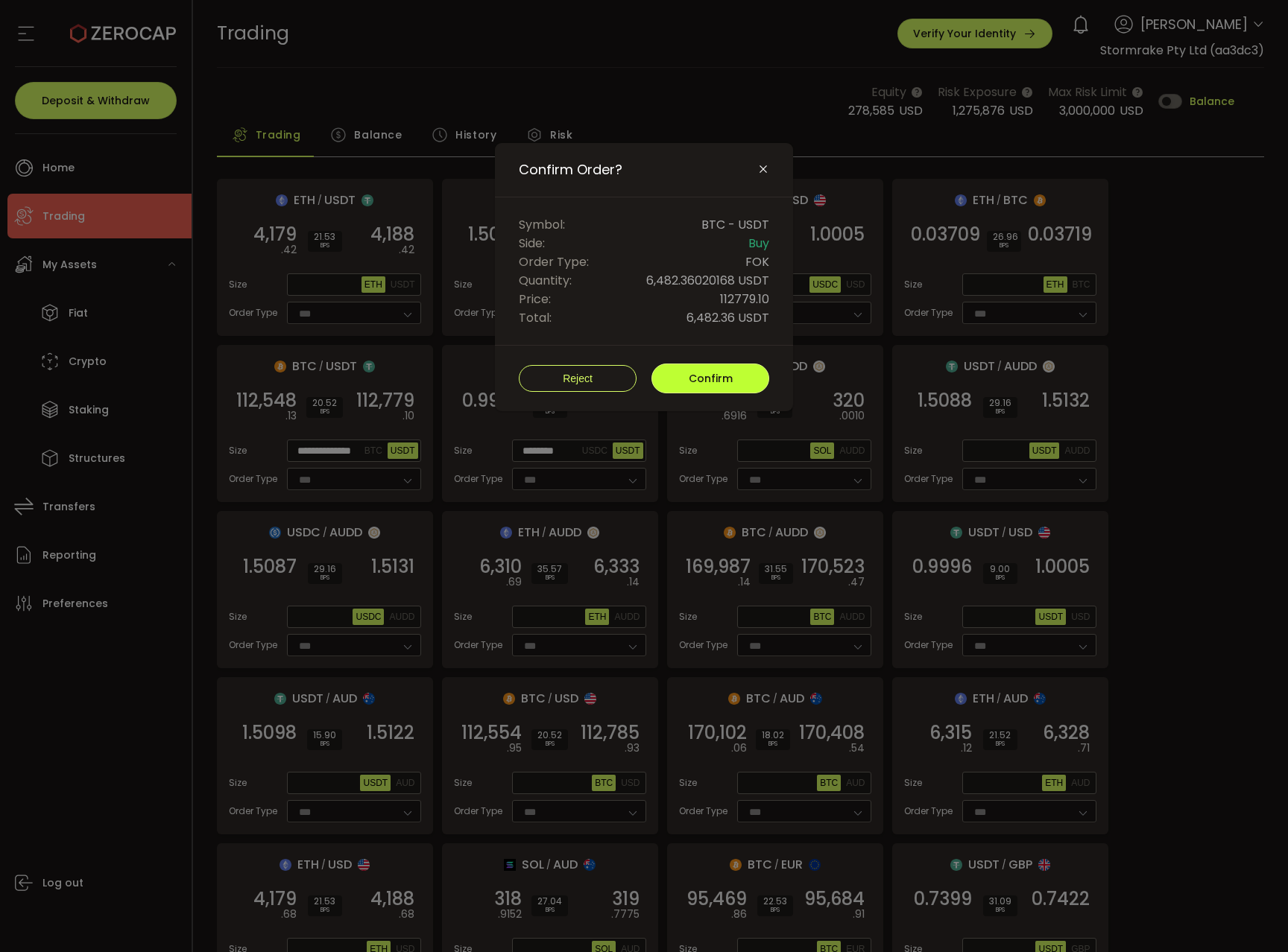
click at [688, 377] on button "Confirm" at bounding box center [710, 379] width 118 height 30
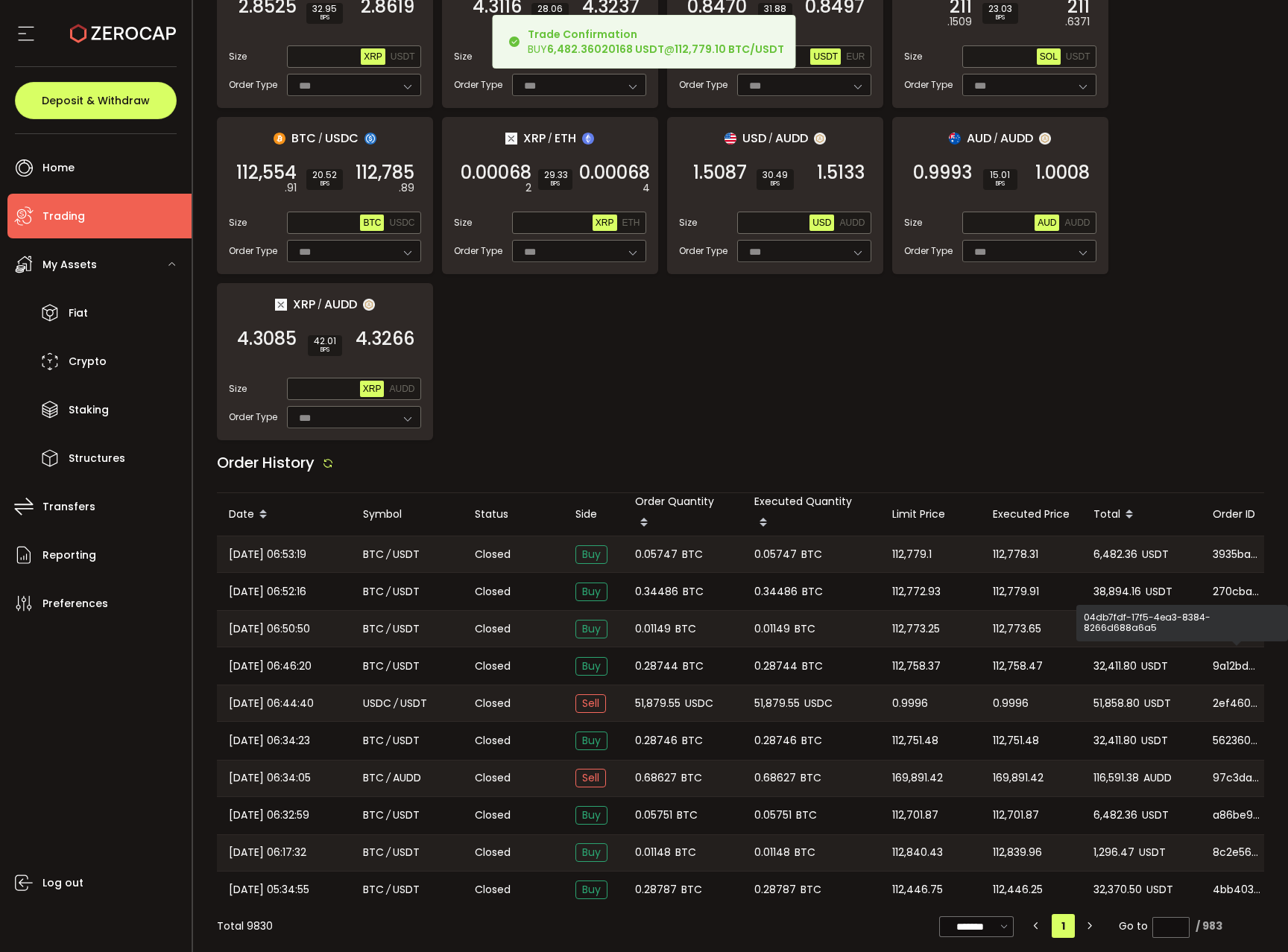
scroll to position [1065, 0]
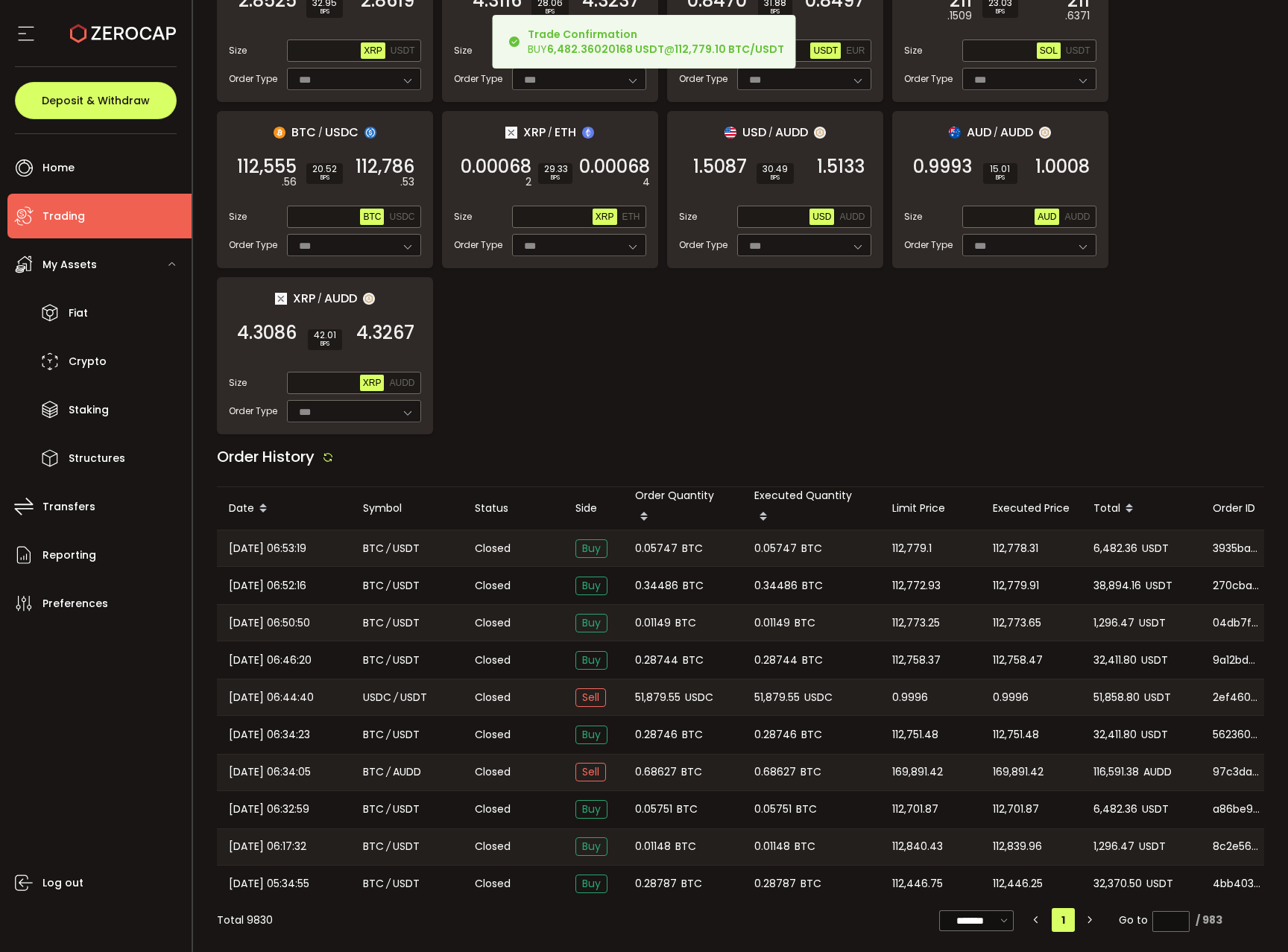
click at [672, 545] on span "0.05747" at bounding box center [656, 548] width 43 height 17
click at [645, 545] on span "0.05747" at bounding box center [656, 548] width 43 height 17
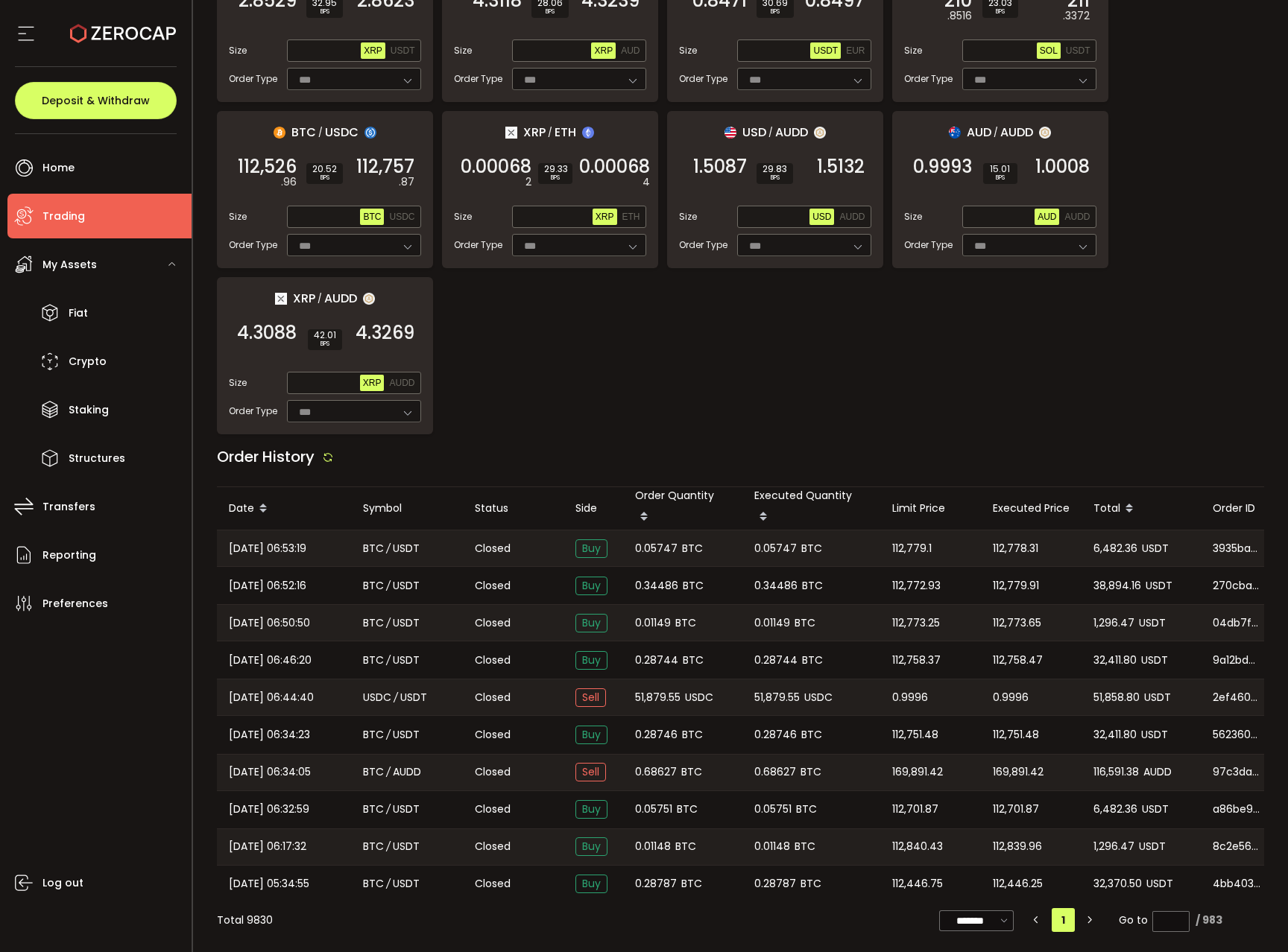
click at [1109, 546] on span "6,482.36" at bounding box center [1115, 548] width 44 height 17
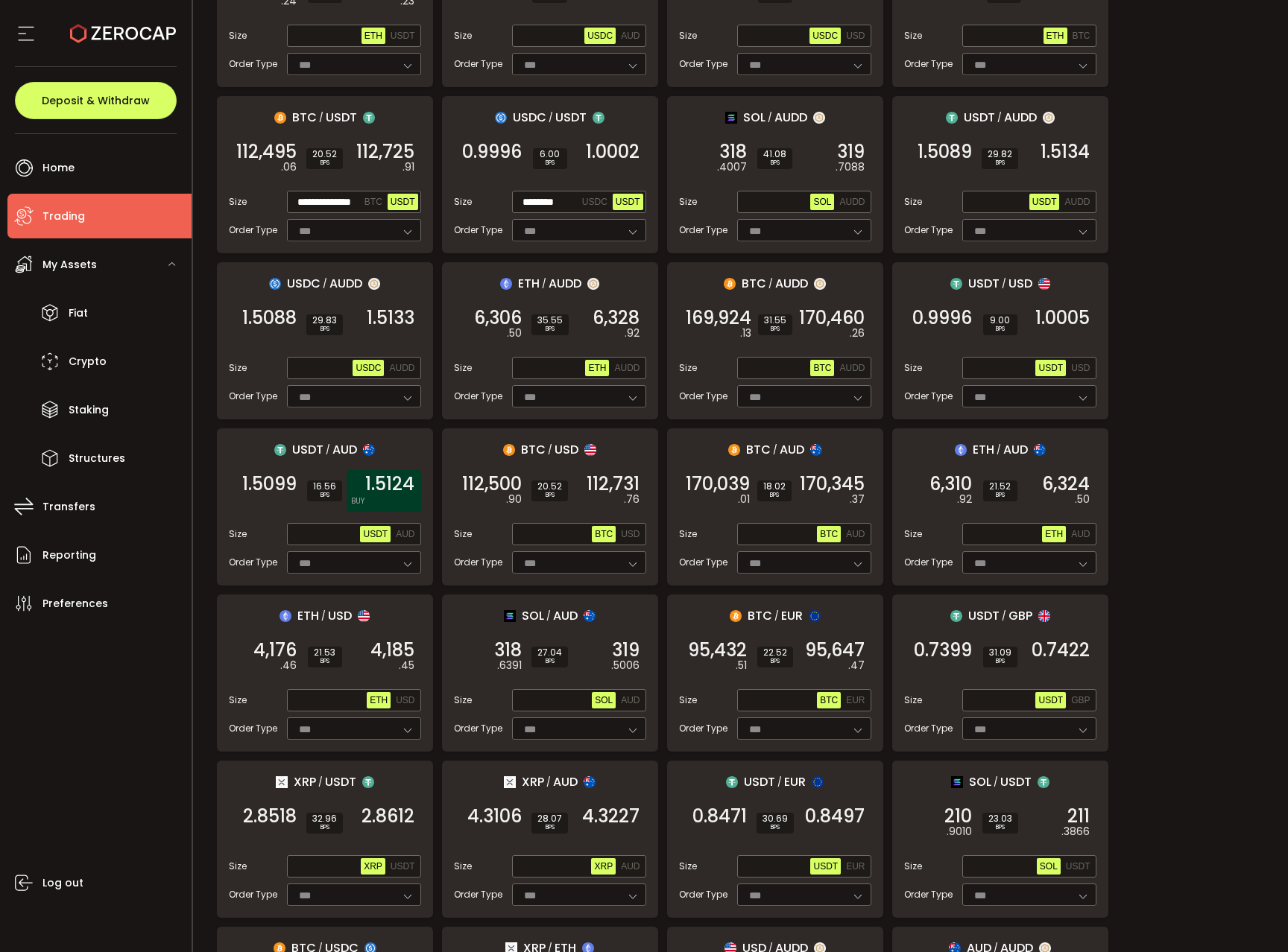
scroll to position [188, 0]
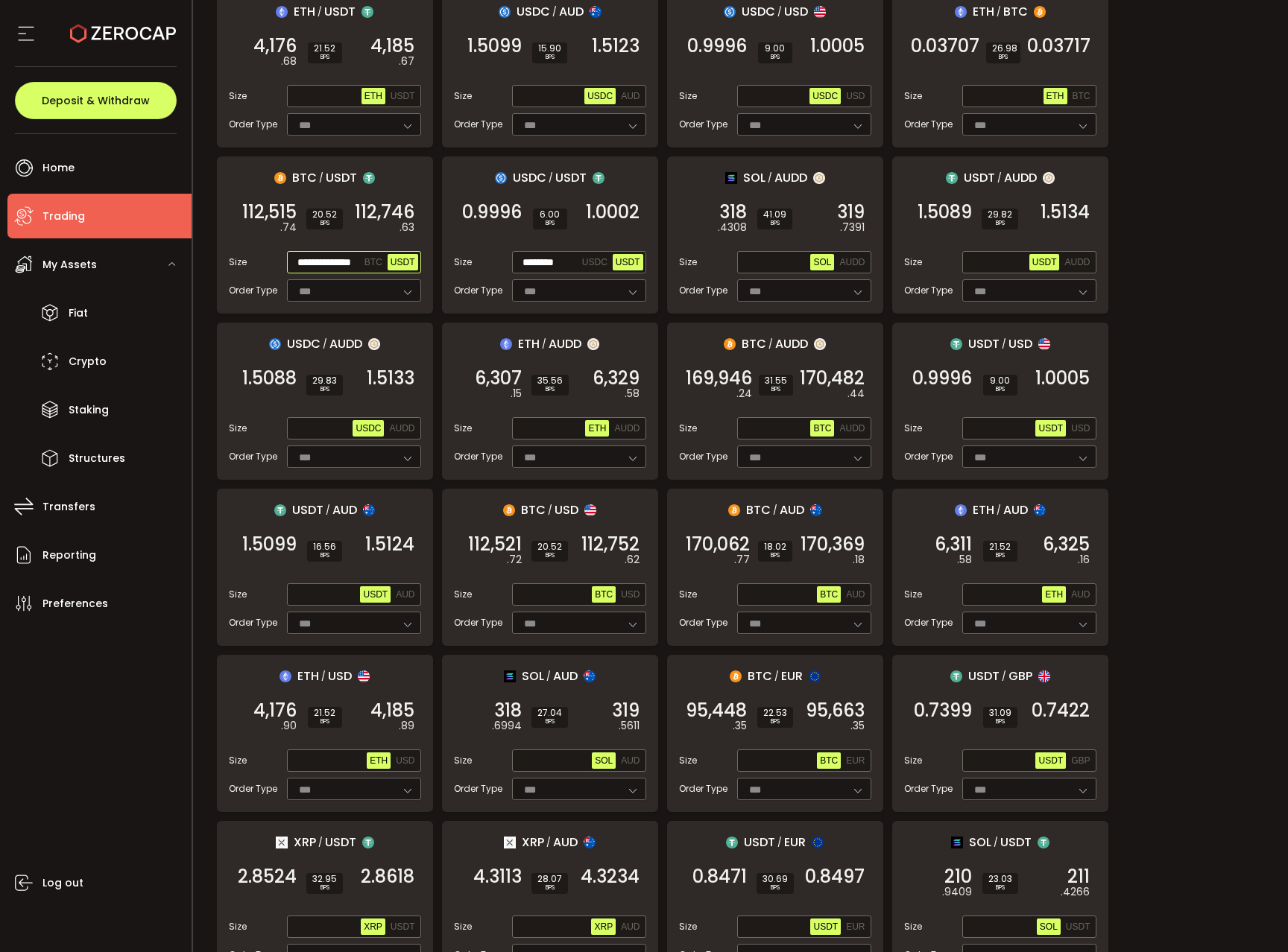
click at [321, 265] on input "**********" at bounding box center [326, 263] width 72 height 16
paste input "text"
type input "**********"
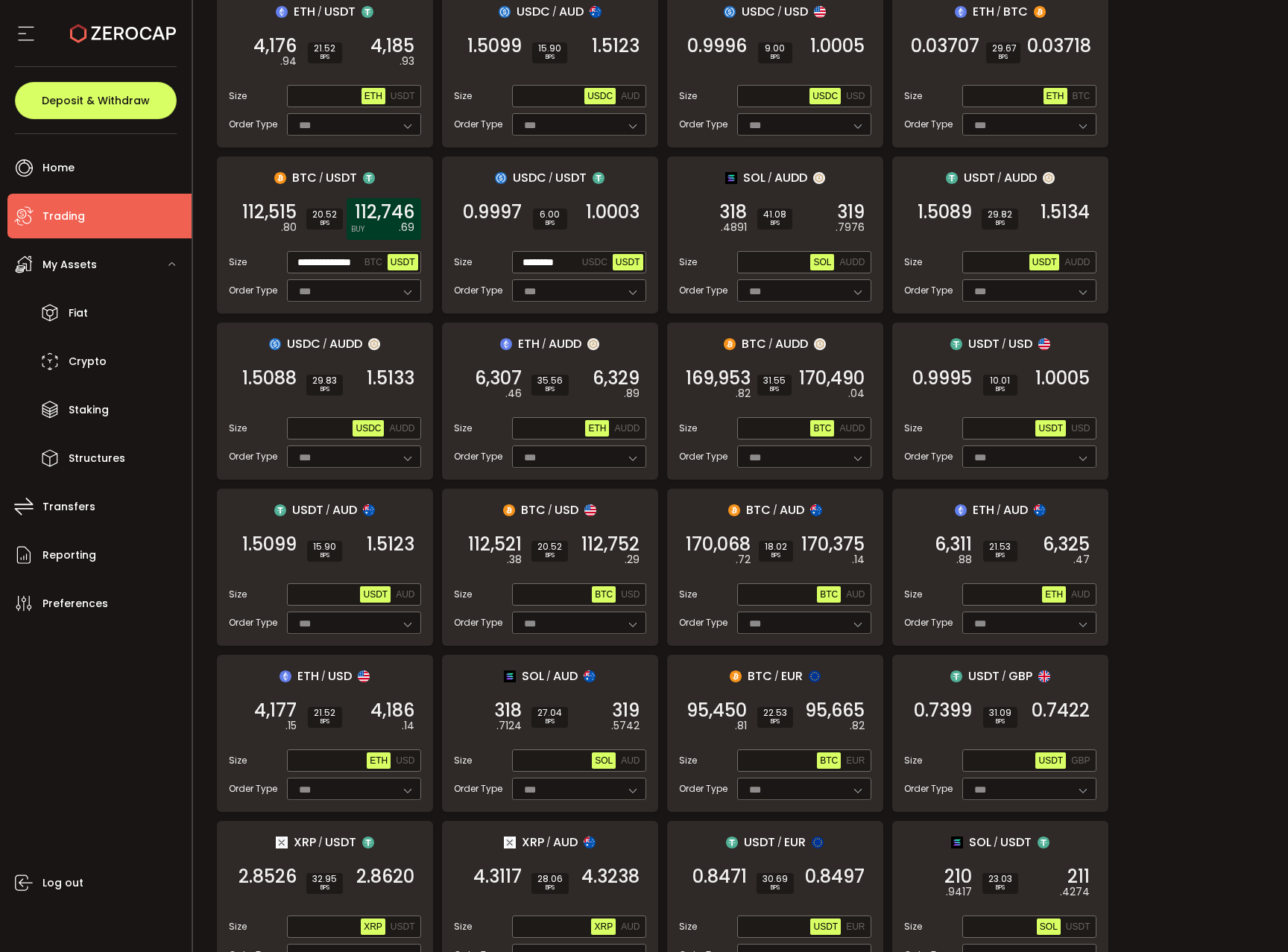
scroll to position [0, 0]
click at [381, 220] on span "112,746" at bounding box center [385, 212] width 60 height 15
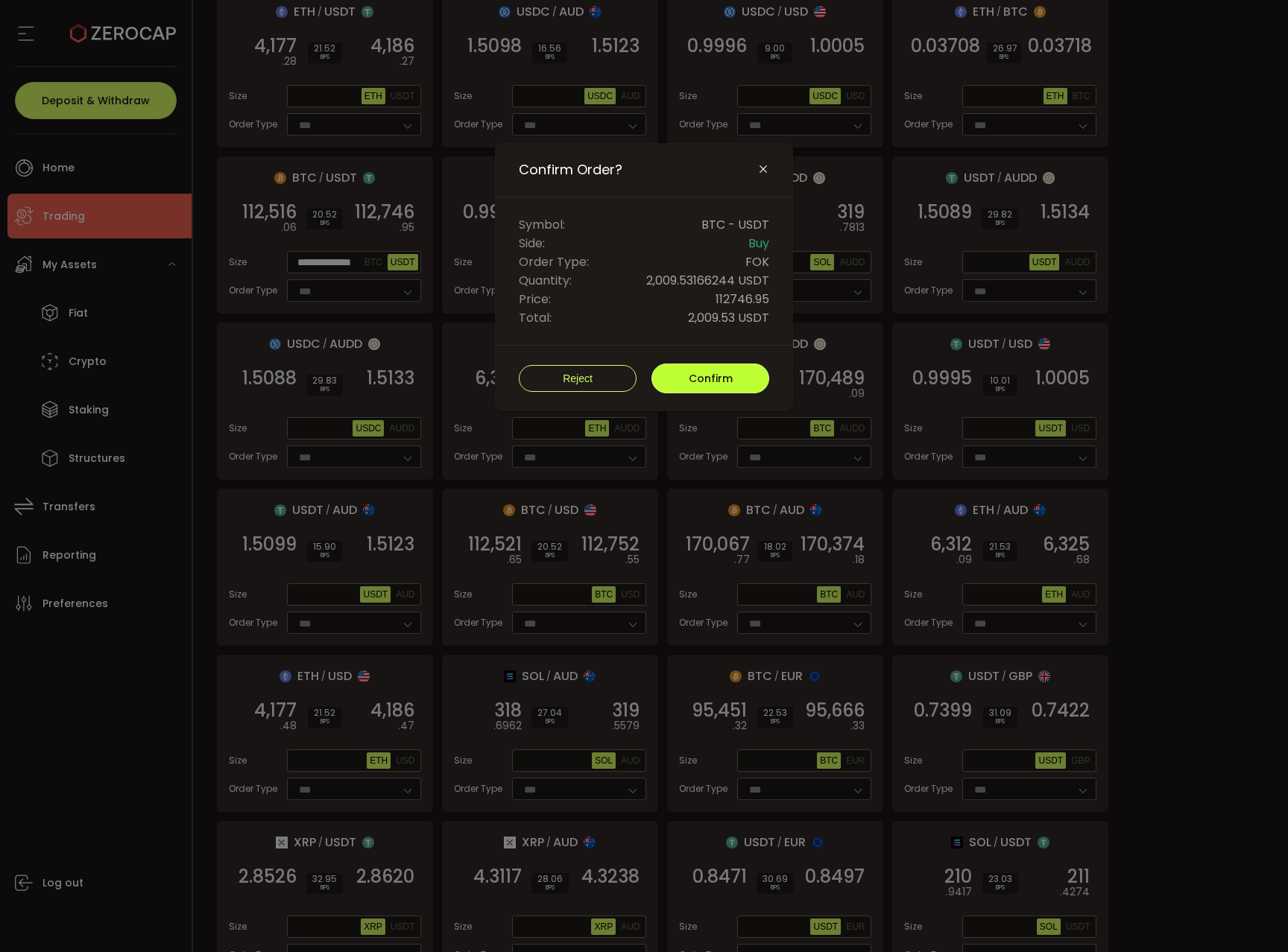
click at [674, 380] on button "Confirm" at bounding box center [710, 379] width 118 height 30
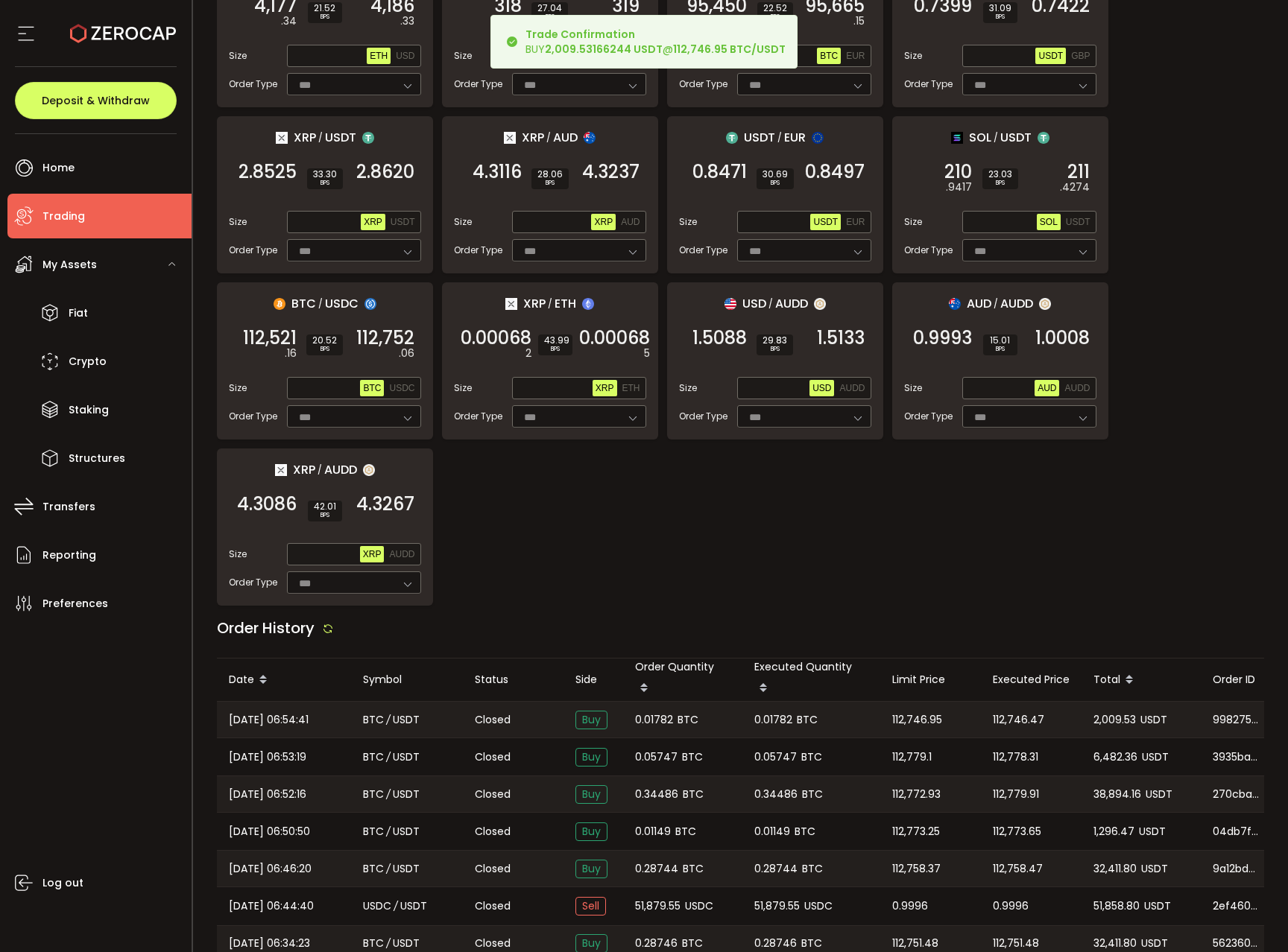
scroll to position [978, 0]
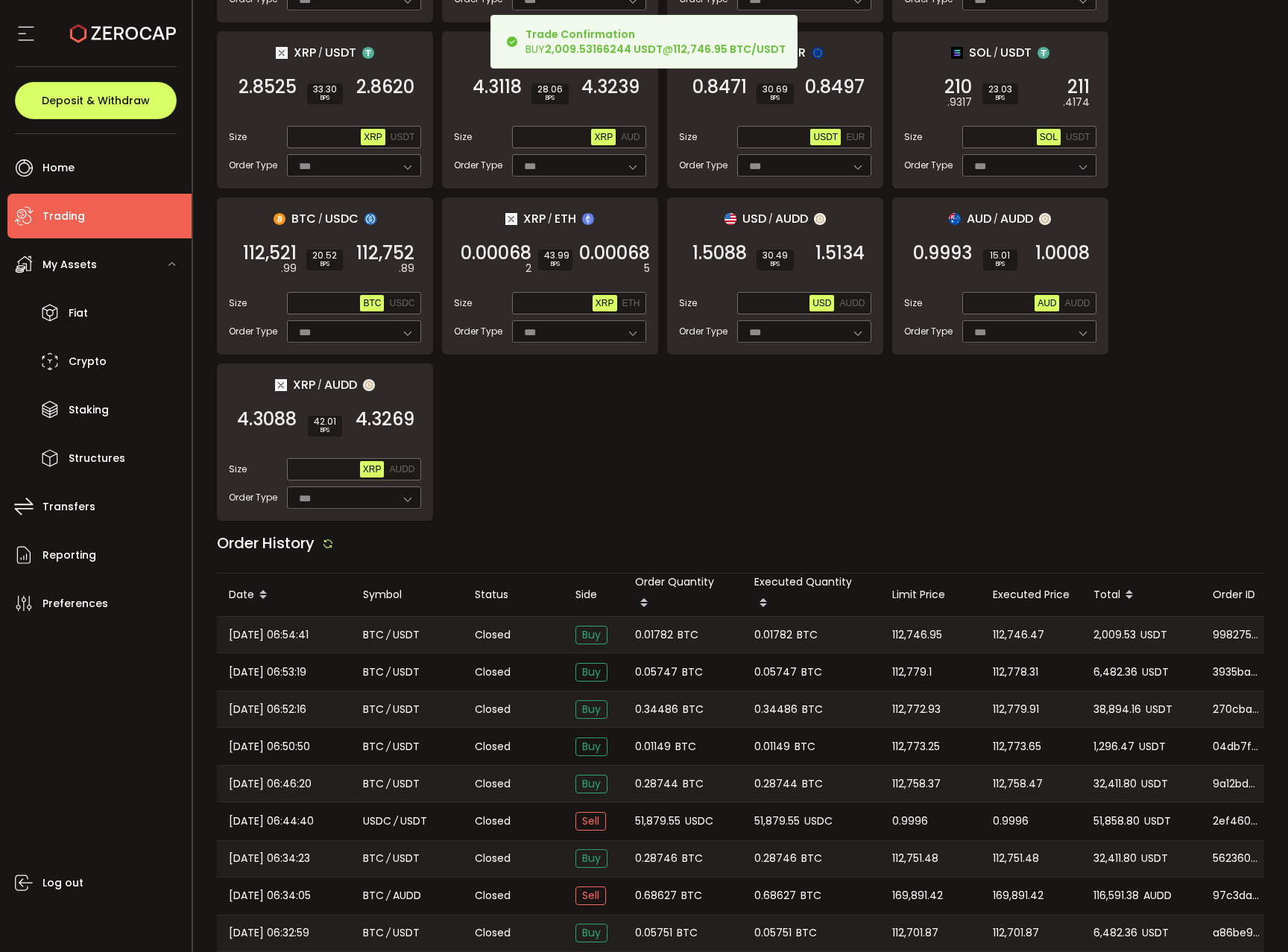
click at [653, 653] on div "0.05747 BTC" at bounding box center [683, 672] width 120 height 37
click at [650, 640] on div "0.01782 BTC" at bounding box center [683, 635] width 120 height 36
click at [649, 635] on span "0.01782" at bounding box center [653, 635] width 38 height 17
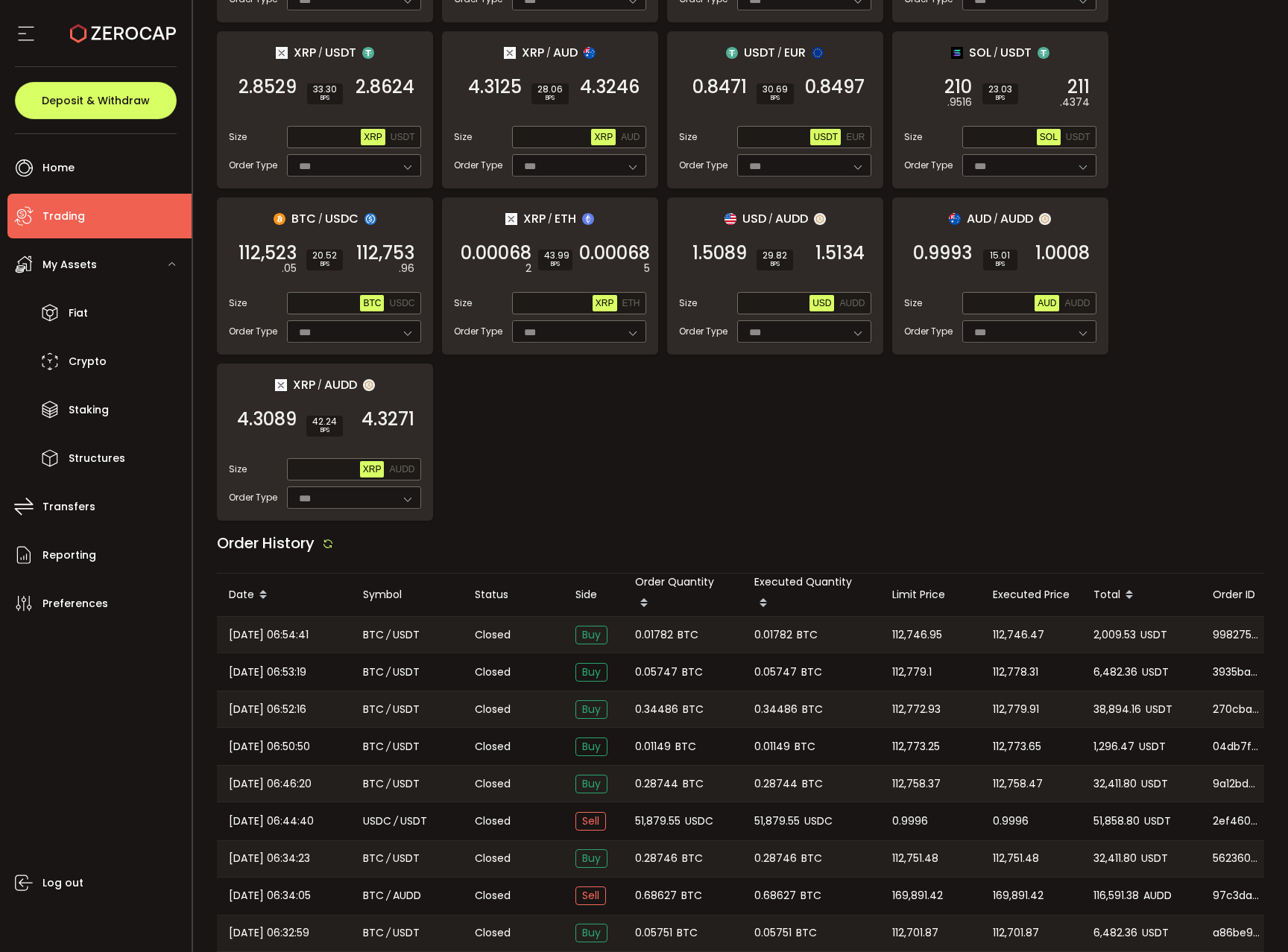
click at [1109, 640] on div "2,009.53 USDT" at bounding box center [1141, 635] width 120 height 36
click at [1107, 631] on span "2,009.53" at bounding box center [1115, 635] width 43 height 17
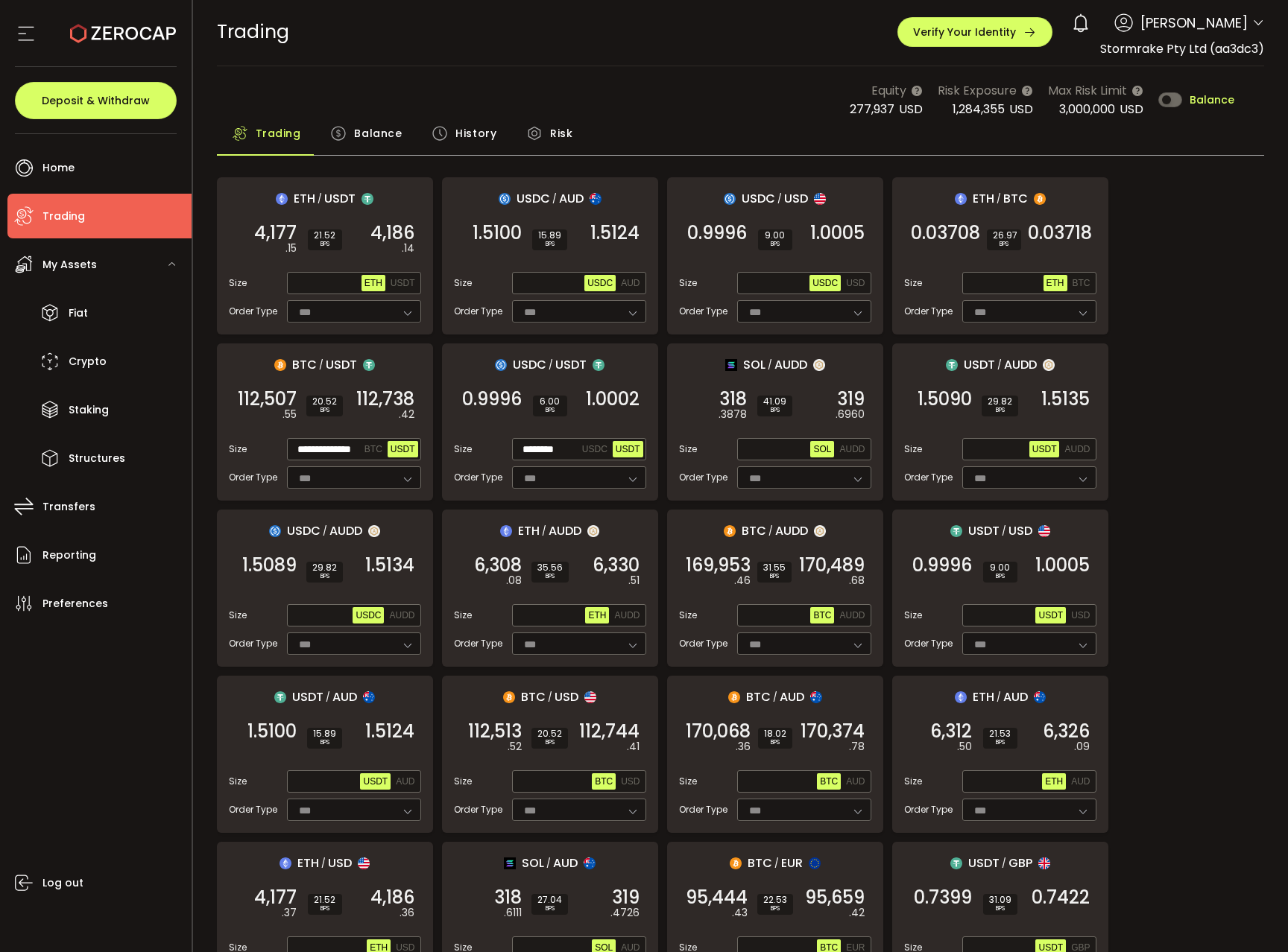
scroll to position [0, 0]
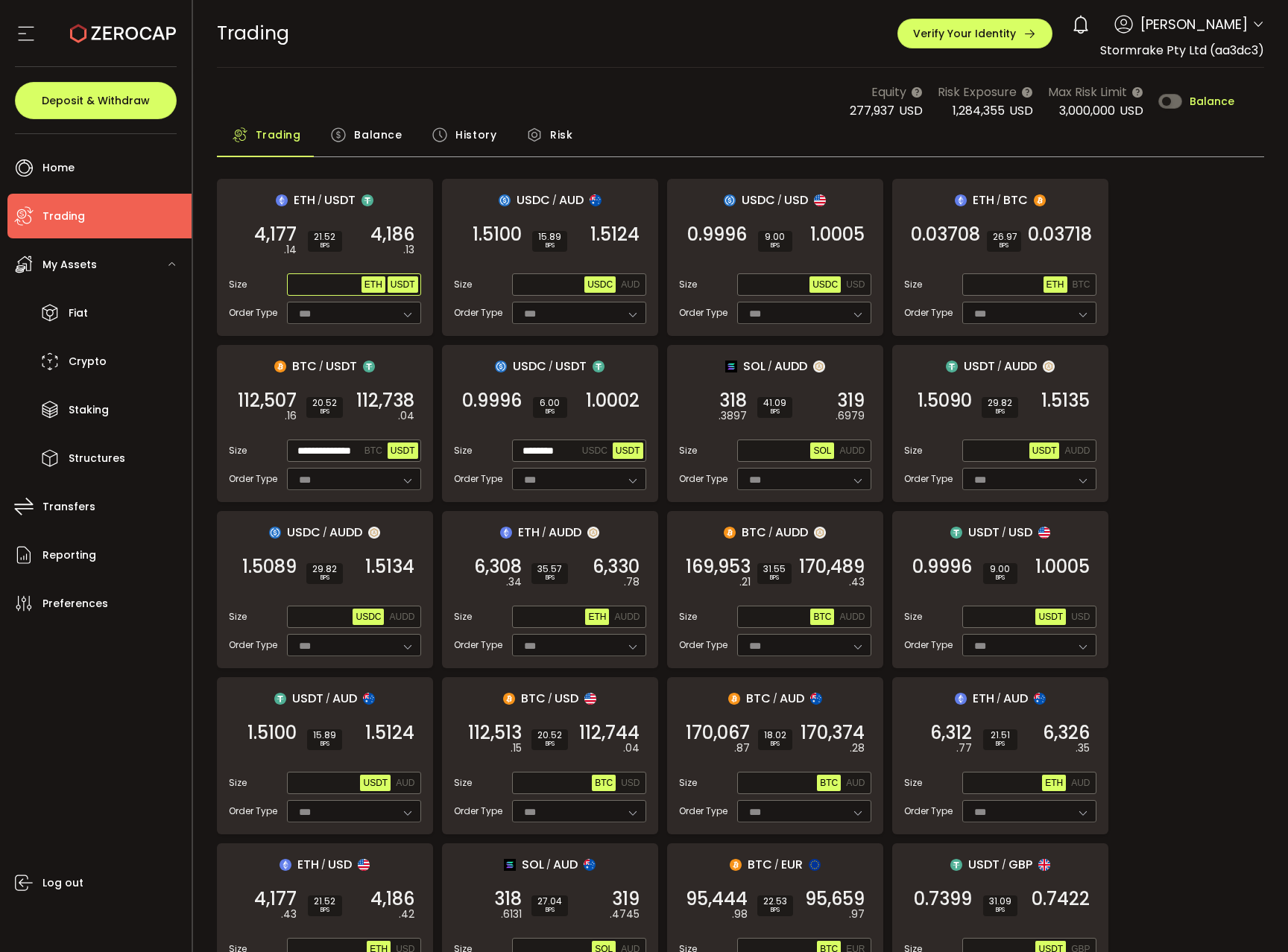
click at [399, 290] on button "USDT" at bounding box center [402, 285] width 31 height 16
click at [319, 290] on input "text" at bounding box center [326, 285] width 72 height 16
paste input "**********"
type input "**********"
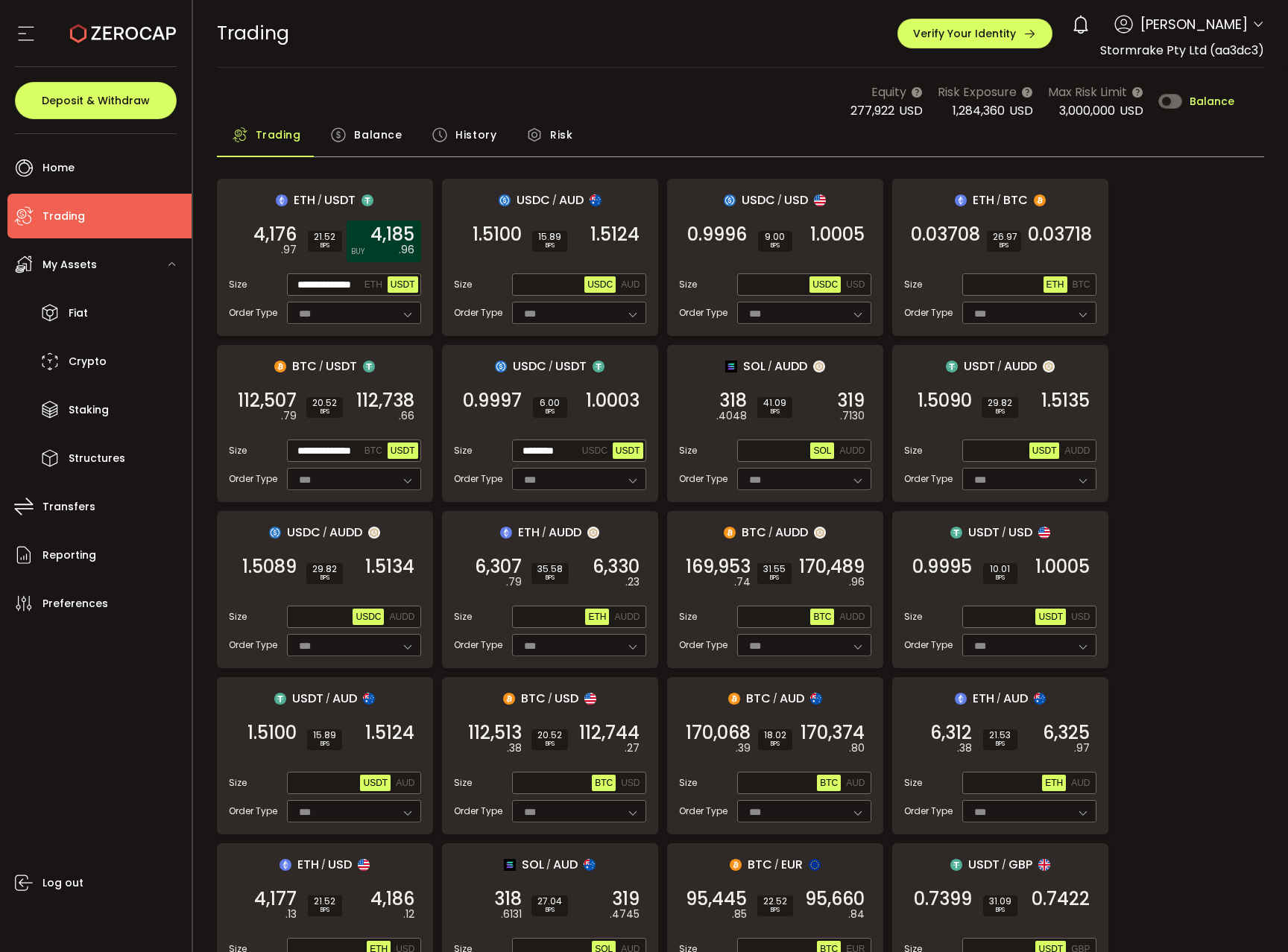
scroll to position [0, 0]
click at [389, 235] on span "4,185" at bounding box center [392, 235] width 44 height 15
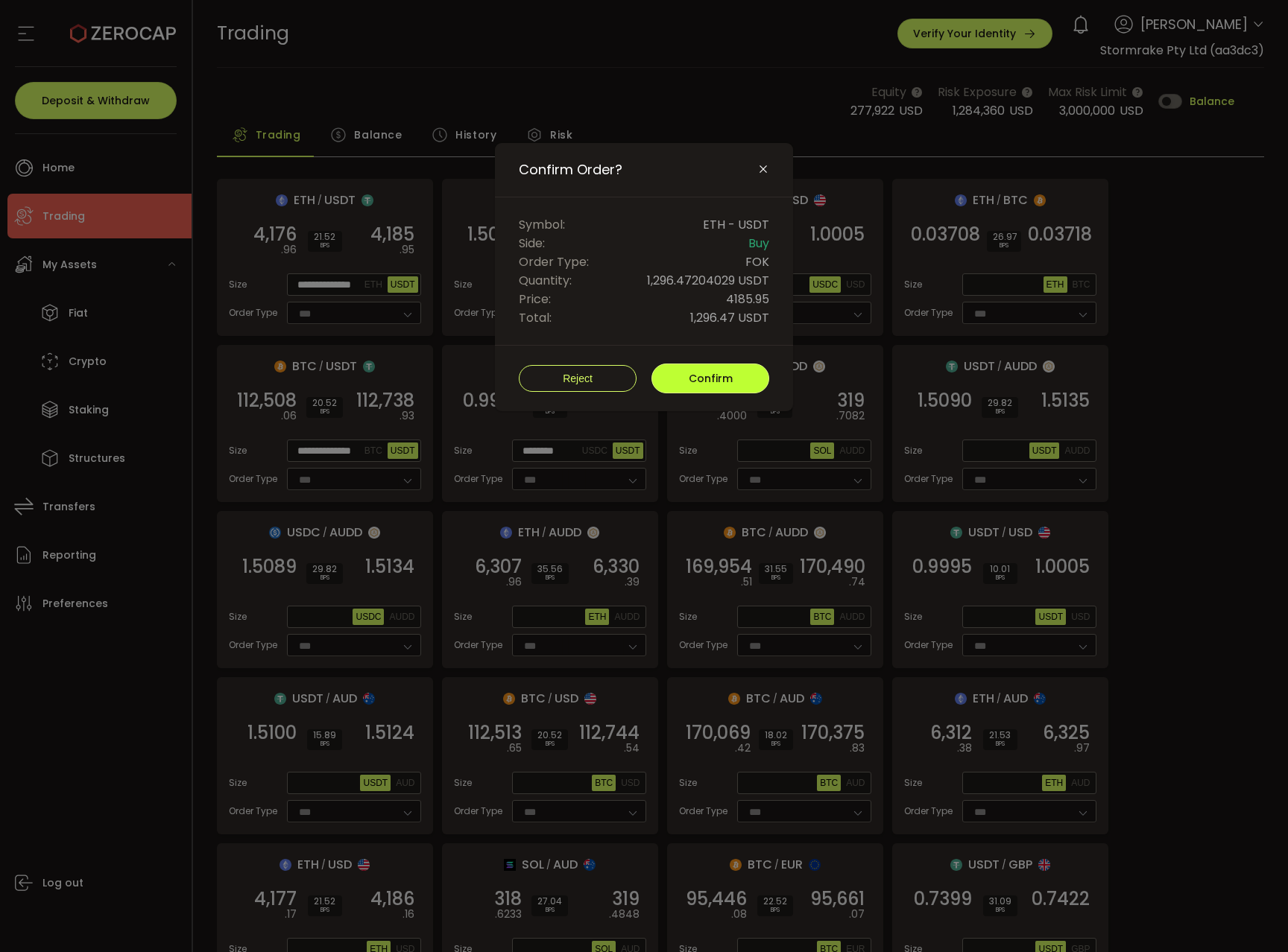
click at [712, 386] on button "Confirm" at bounding box center [710, 379] width 118 height 30
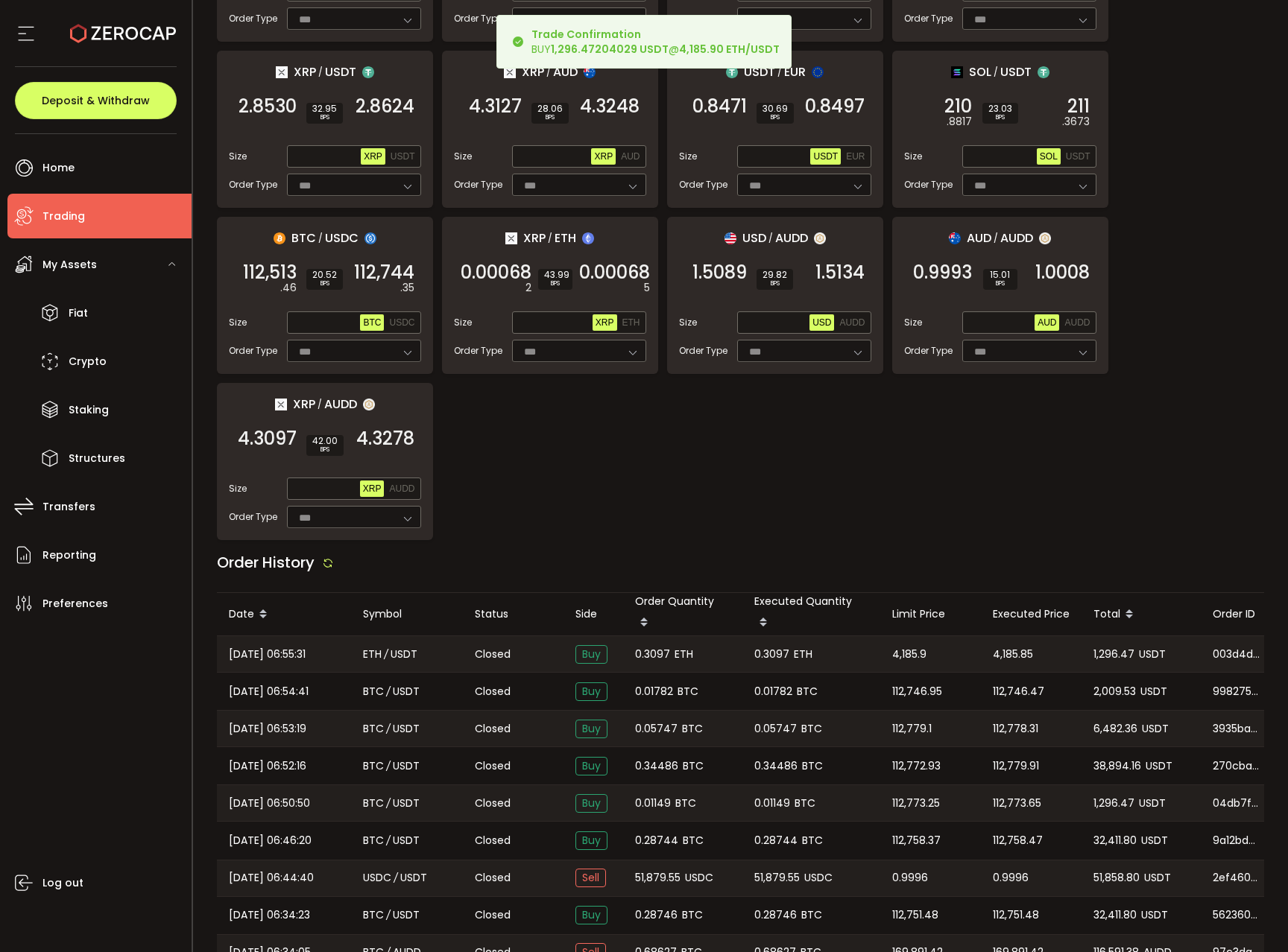
scroll to position [1065, 0]
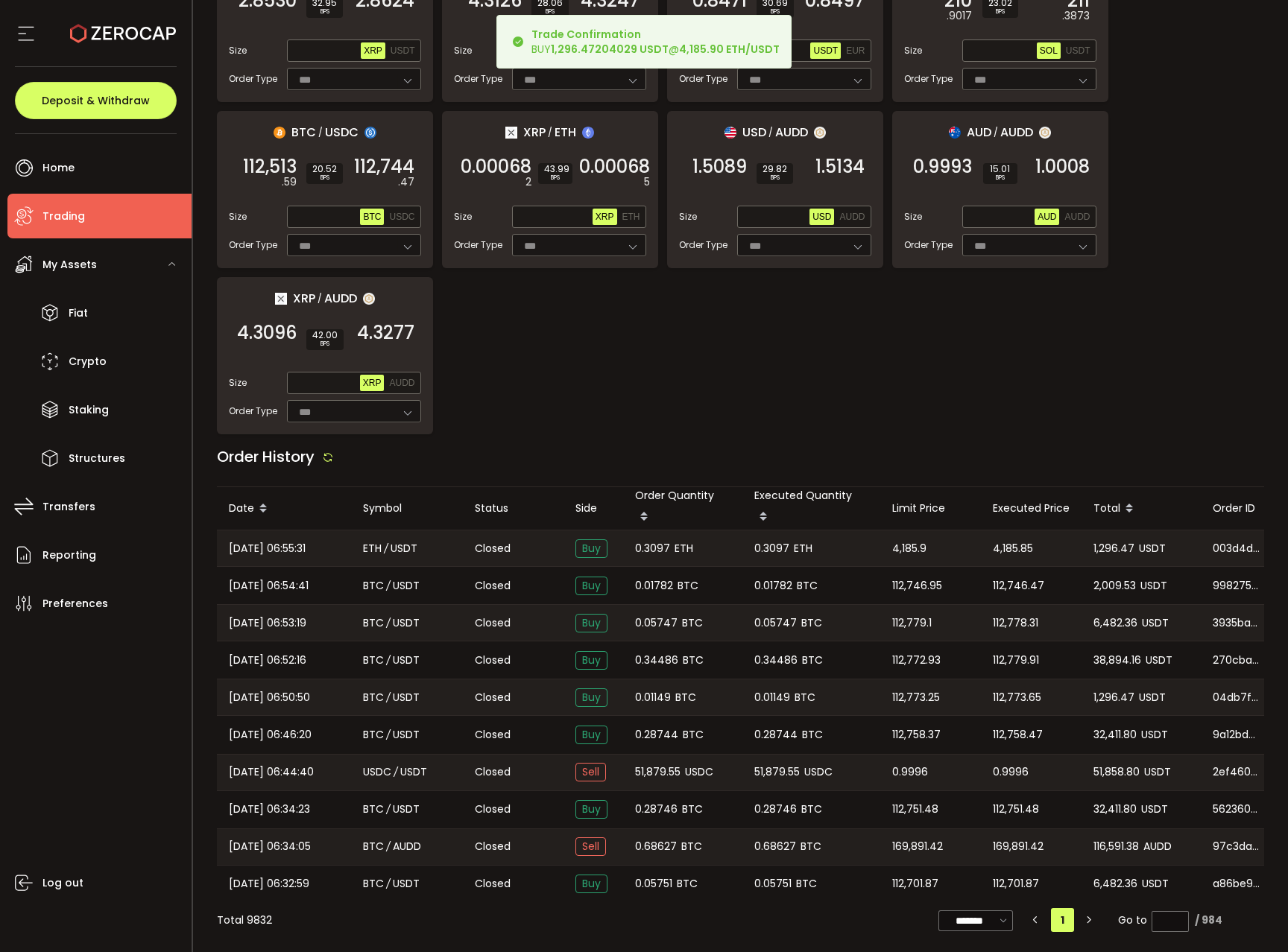
click at [644, 545] on span "0.3097" at bounding box center [652, 548] width 35 height 17
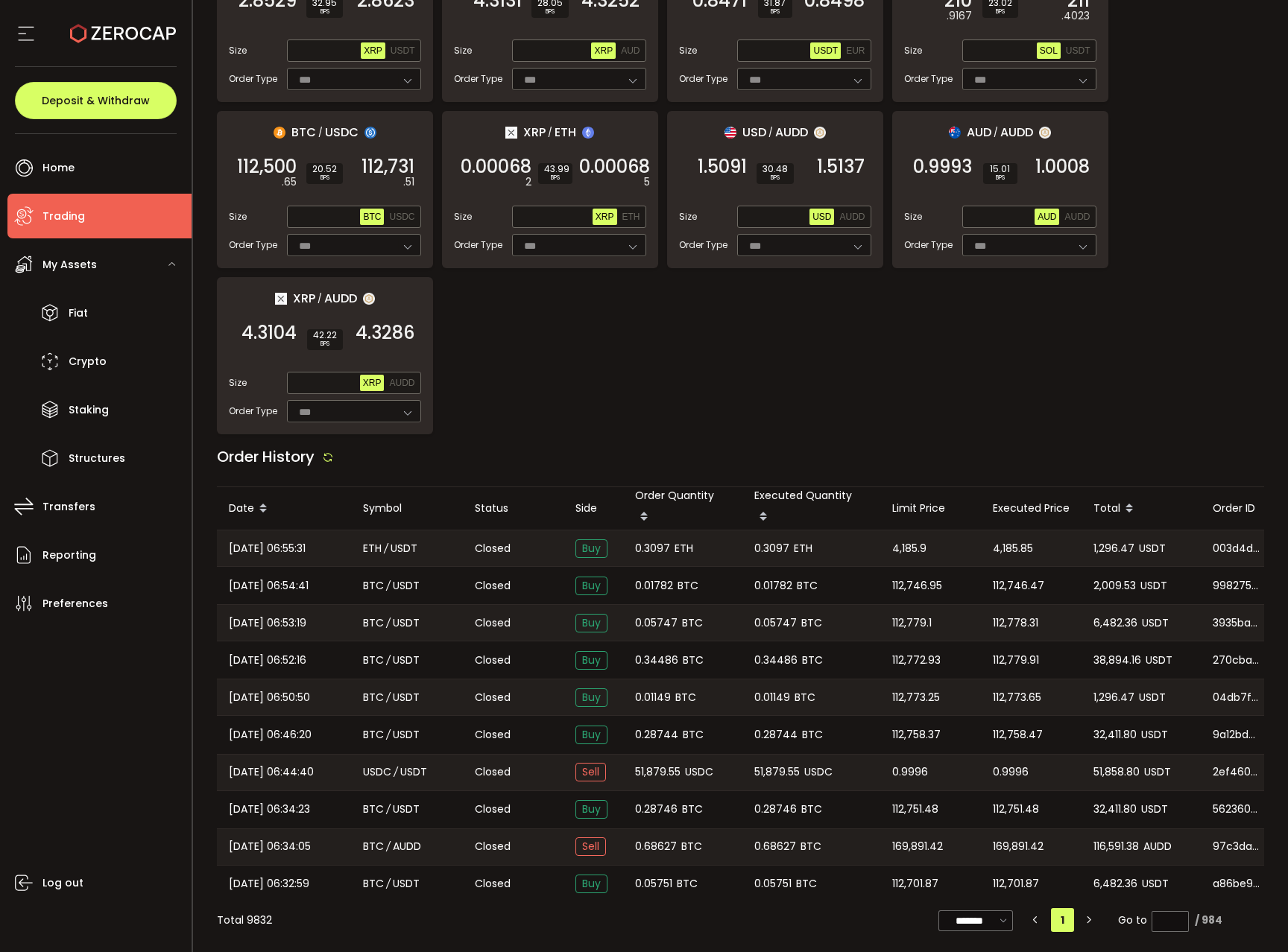
click at [1118, 554] on div "1,296.47 USDT" at bounding box center [1141, 548] width 120 height 36
click at [1112, 546] on span "1,296.47" at bounding box center [1114, 548] width 41 height 17
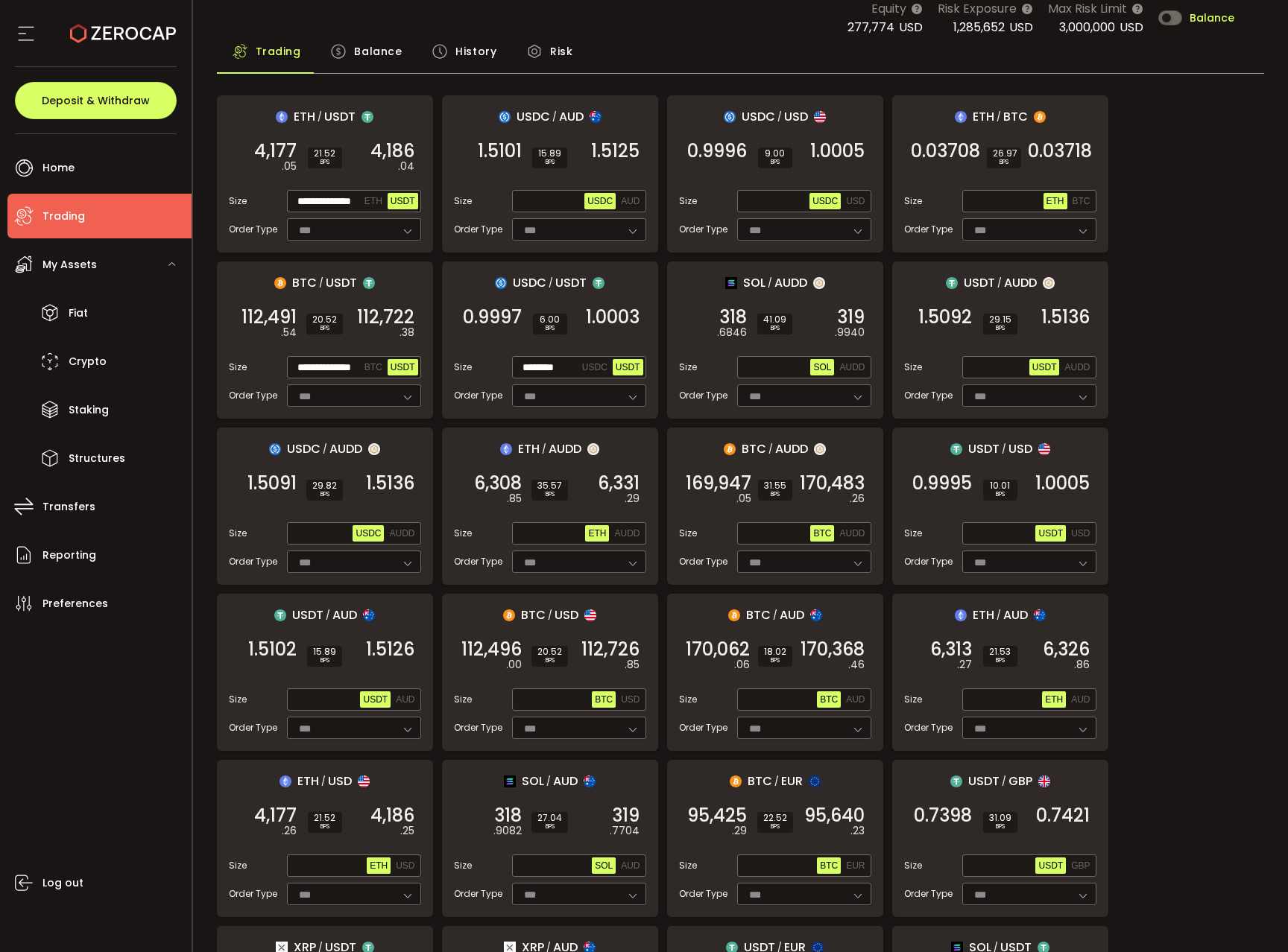
scroll to position [0, 0]
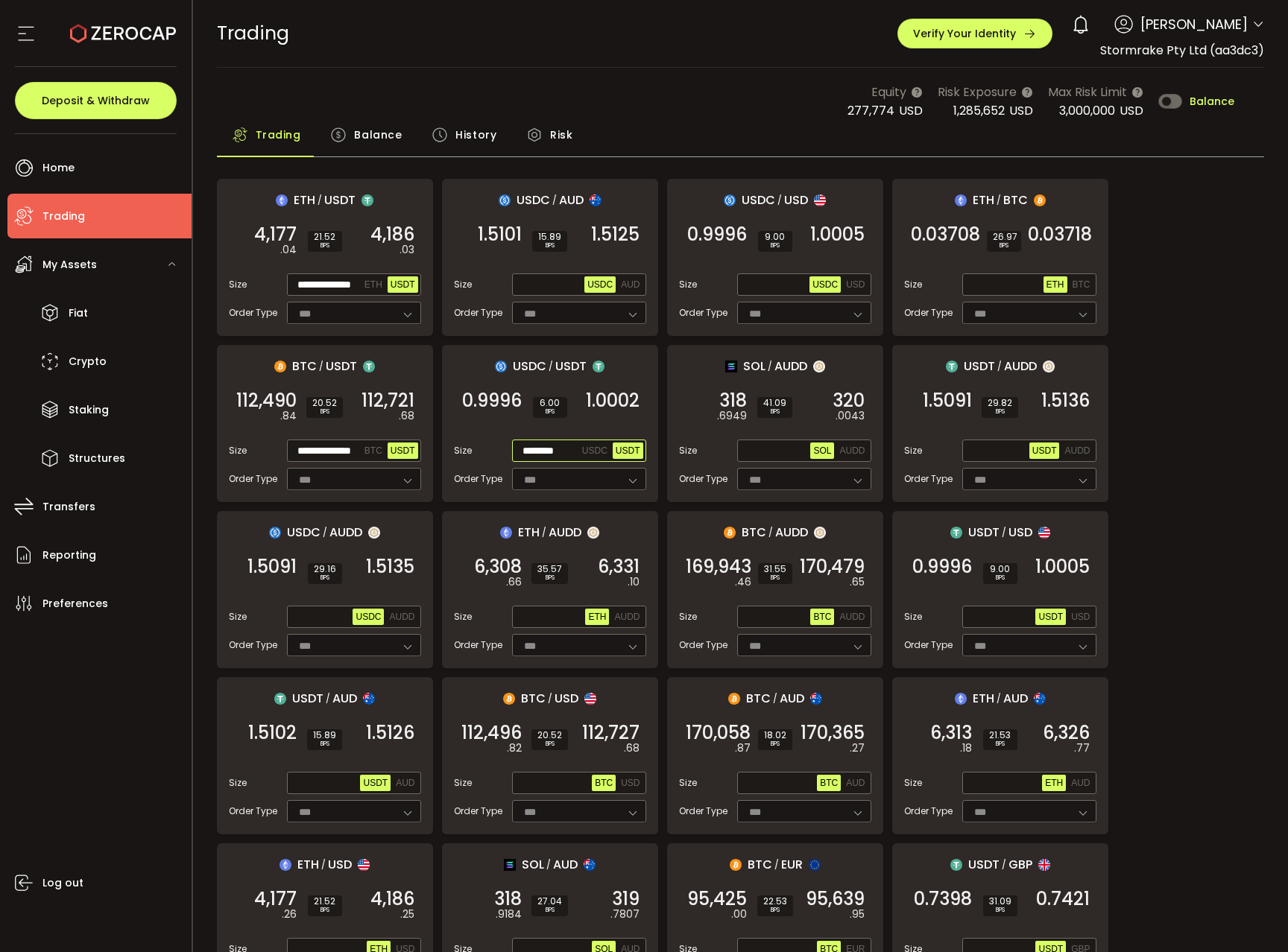
click at [555, 445] on input "********" at bounding box center [547, 451] width 64 height 16
paste input "******"
type input "**********"
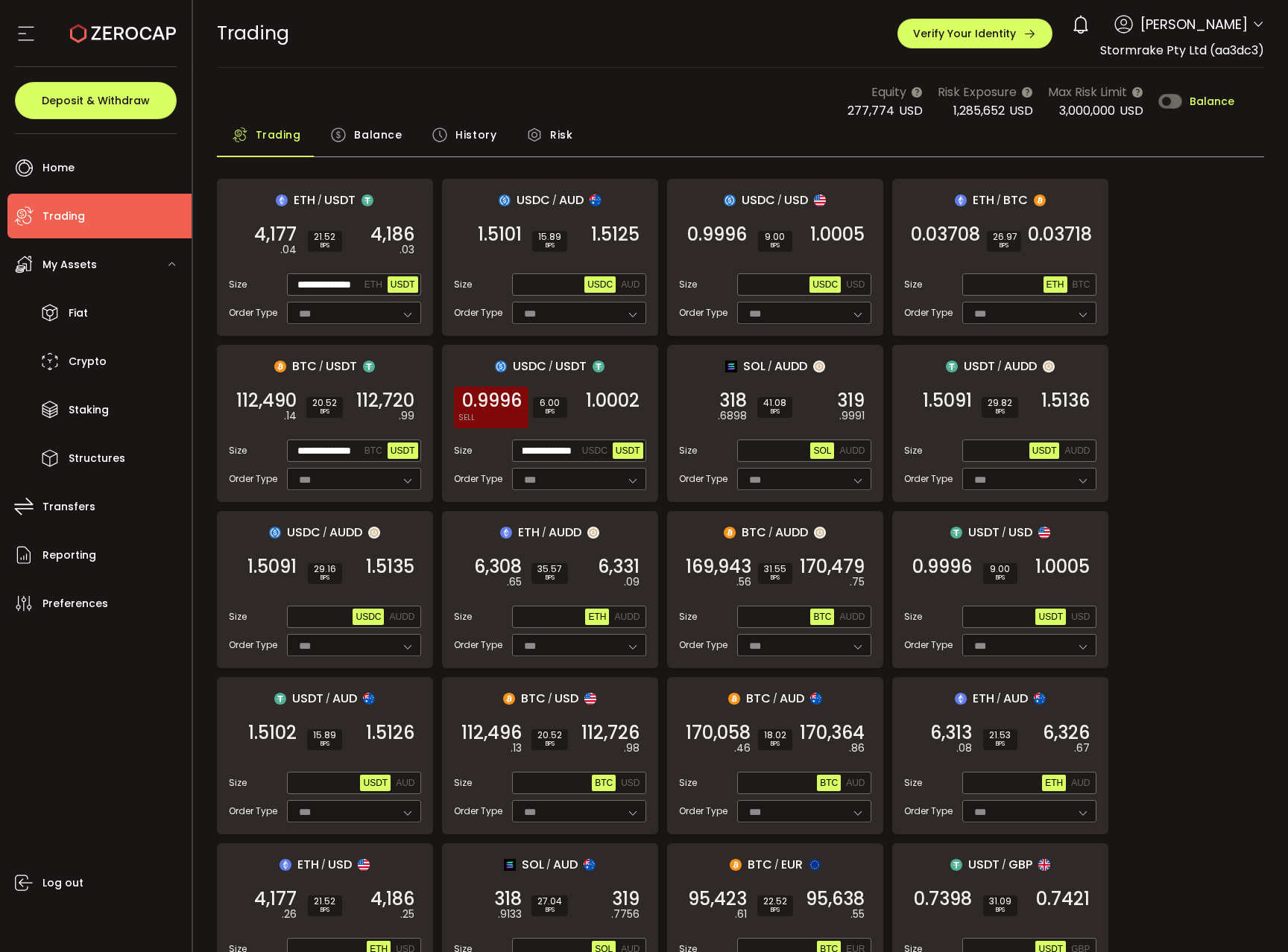
scroll to position [0, 0]
click at [511, 403] on span "0.9996" at bounding box center [492, 401] width 60 height 15
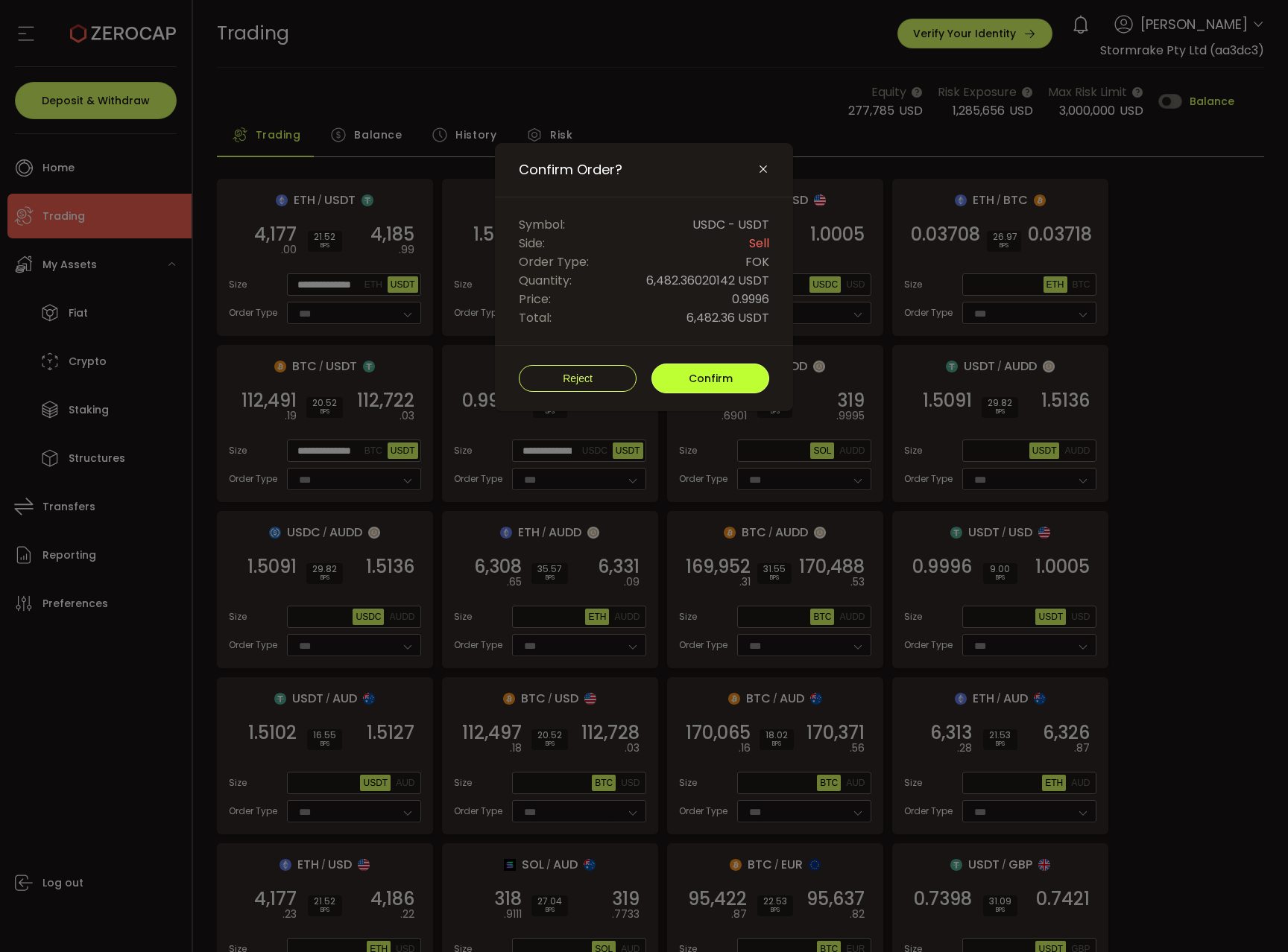
click at [684, 386] on button "Confirm" at bounding box center [710, 379] width 118 height 30
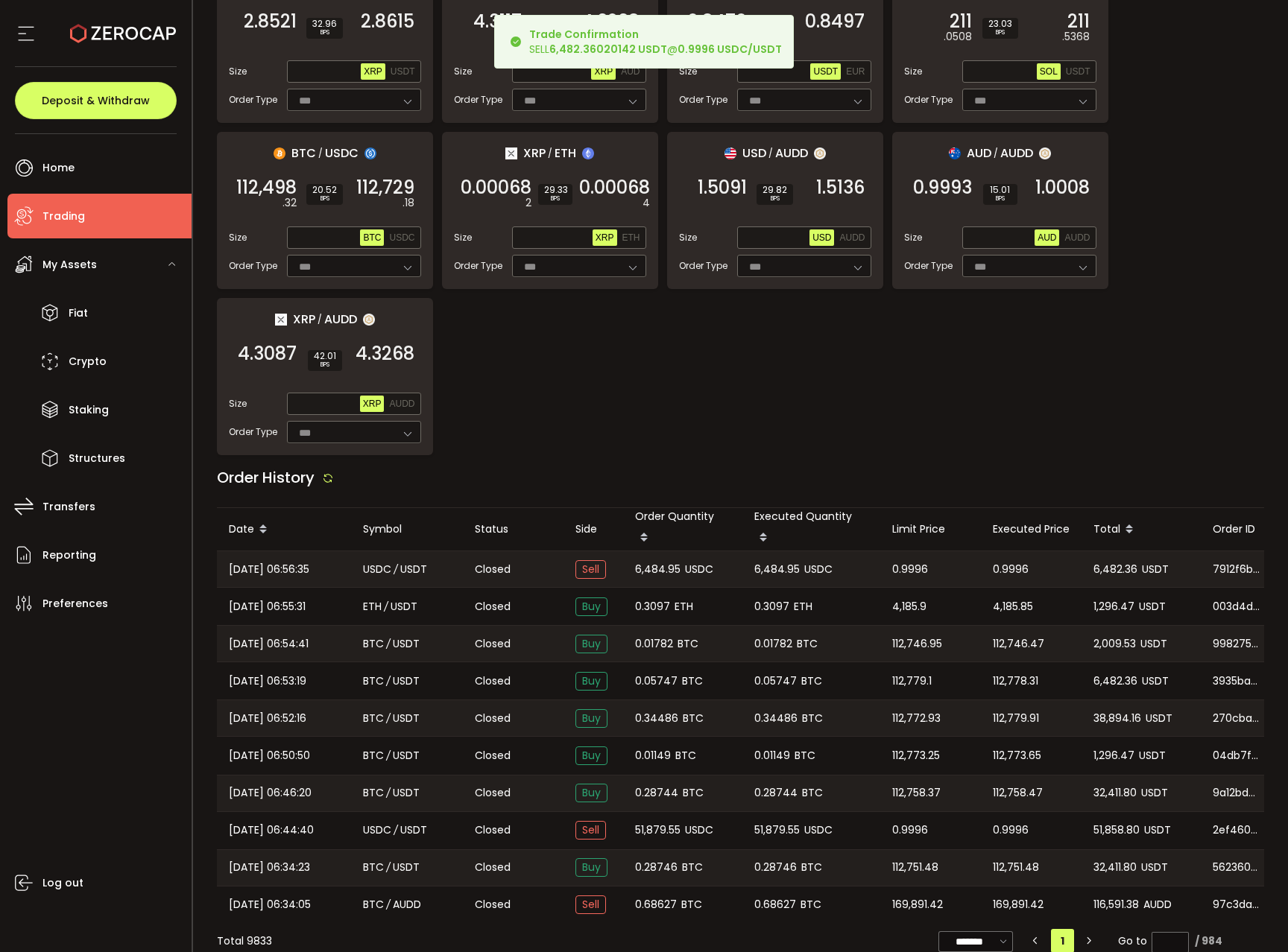
scroll to position [1065, 0]
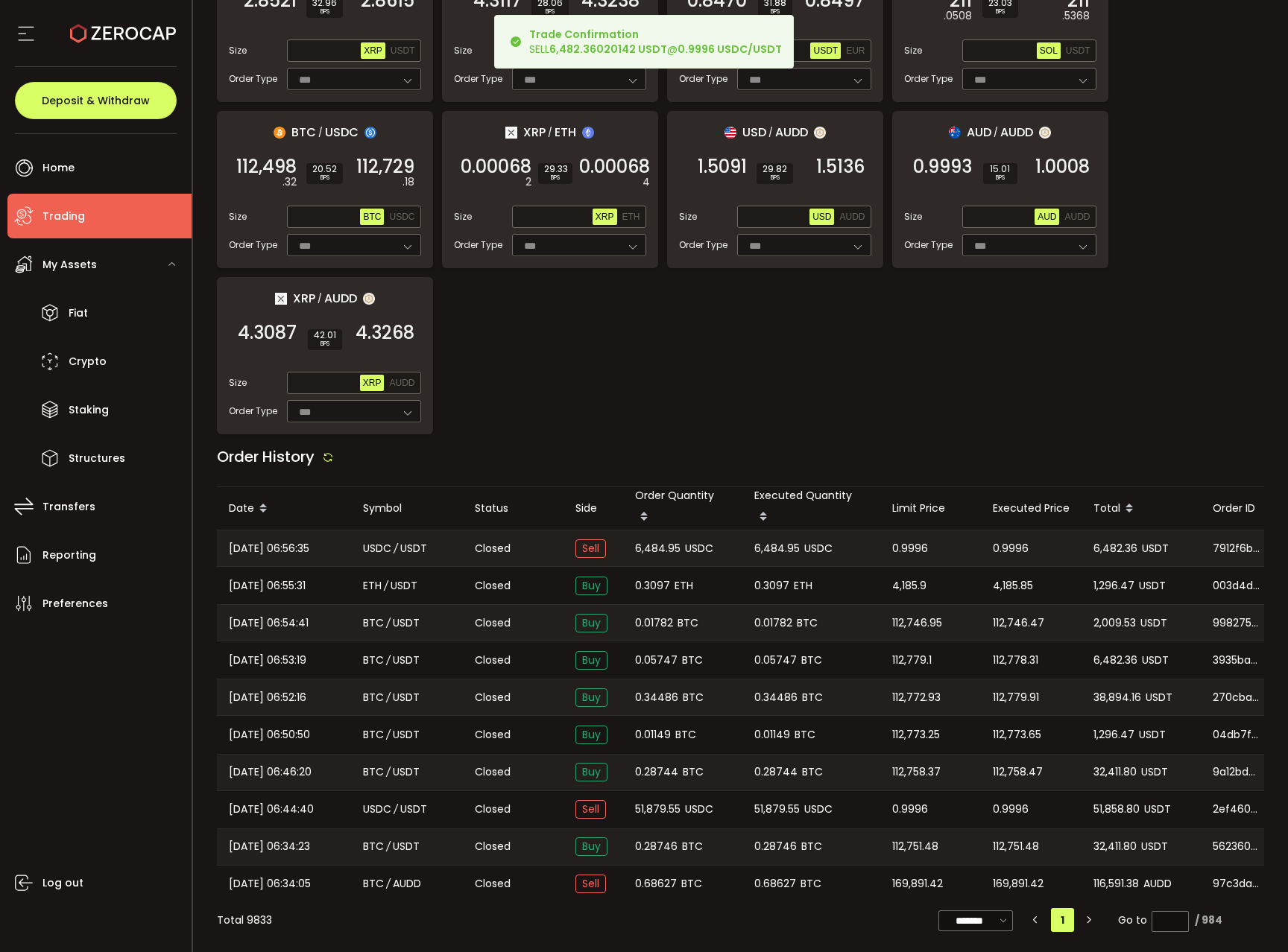
click at [651, 540] on span "6,484.95" at bounding box center [657, 548] width 46 height 17
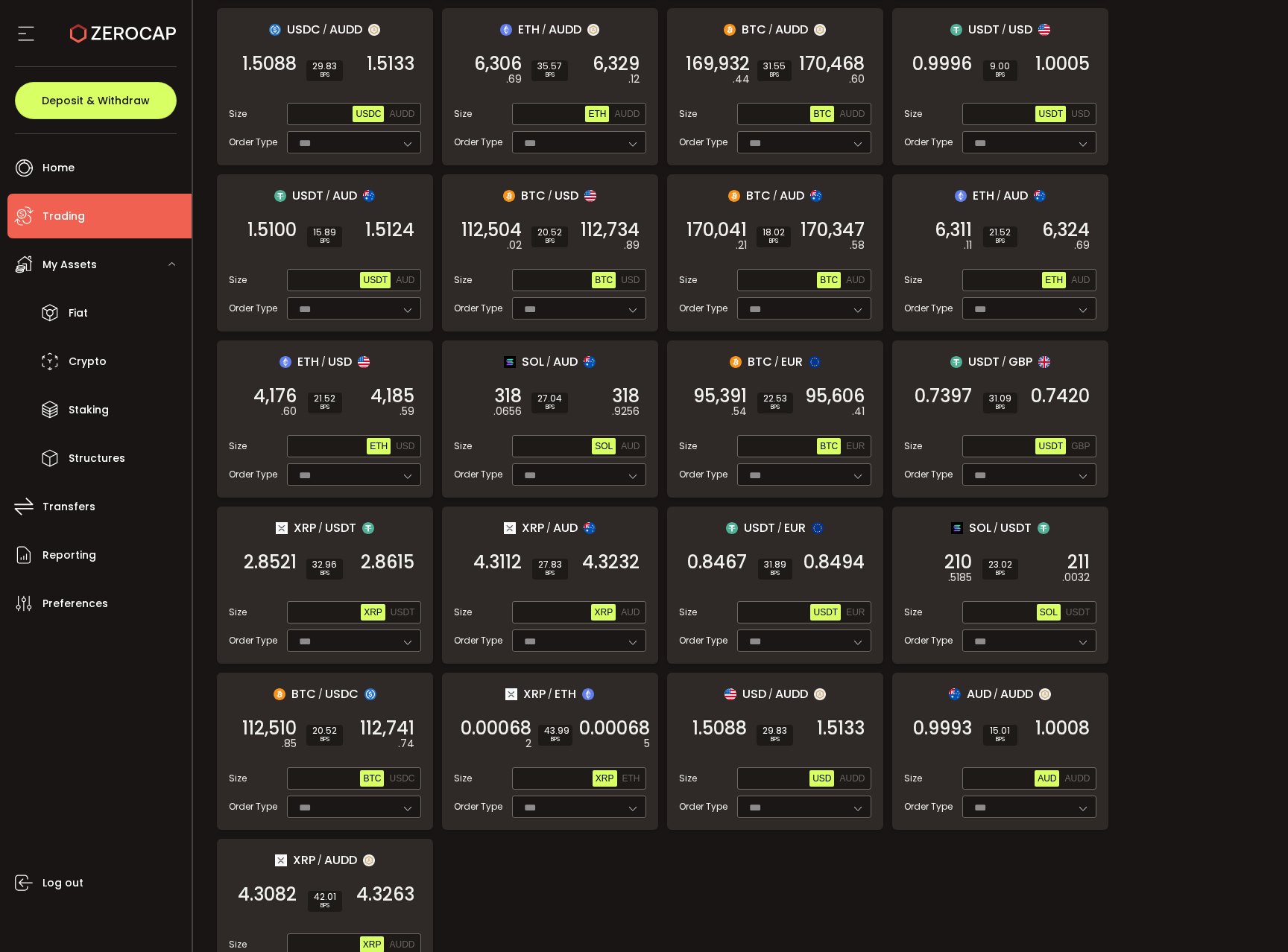
scroll to position [480, 0]
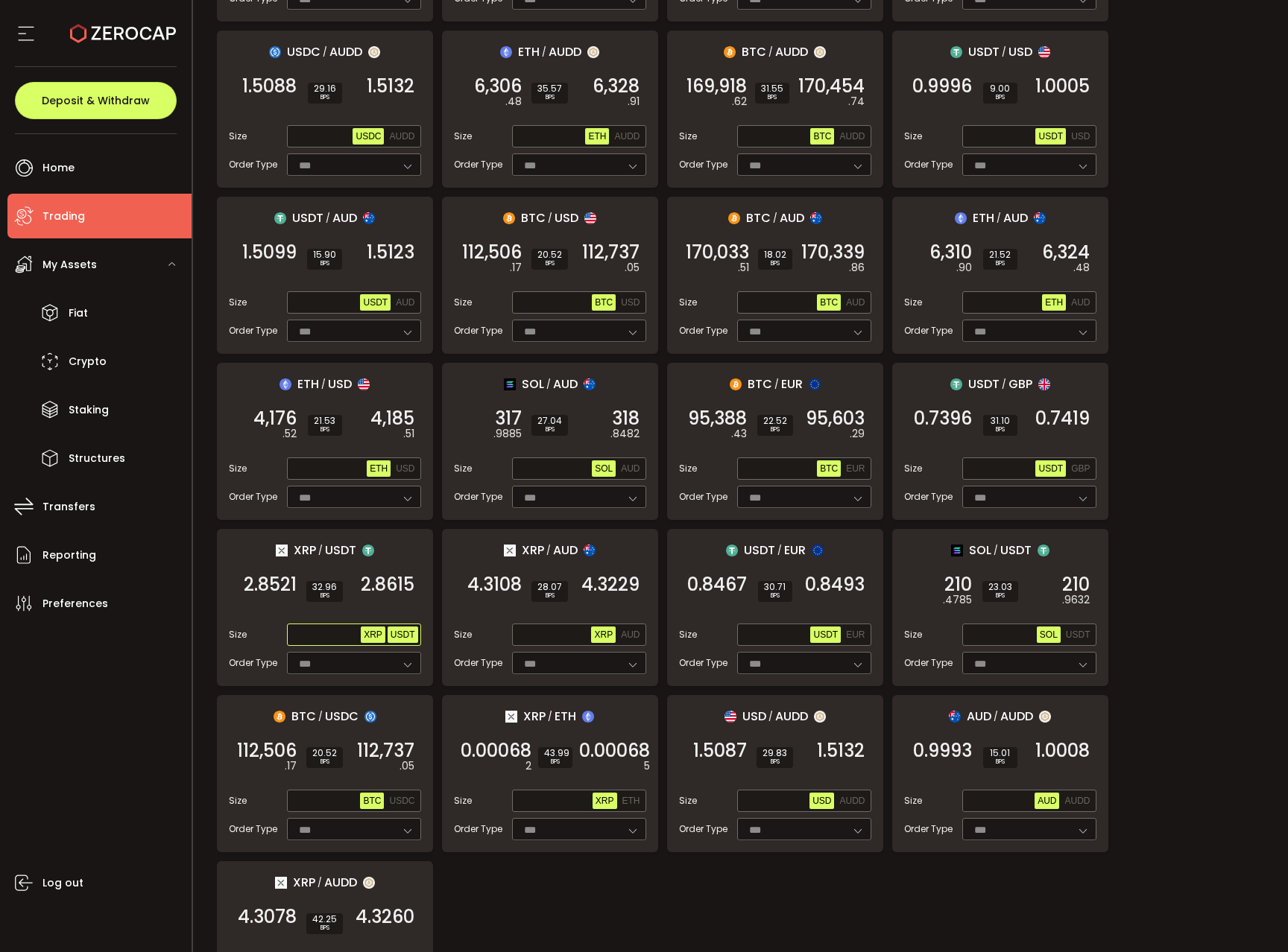
click at [397, 634] on span "USDT" at bounding box center [402, 634] width 25 height 10
drag, startPoint x: 372, startPoint y: 637, endPoint x: 360, endPoint y: 637, distance: 12.0
click at [372, 637] on span "XRP" at bounding box center [373, 634] width 19 height 10
click at [303, 638] on input "text" at bounding box center [326, 636] width 72 height 16
type input "***"
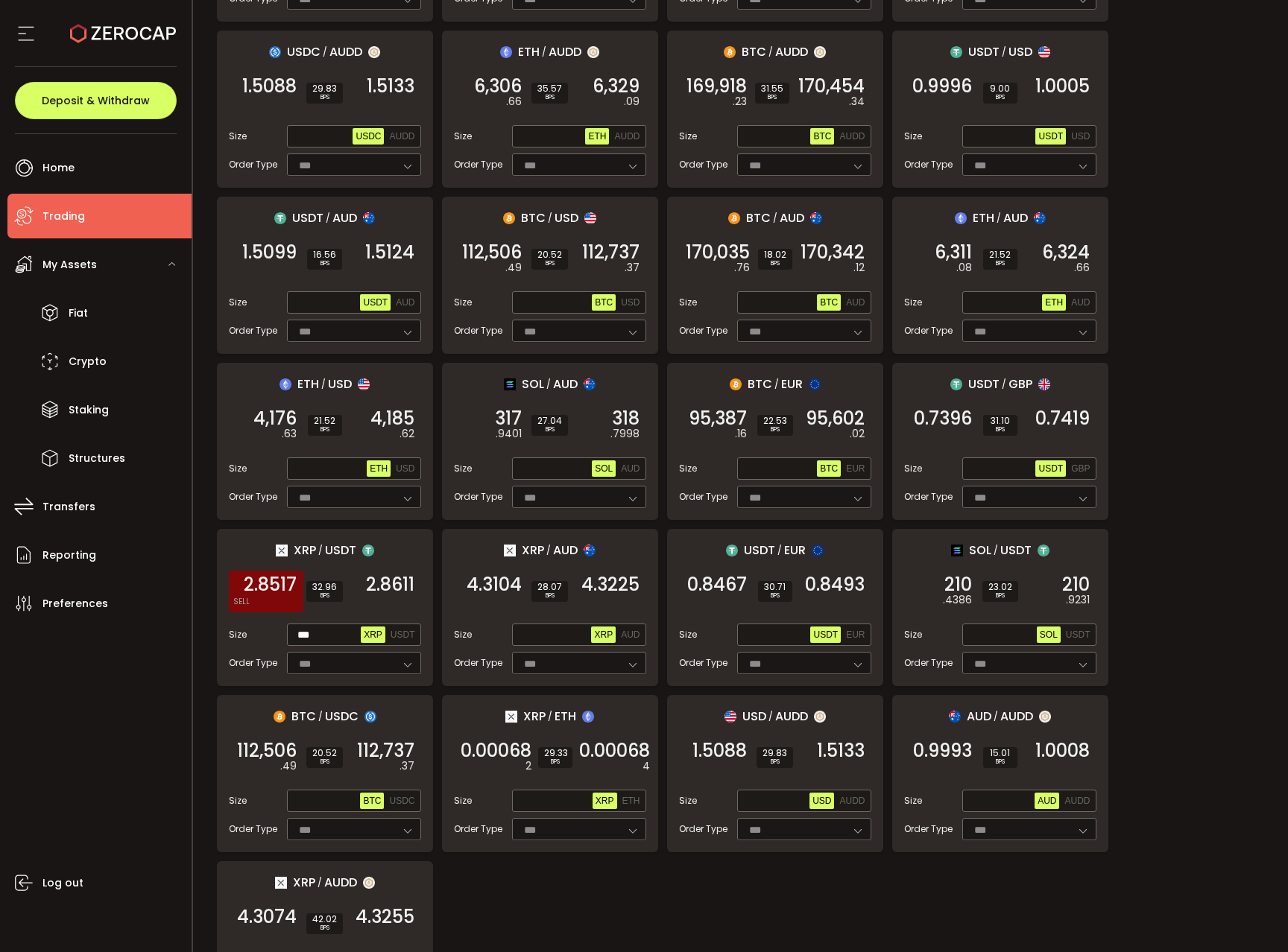
click at [283, 587] on span "2.8517" at bounding box center [270, 585] width 53 height 15
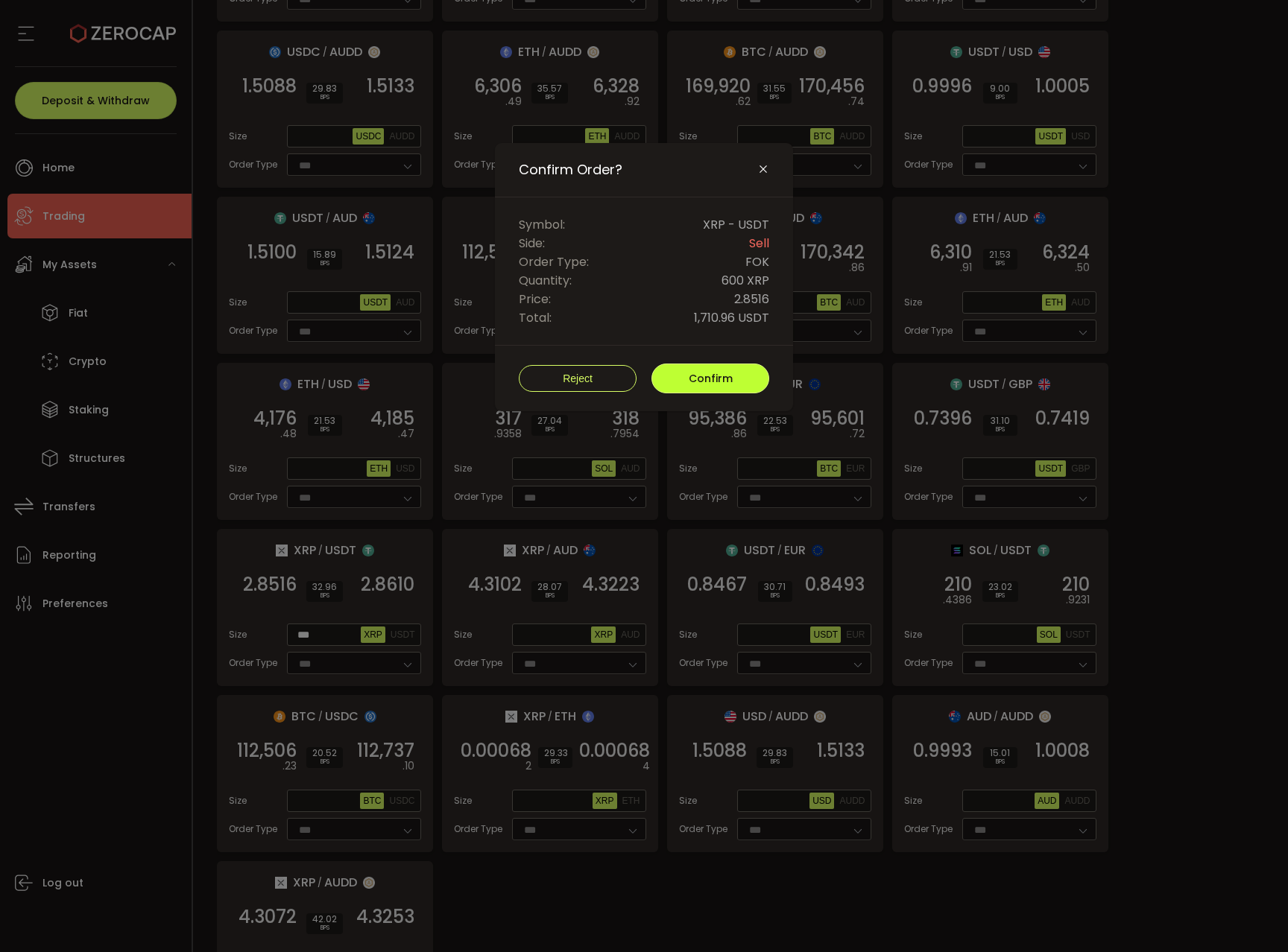
click at [716, 381] on span "Confirm" at bounding box center [710, 379] width 44 height 15
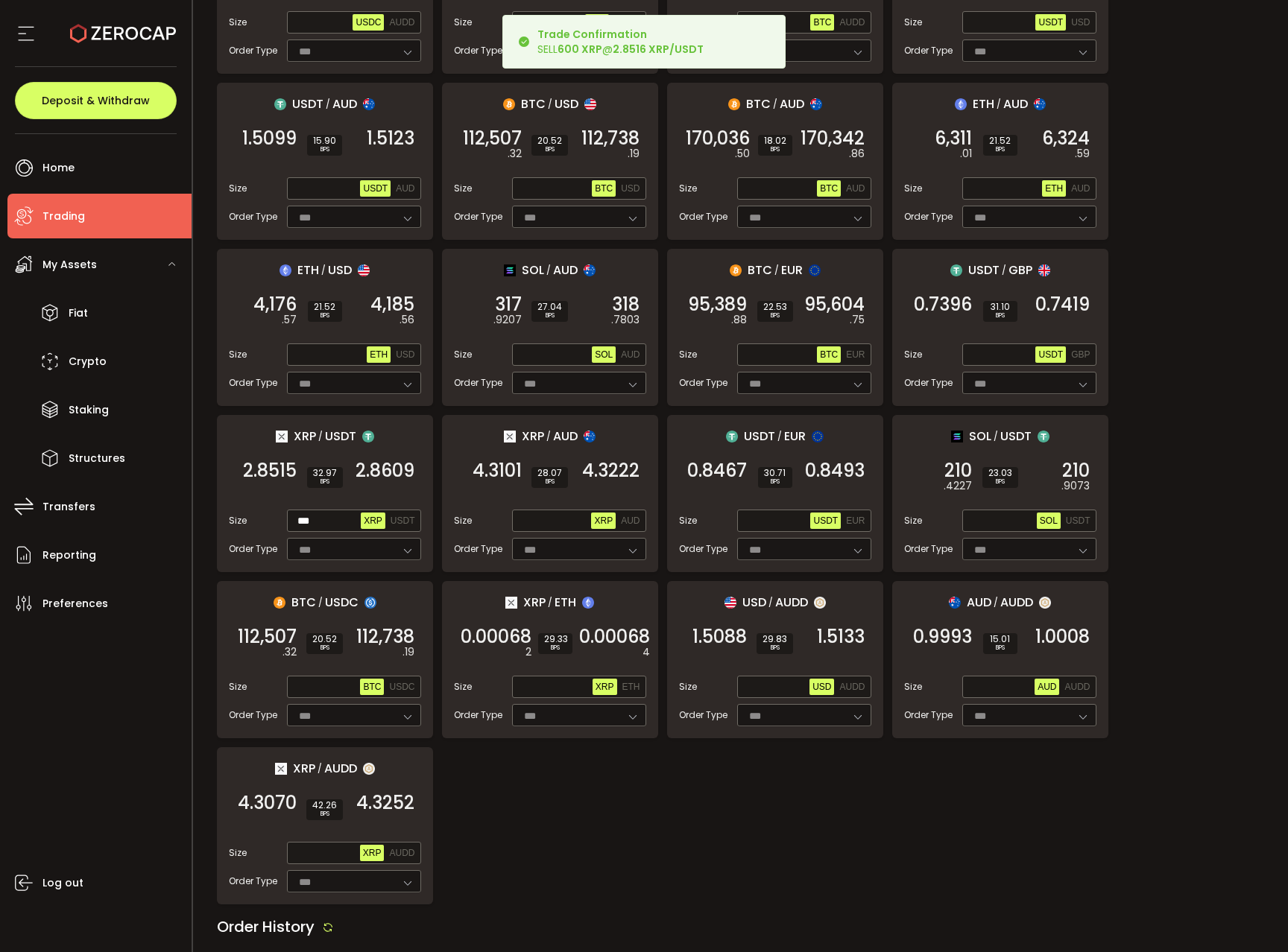
scroll to position [1065, 0]
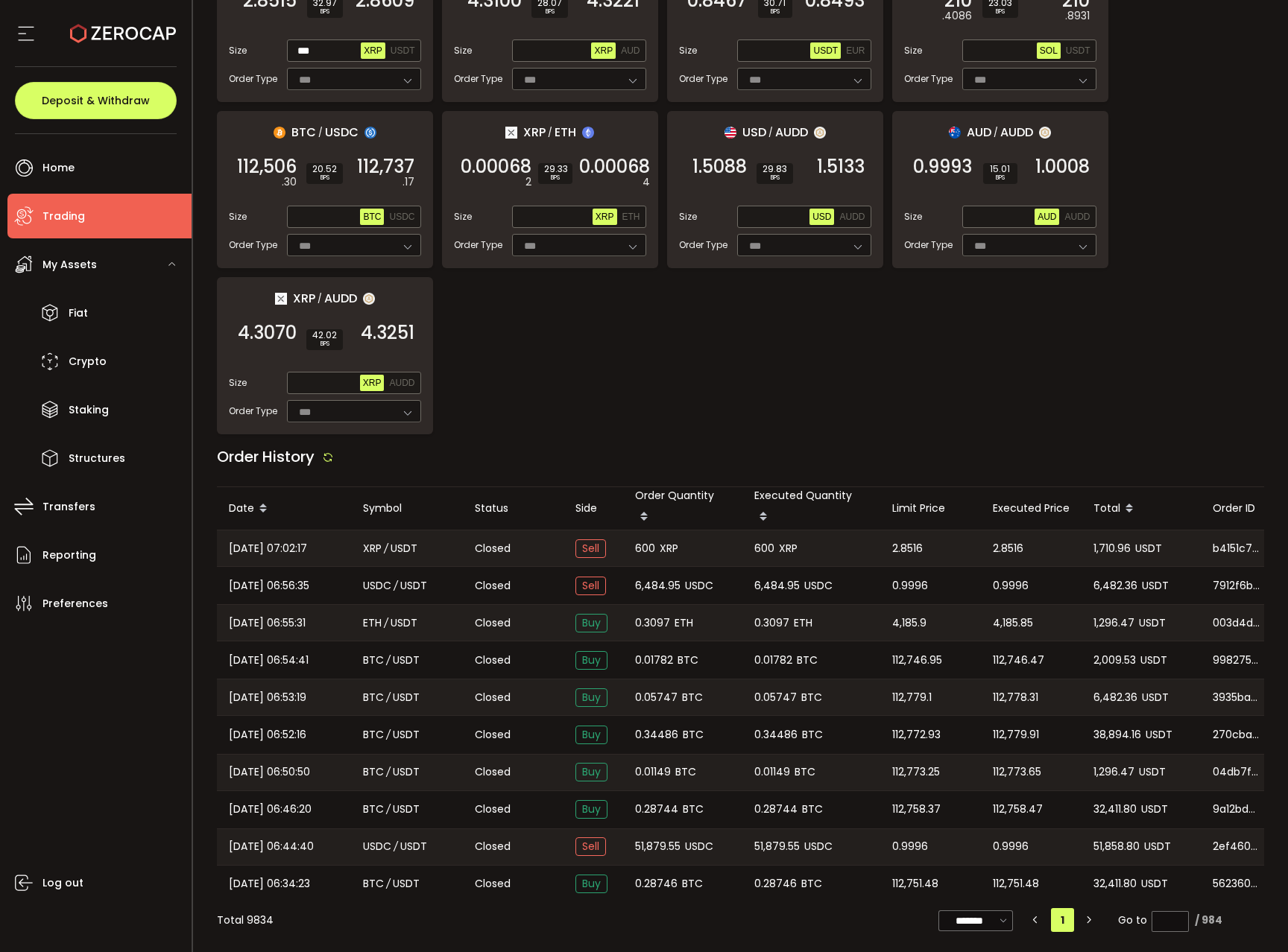
click at [1099, 540] on span "1,710.96" at bounding box center [1112, 548] width 37 height 17
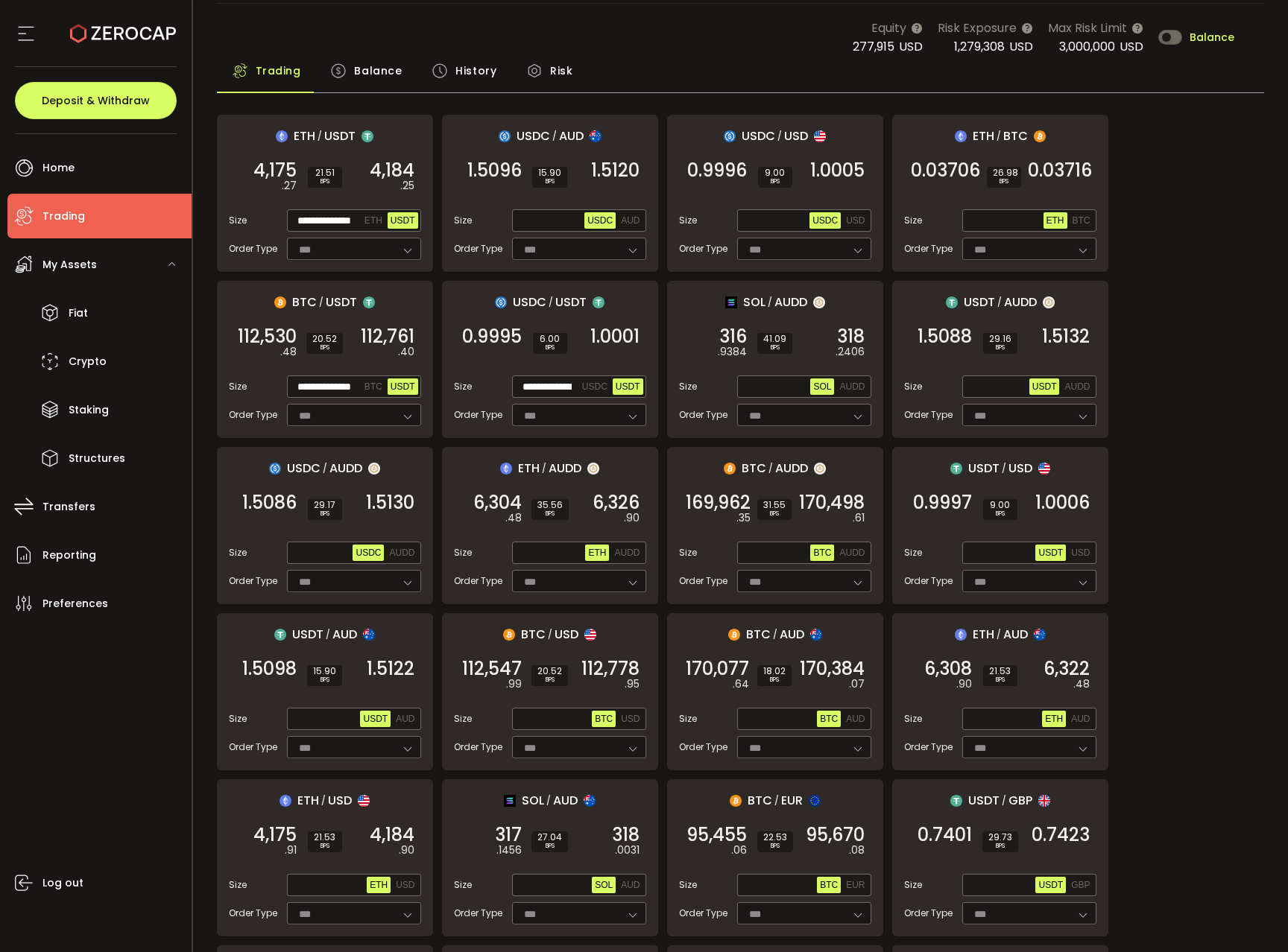
scroll to position [46, 0]
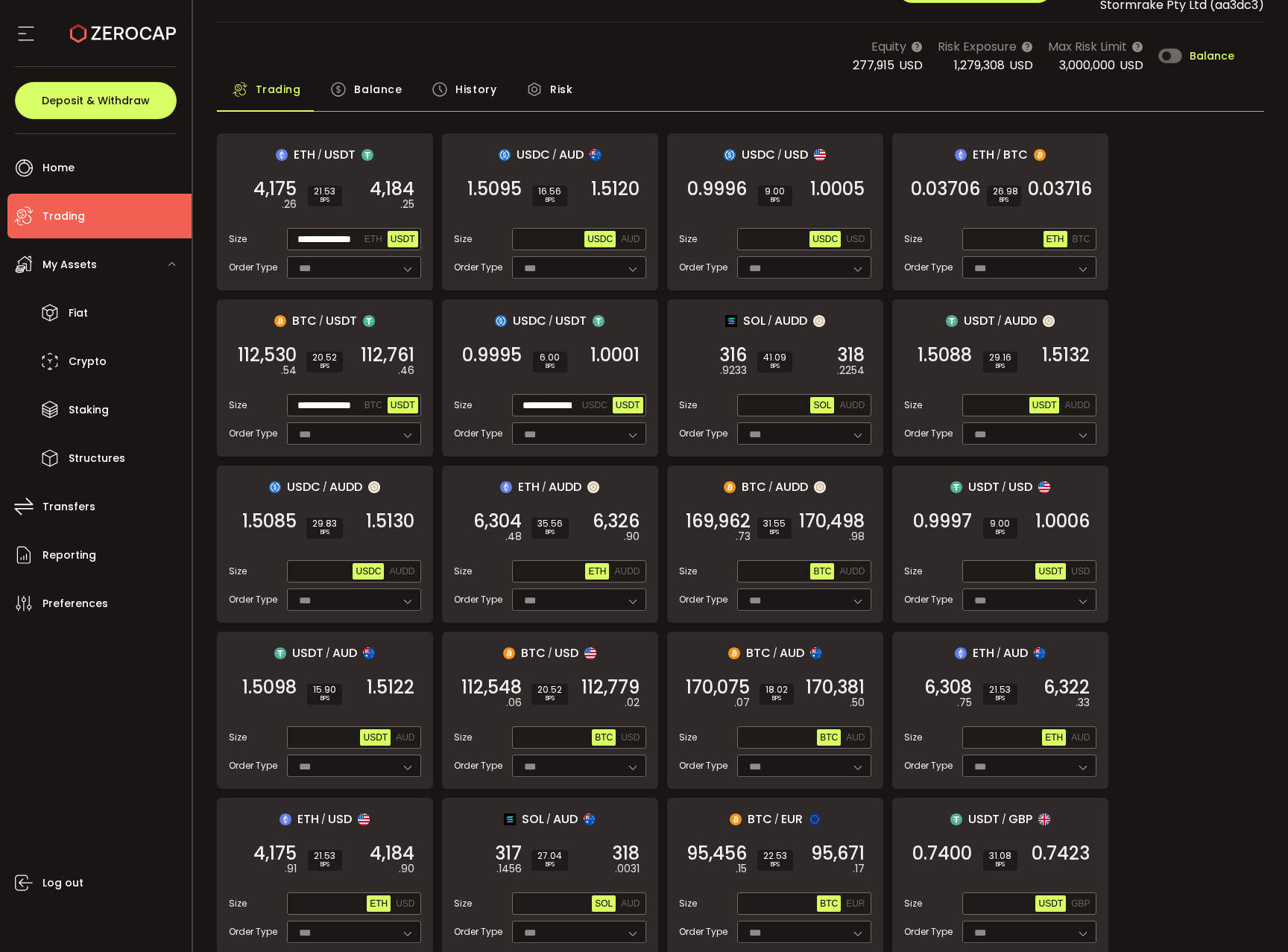
click at [333, 394] on div "**********" at bounding box center [354, 405] width 134 height 22
click at [333, 395] on div "**********" at bounding box center [354, 405] width 134 height 22
click at [333, 401] on input "**********" at bounding box center [326, 406] width 72 height 16
click at [331, 404] on input "**********" at bounding box center [326, 406] width 72 height 16
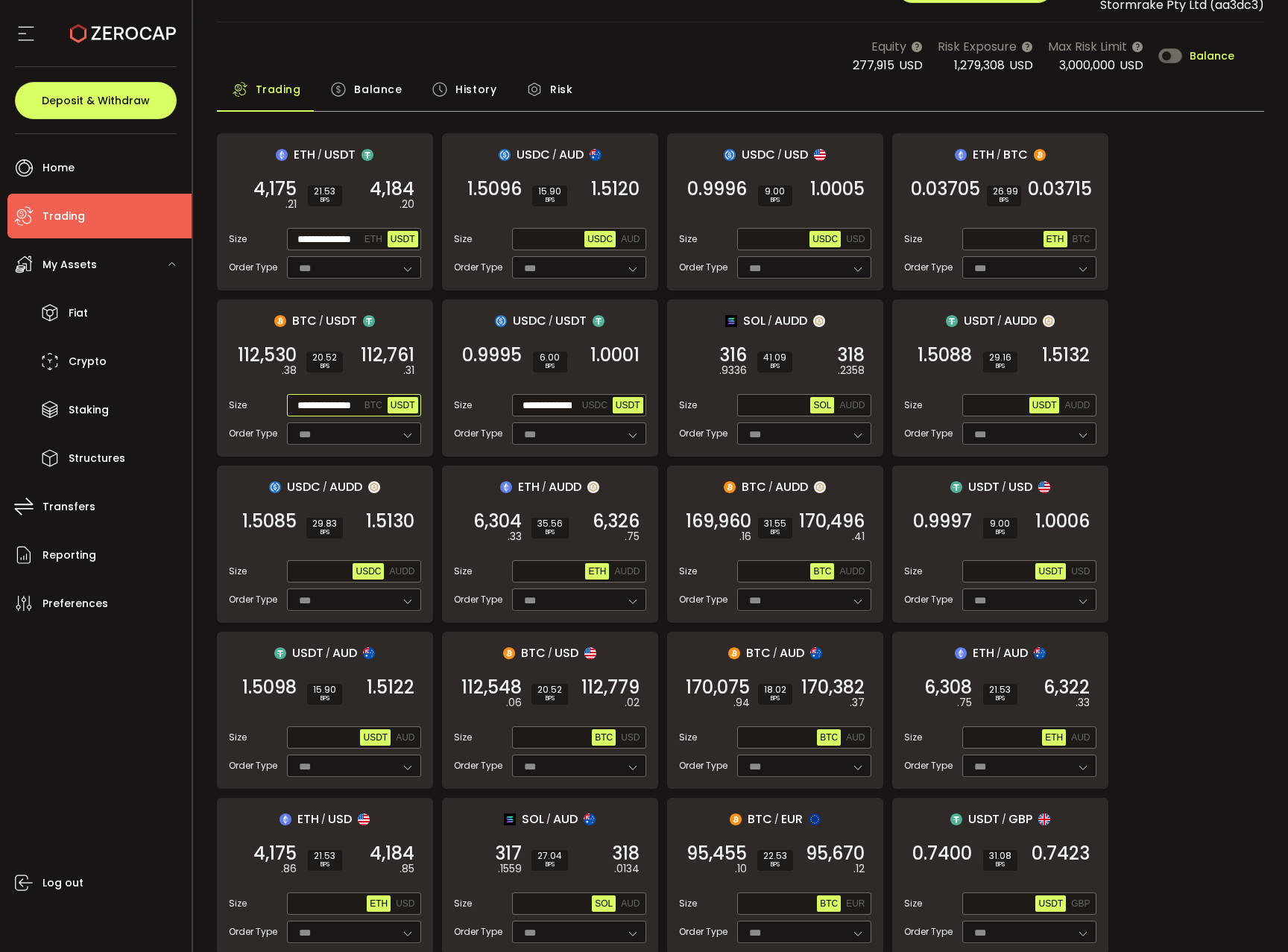
click at [331, 404] on input "**********" at bounding box center [326, 406] width 72 height 16
paste input "text"
type input "**********"
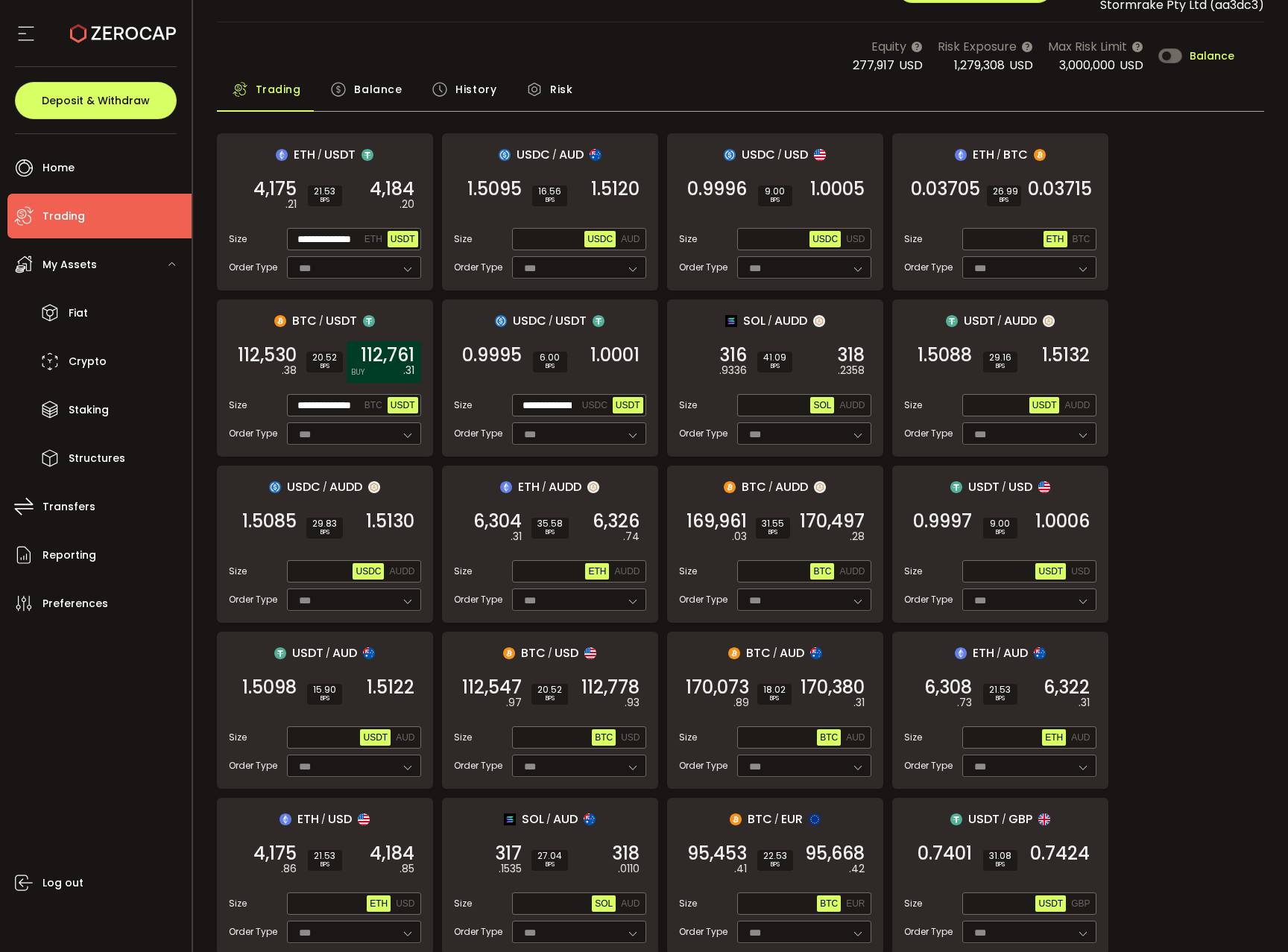
click at [380, 359] on span "112,761" at bounding box center [388, 356] width 54 height 15
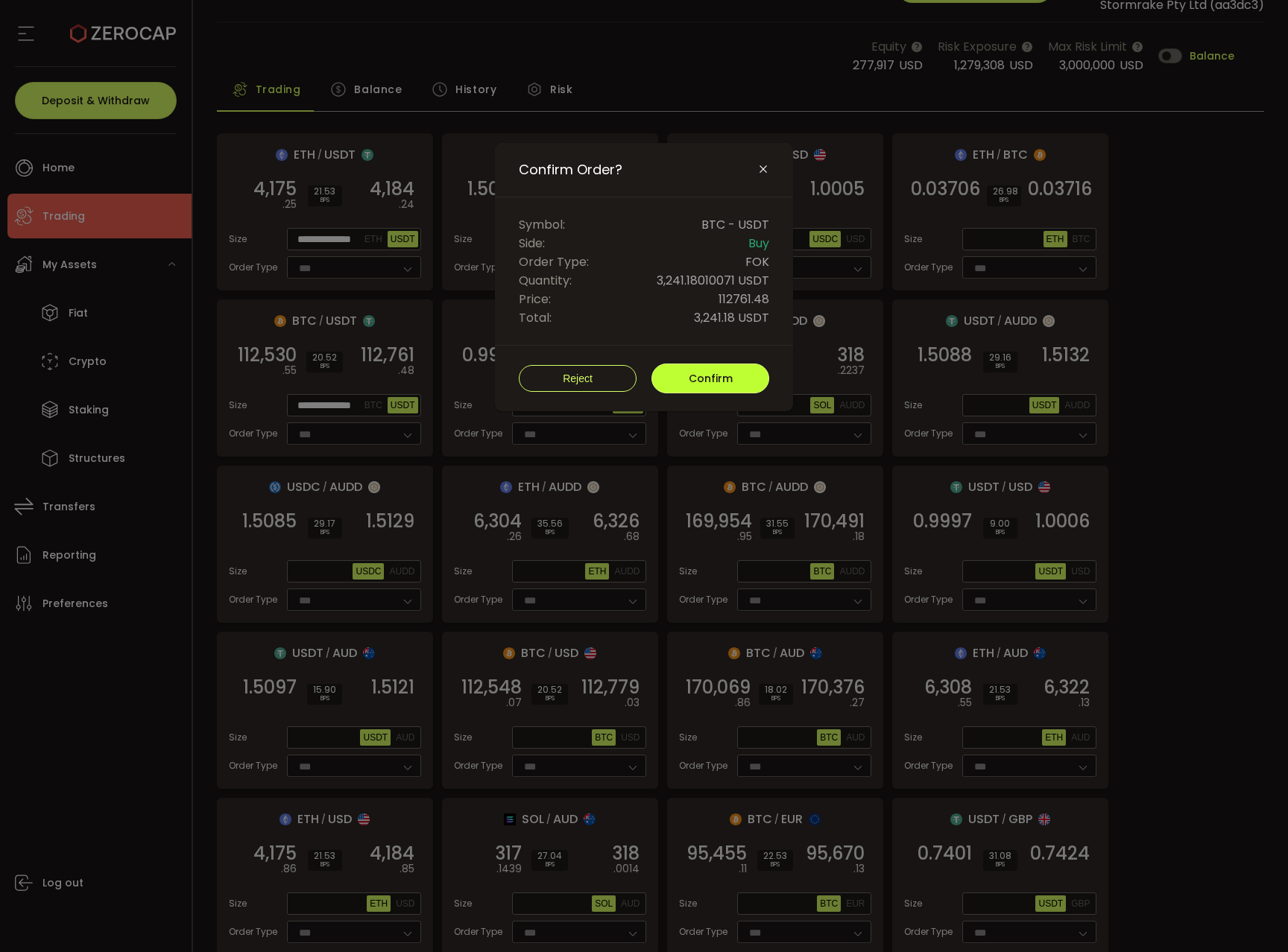
click at [717, 382] on span "Confirm" at bounding box center [710, 379] width 44 height 15
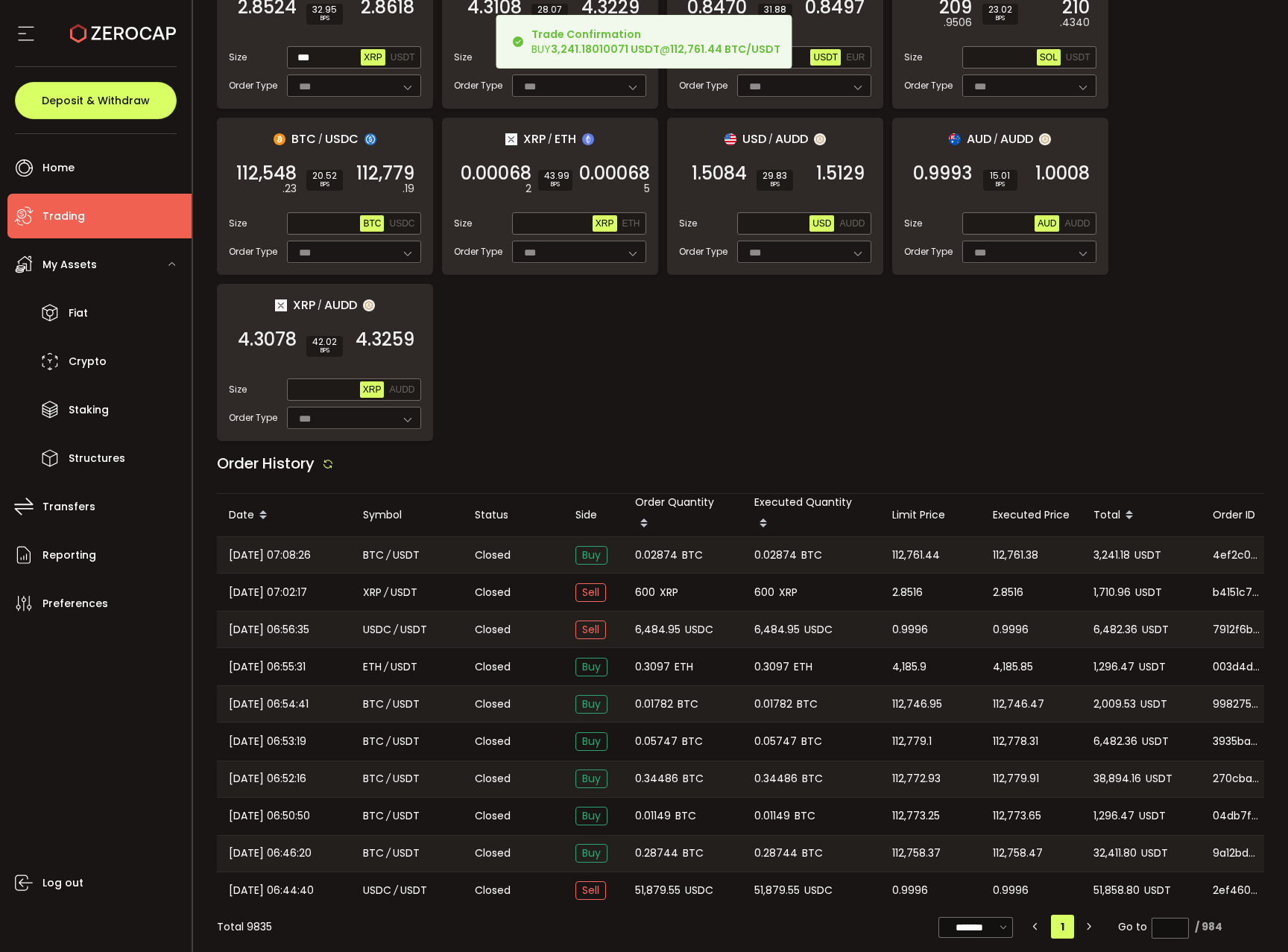
scroll to position [1065, 0]
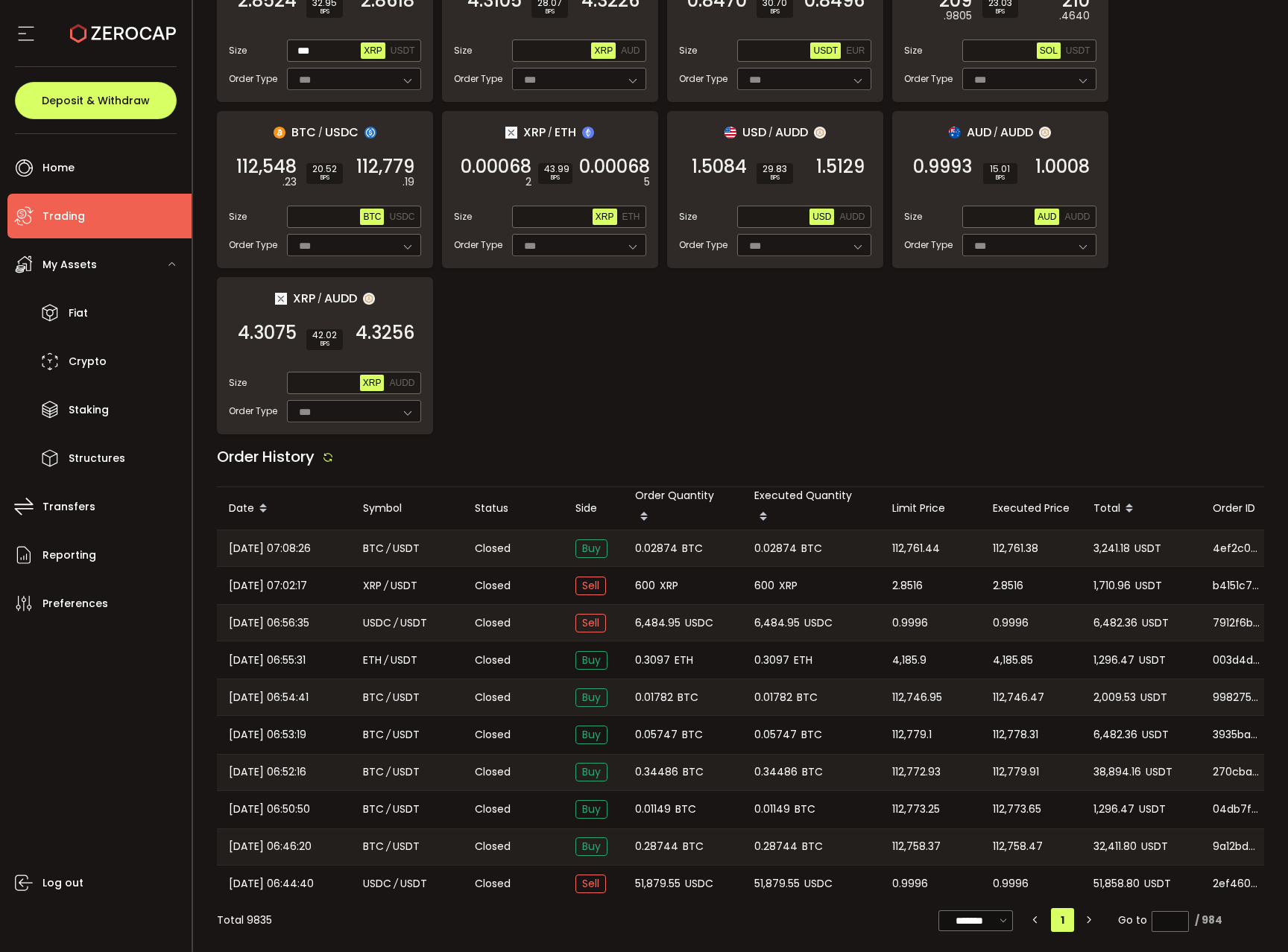
click at [650, 548] on span "0.02874" at bounding box center [656, 548] width 43 height 17
click at [820, 537] on div "0.02874 BTC" at bounding box center [811, 548] width 138 height 36
click at [964, 545] on div "112,761.44" at bounding box center [930, 548] width 101 height 36
click at [1113, 533] on div "3,241.18 USDT" at bounding box center [1141, 548] width 120 height 36
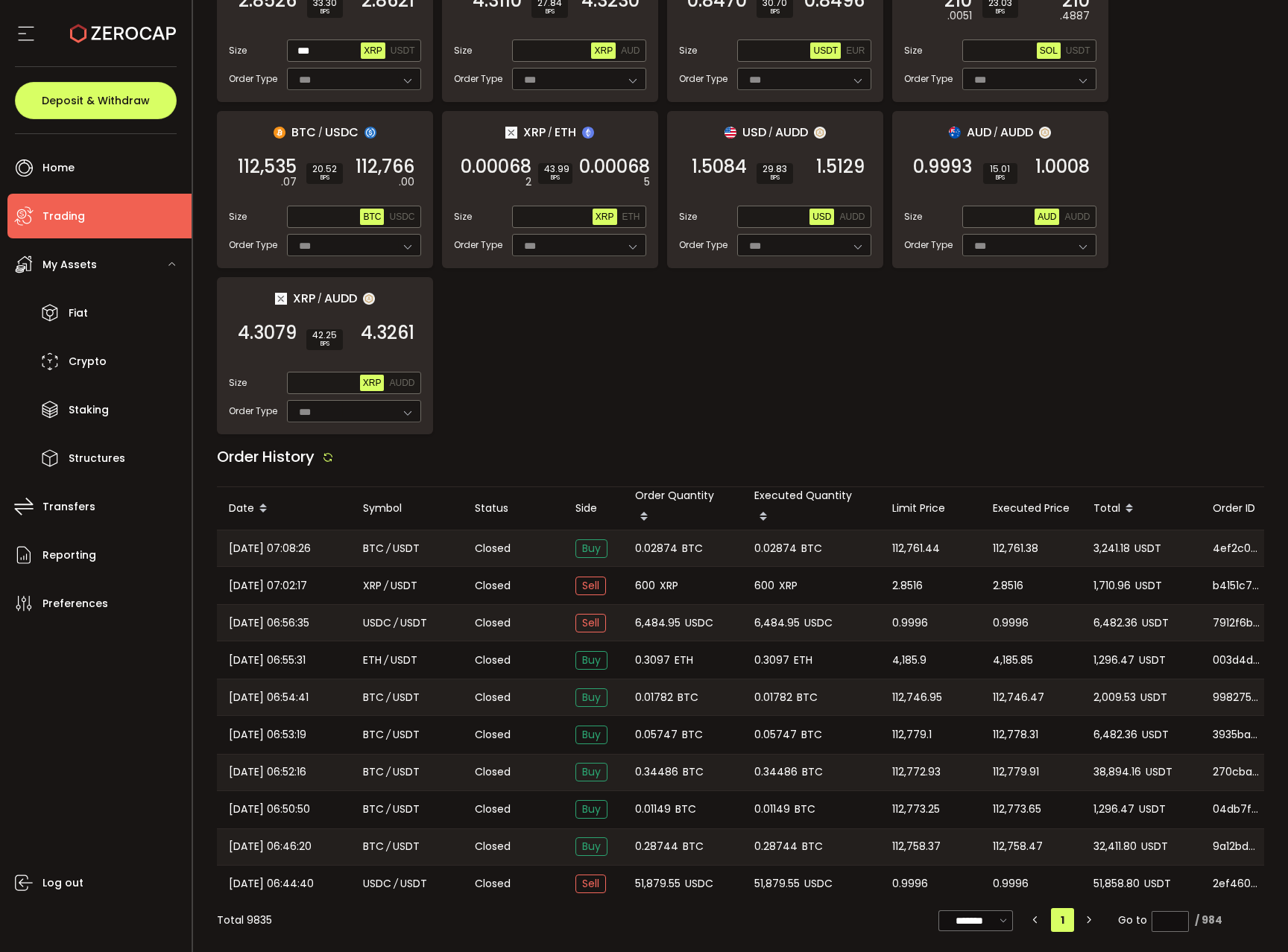
click at [1113, 533] on div "3,241.18 USDT" at bounding box center [1141, 548] width 120 height 36
